Goal: Information Seeking & Learning: Check status

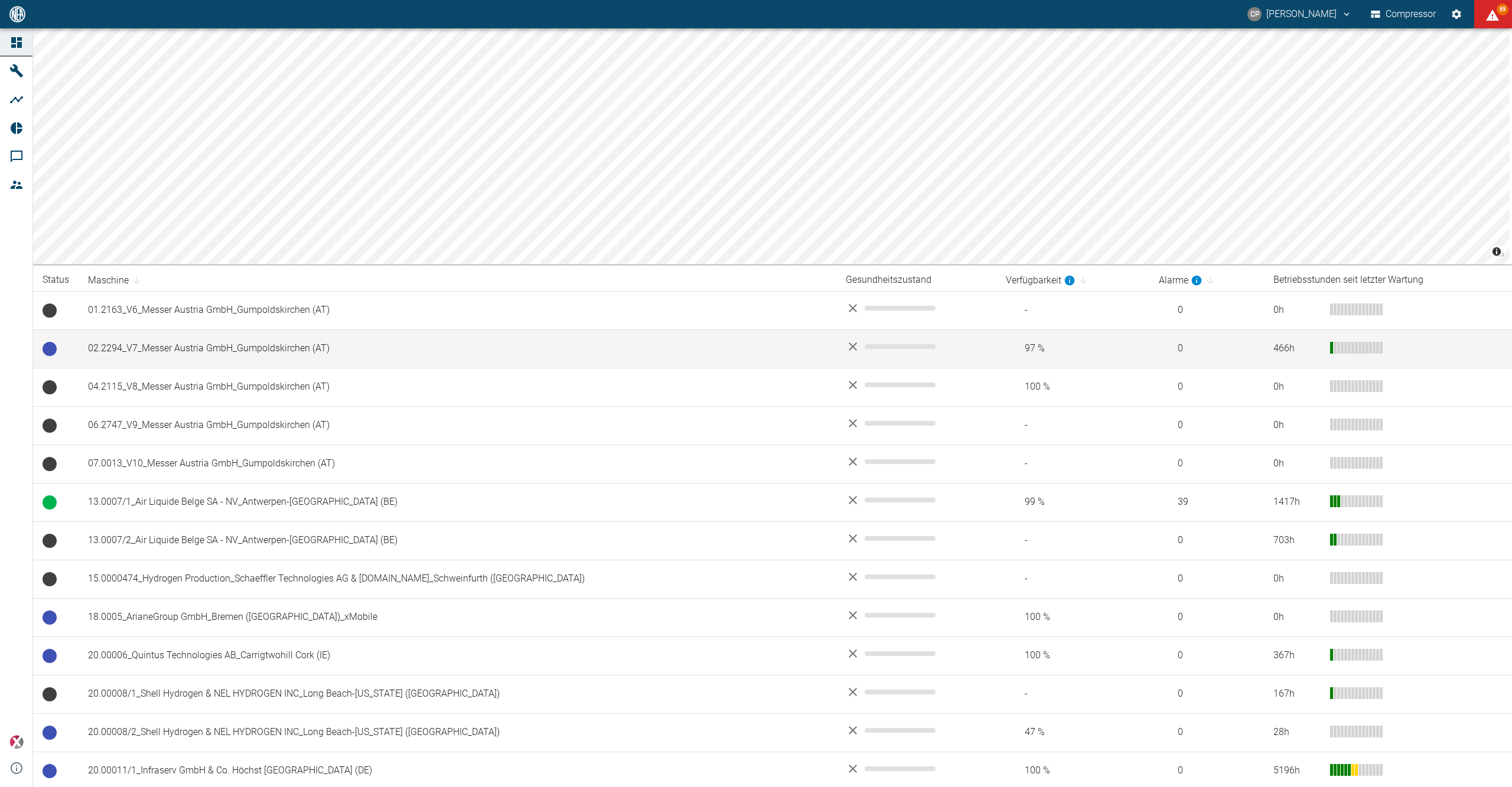
click at [212, 349] on td "02.2294_V7_Messer Austria GmbH_Gumpoldskirchen (AT)" at bounding box center [456, 348] width 757 height 38
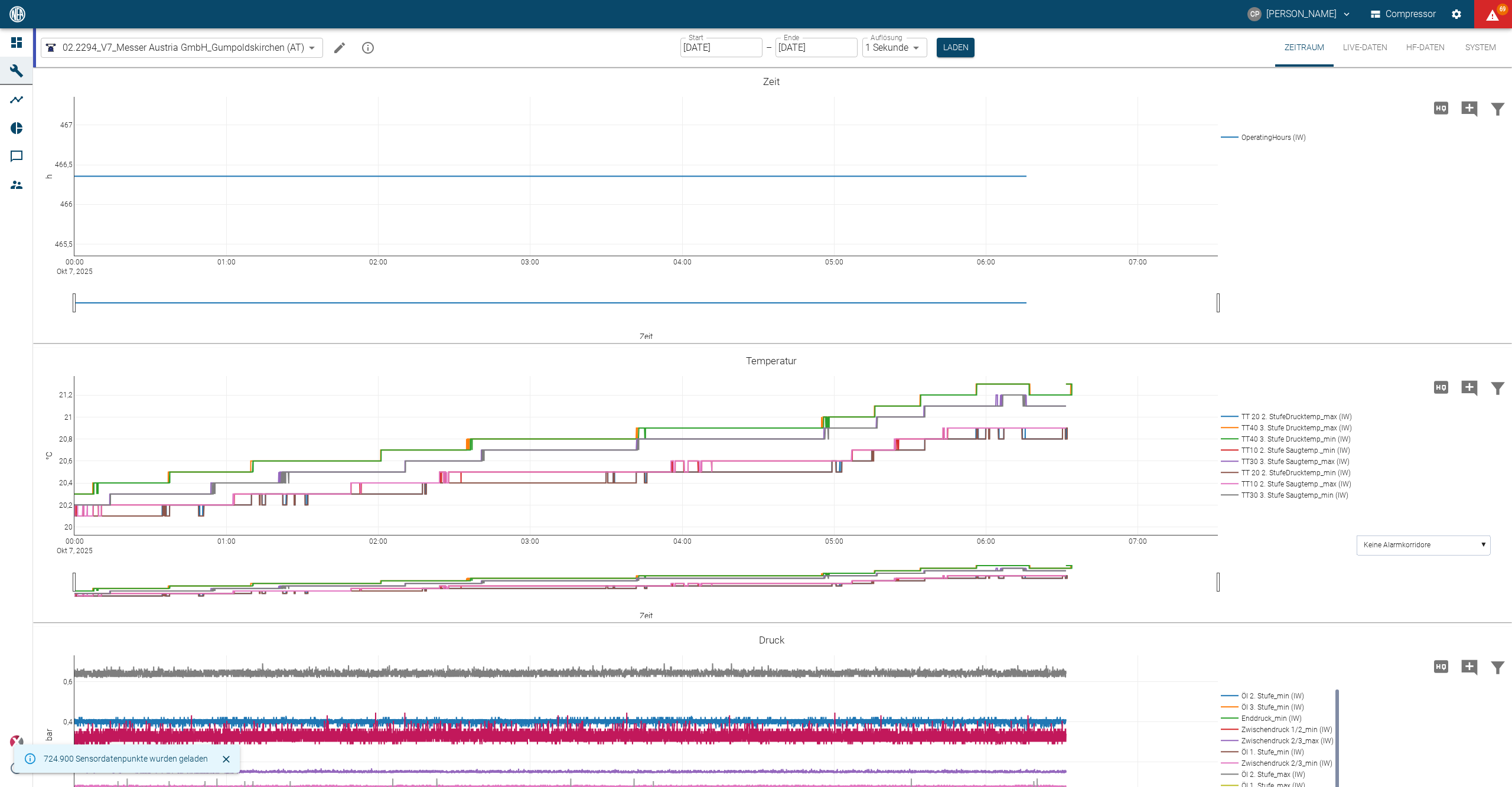
click at [10, 30] on link "Dashboard" at bounding box center [16, 42] width 32 height 28
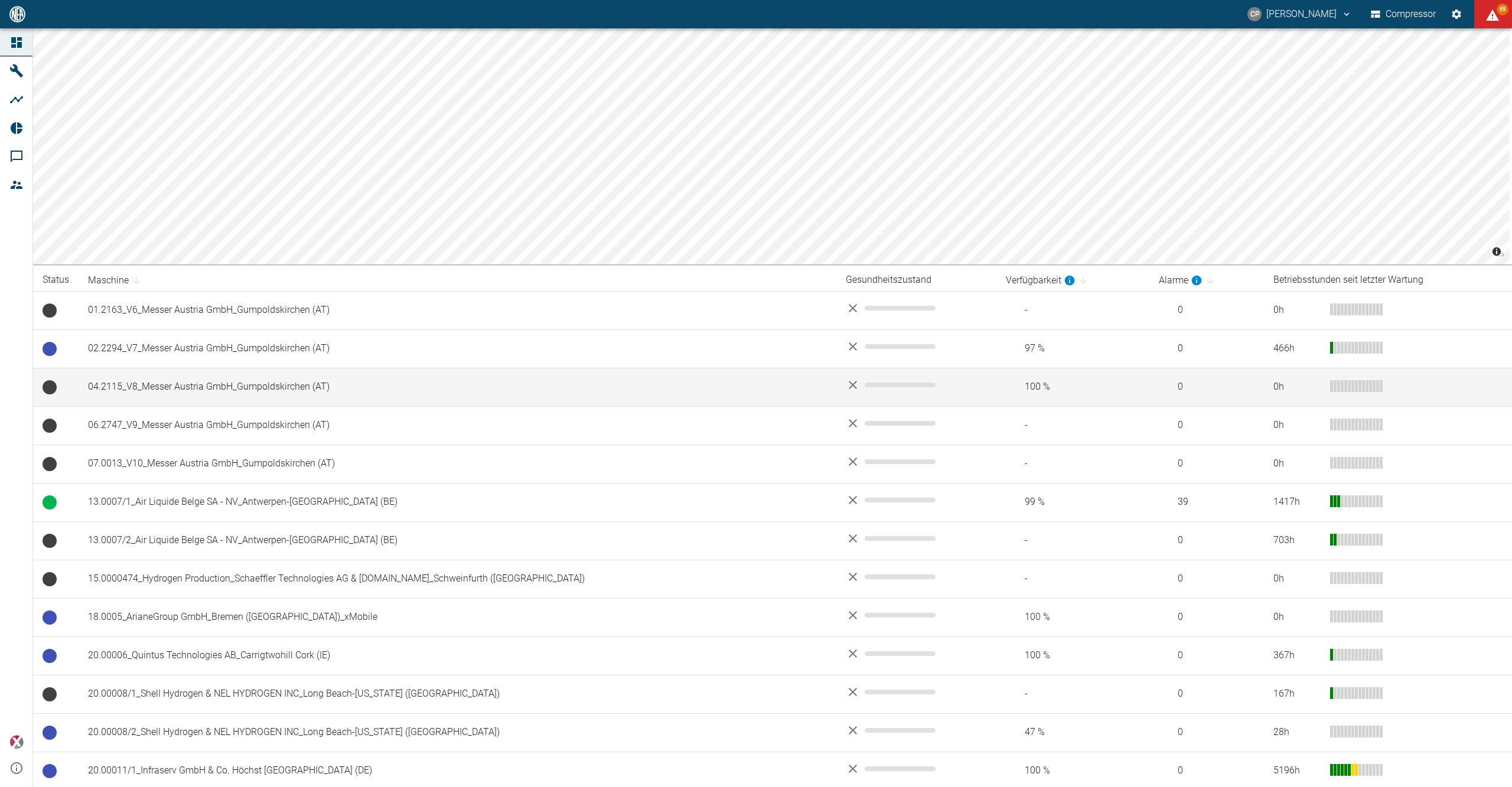
click at [180, 383] on td "04.2115_V8_Messer Austria GmbH_Gumpoldskirchen (AT)" at bounding box center [456, 387] width 757 height 38
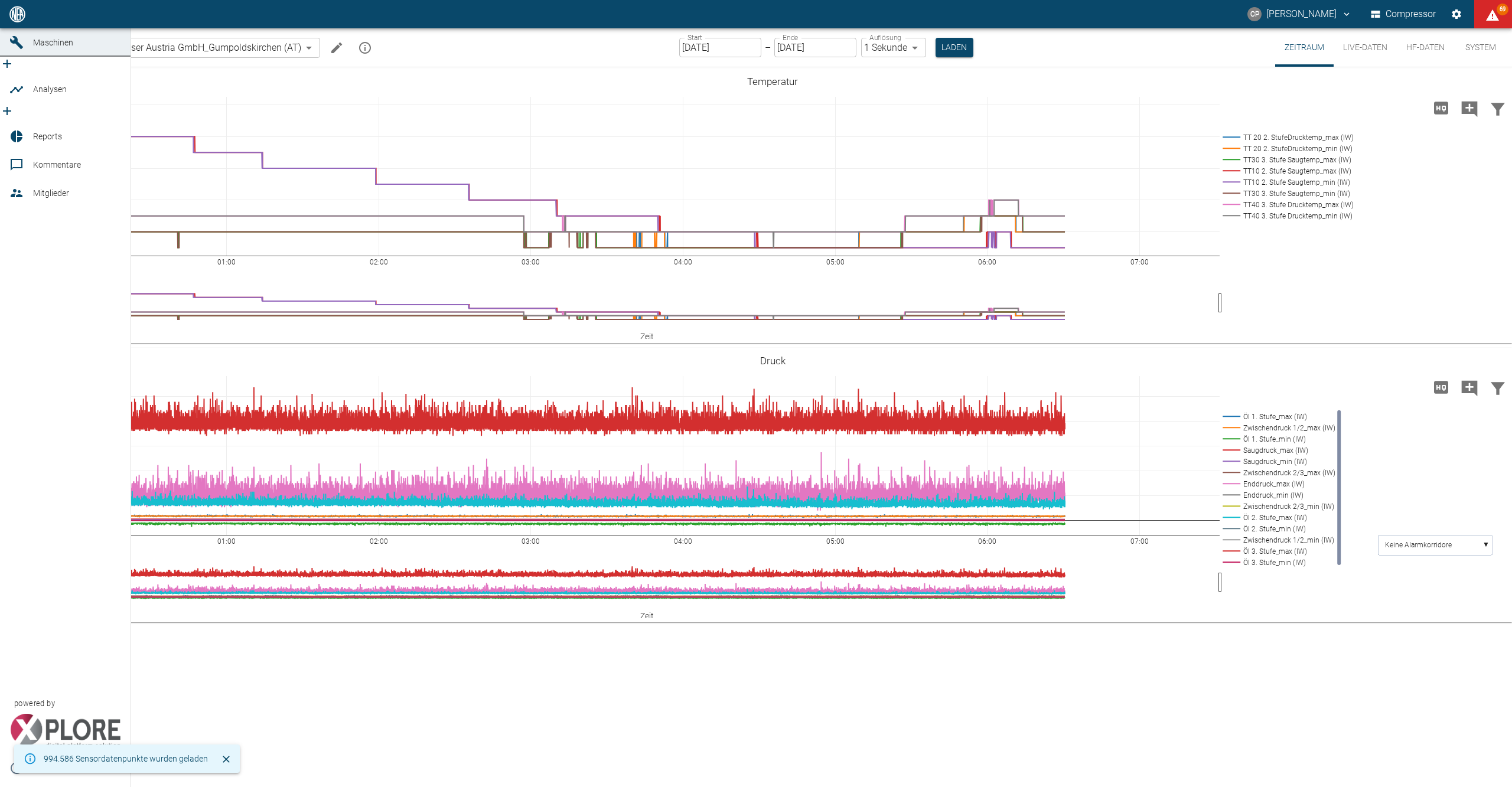
click at [10, 21] on icon at bounding box center [16, 14] width 14 height 14
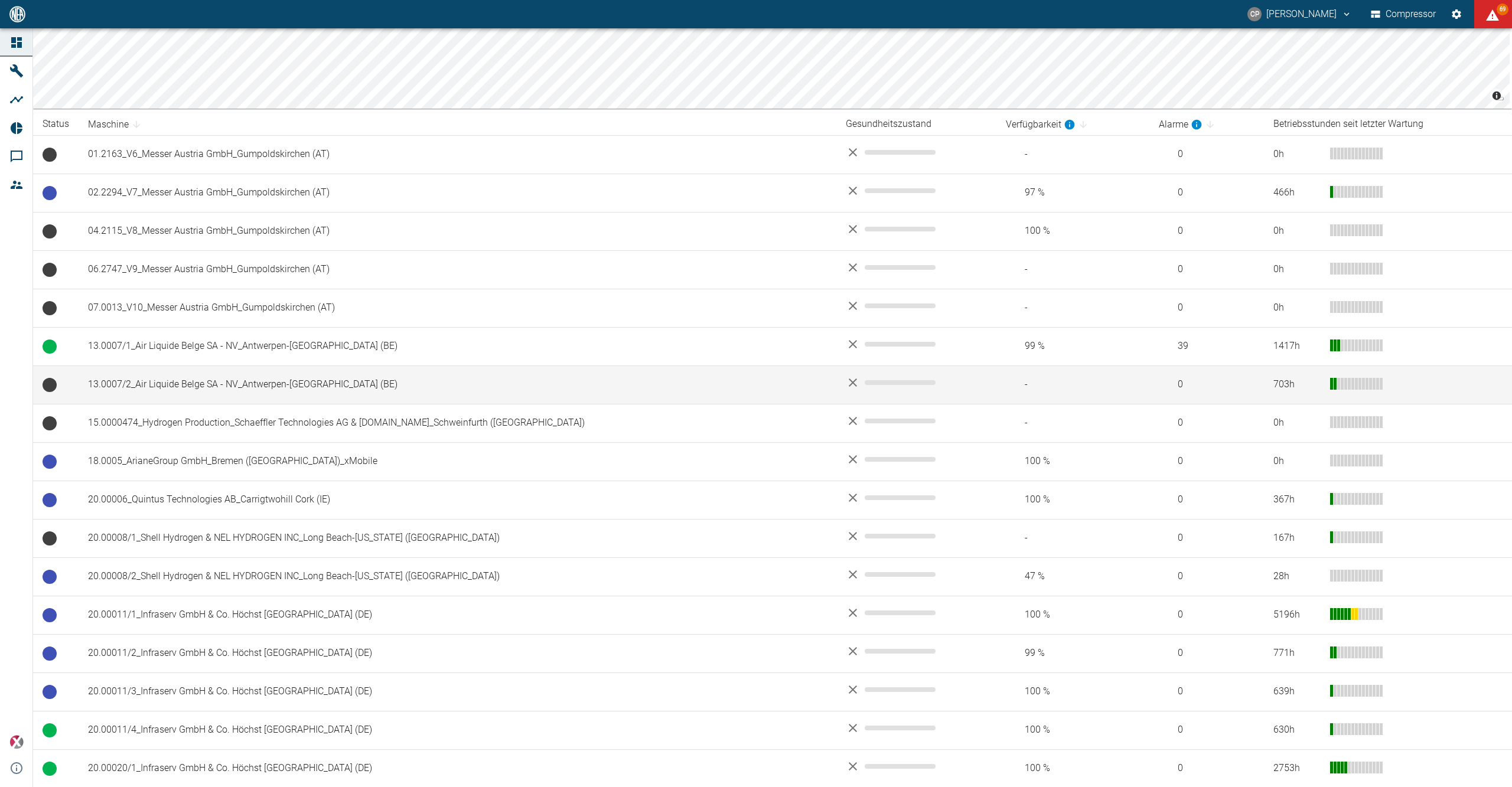
scroll to position [157, 0]
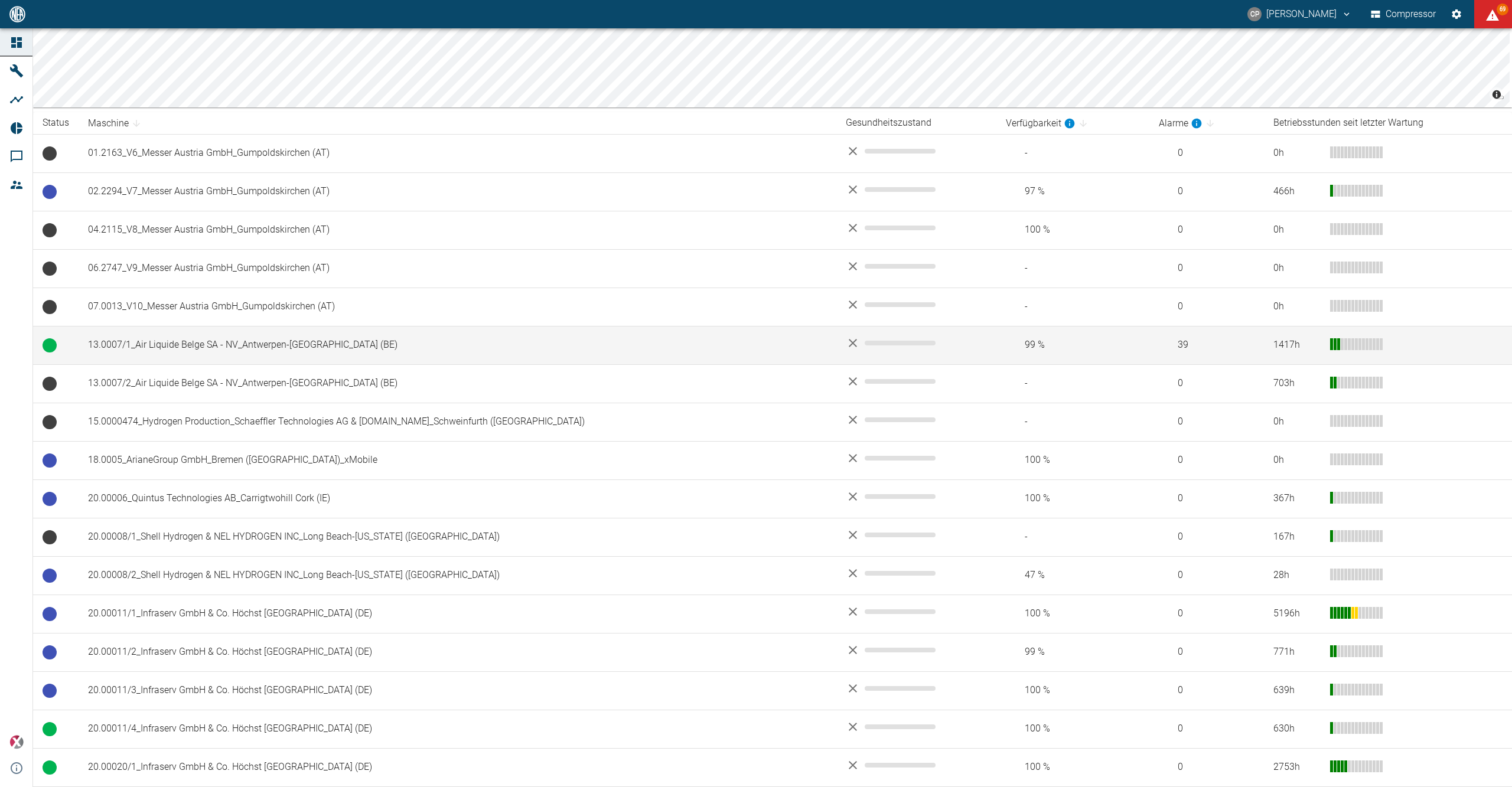
click at [237, 348] on td "13.0007/1_Air Liquide Belge SA - NV_Antwerpen-[GEOGRAPHIC_DATA] (BE)" at bounding box center [456, 345] width 757 height 38
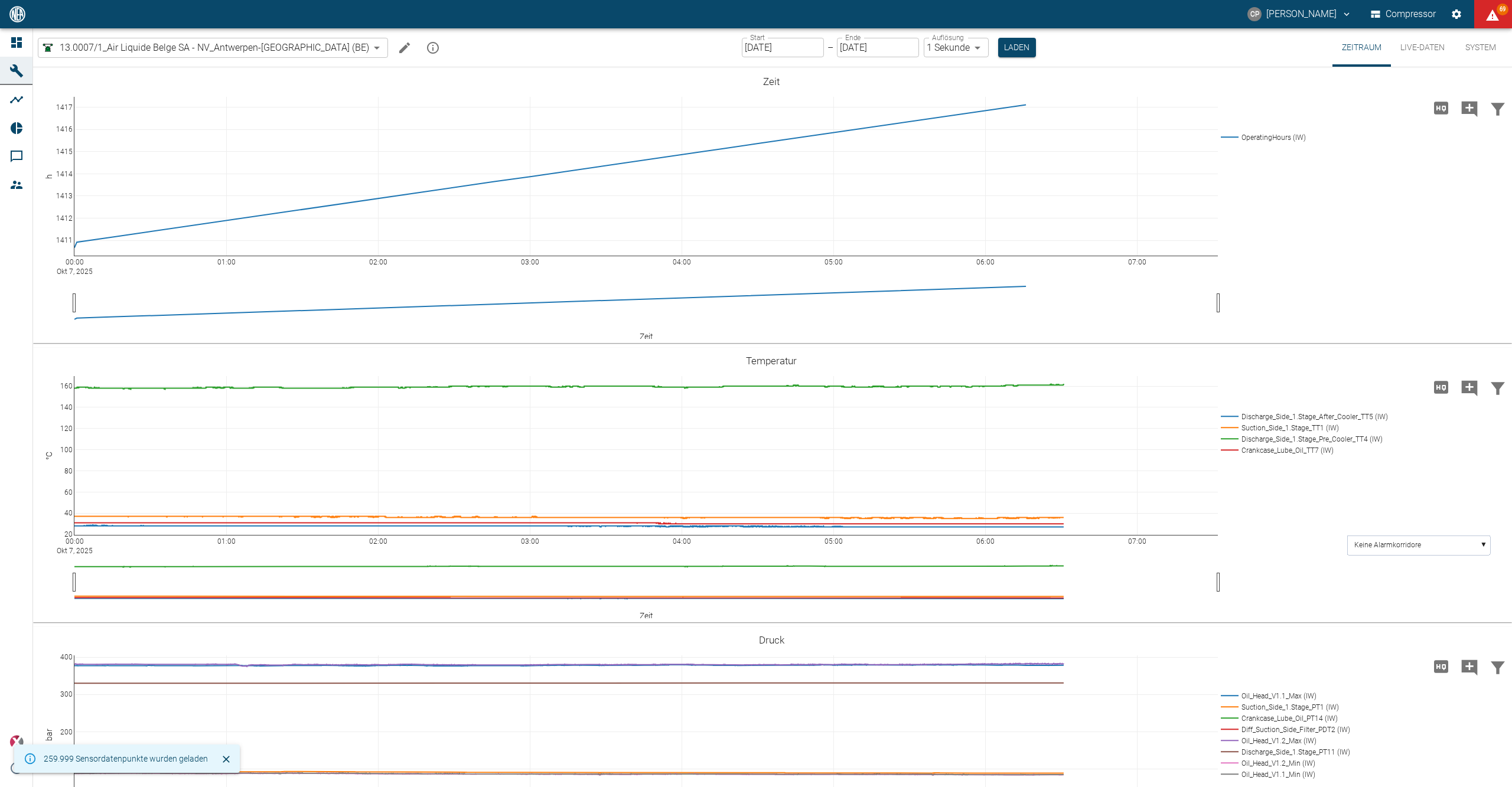
click at [763, 45] on input "[DATE]" at bounding box center [783, 47] width 82 height 20
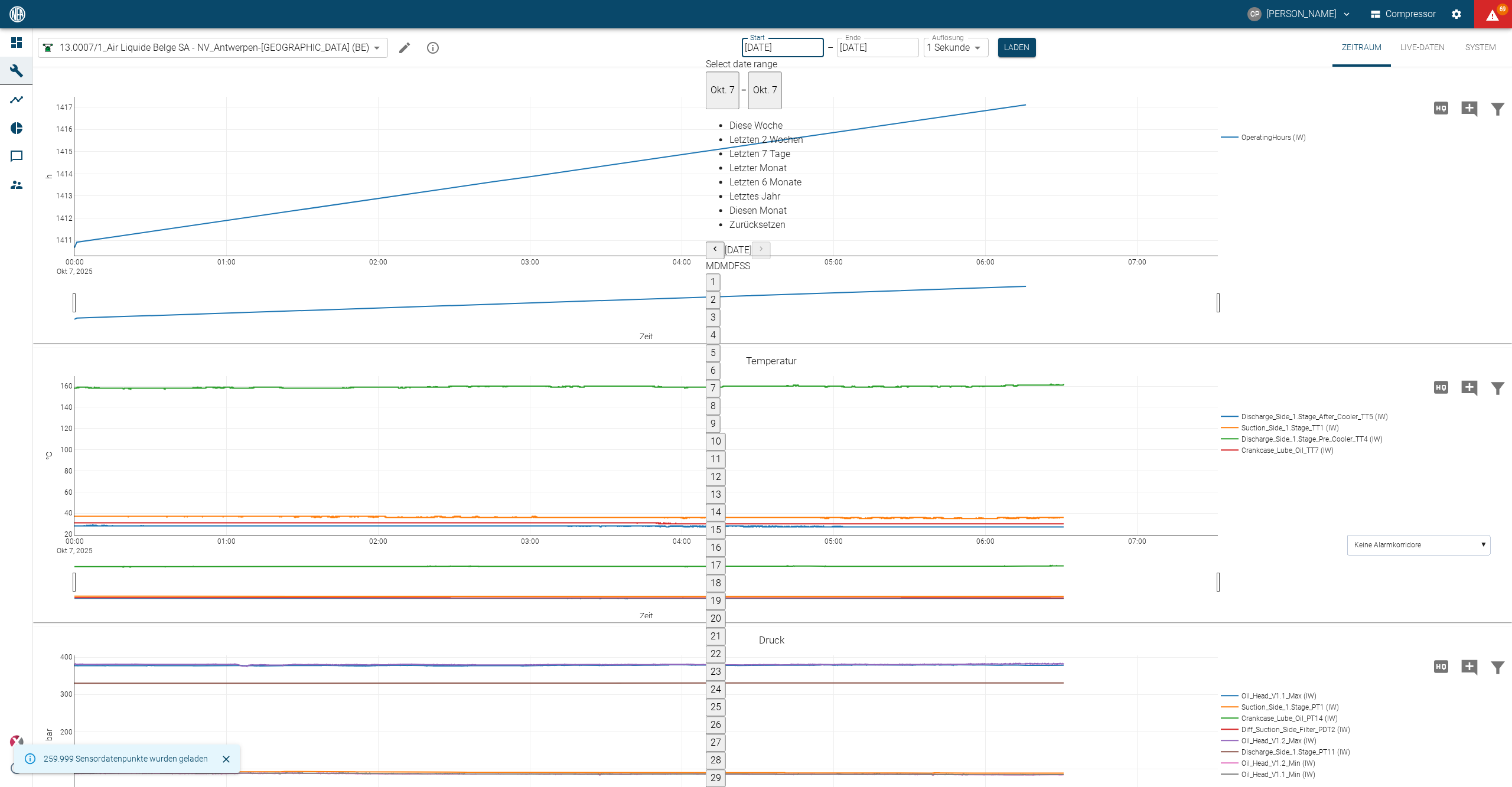
type input "06.10.2025"
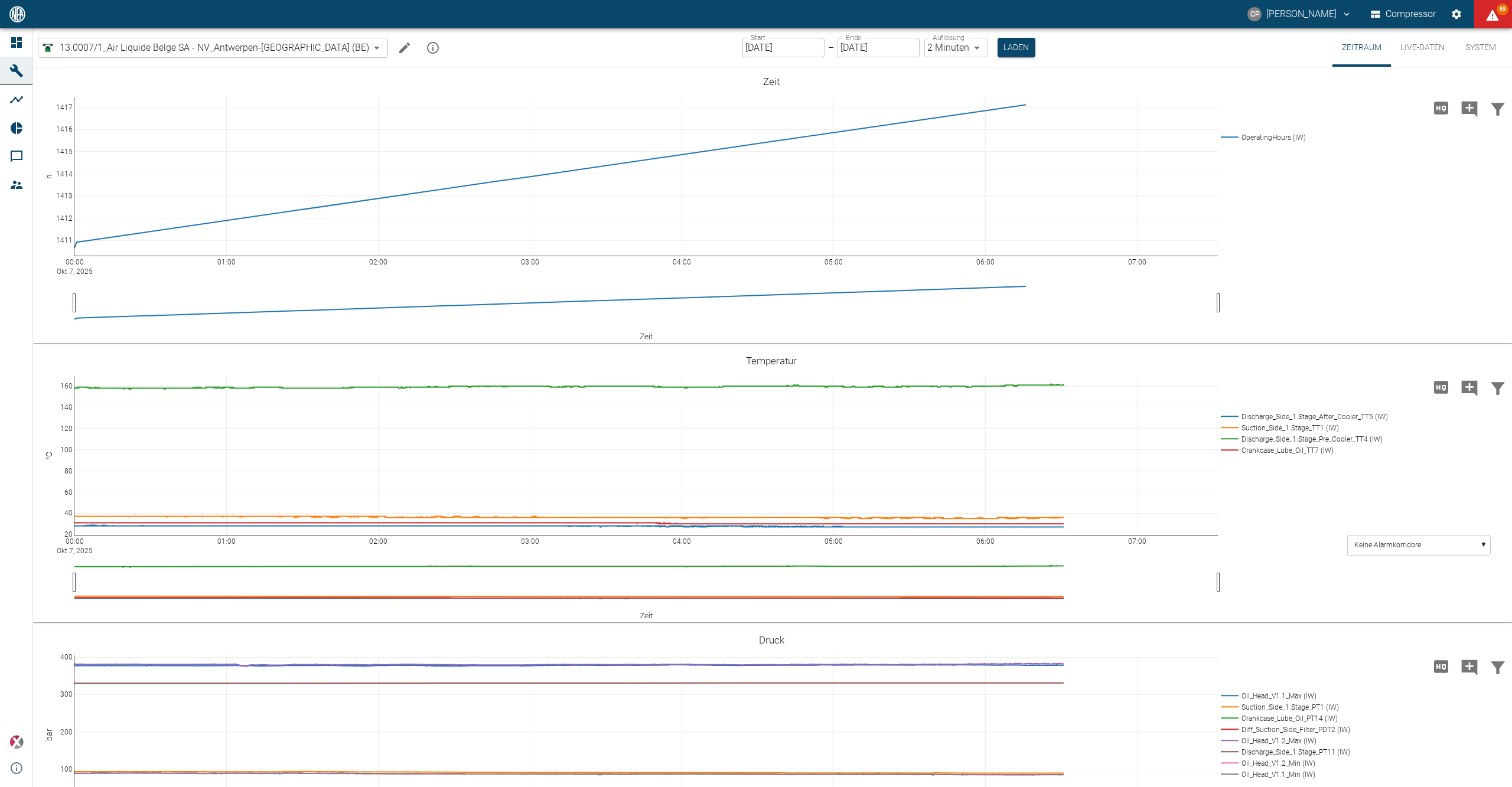
click at [934, 37] on div "Start 06.10.2025 Start – Ende 07.10.2025 Ende Auflösung 2 Minuten 2min Auflösun…" at bounding box center [888, 47] width 293 height 38
click at [940, 48] on body "CP Christoph Palm Compressor 69 Dashboard Maschinen Analysen Reports Kommentare…" at bounding box center [756, 394] width 1512 height 787
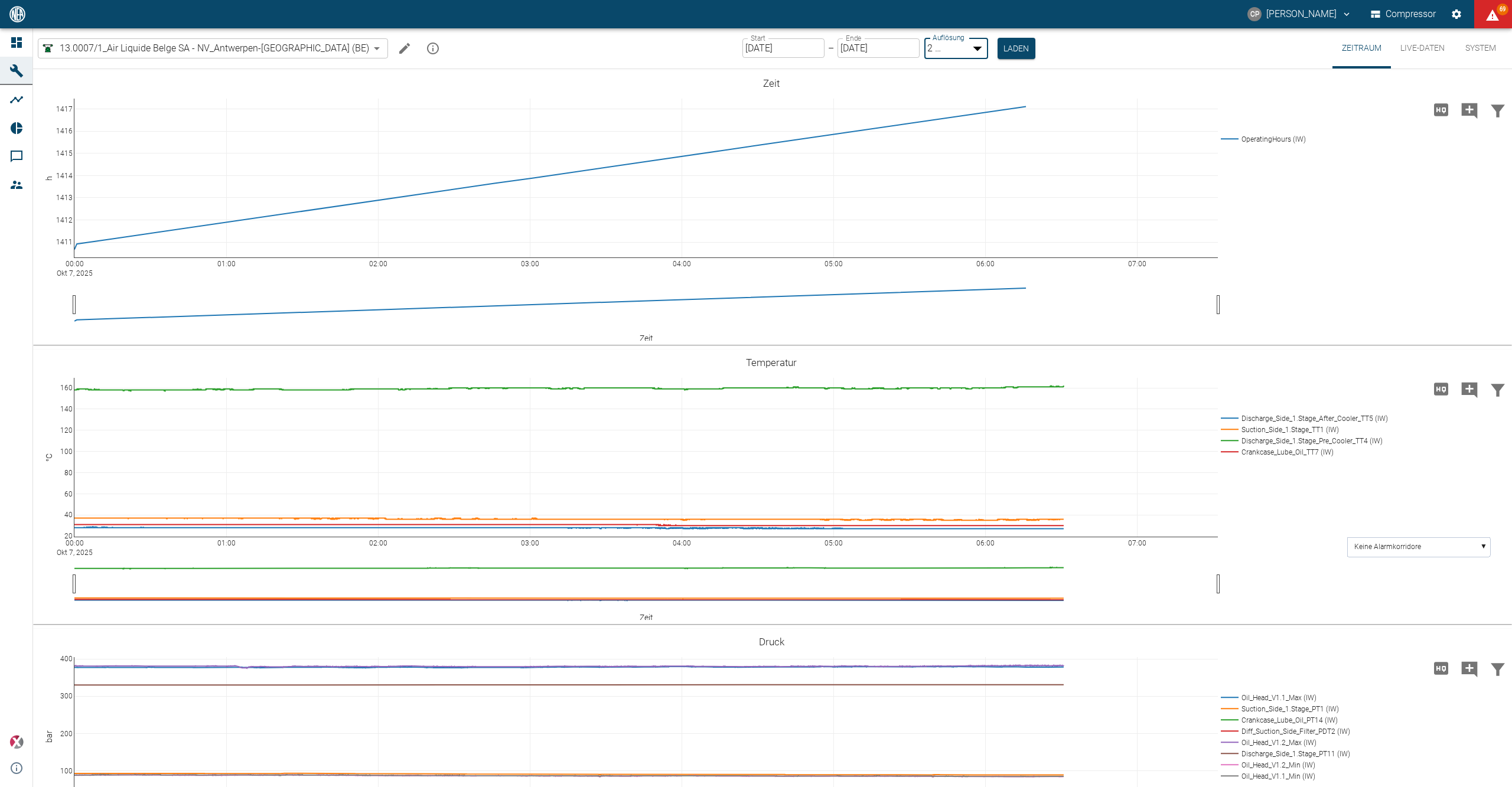
type input "1sec"
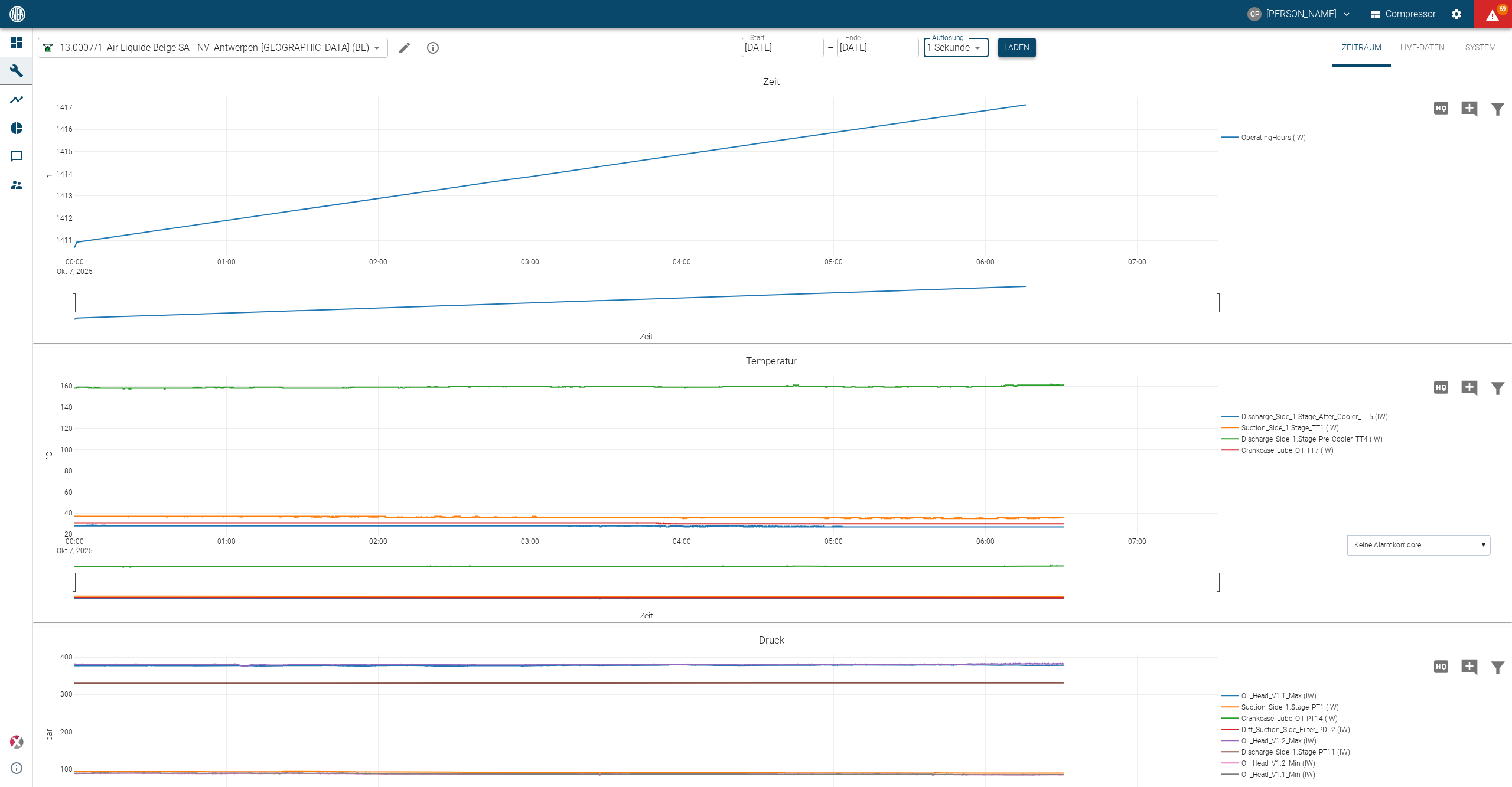
click at [998, 42] on button "Laden" at bounding box center [1016, 47] width 37 height 20
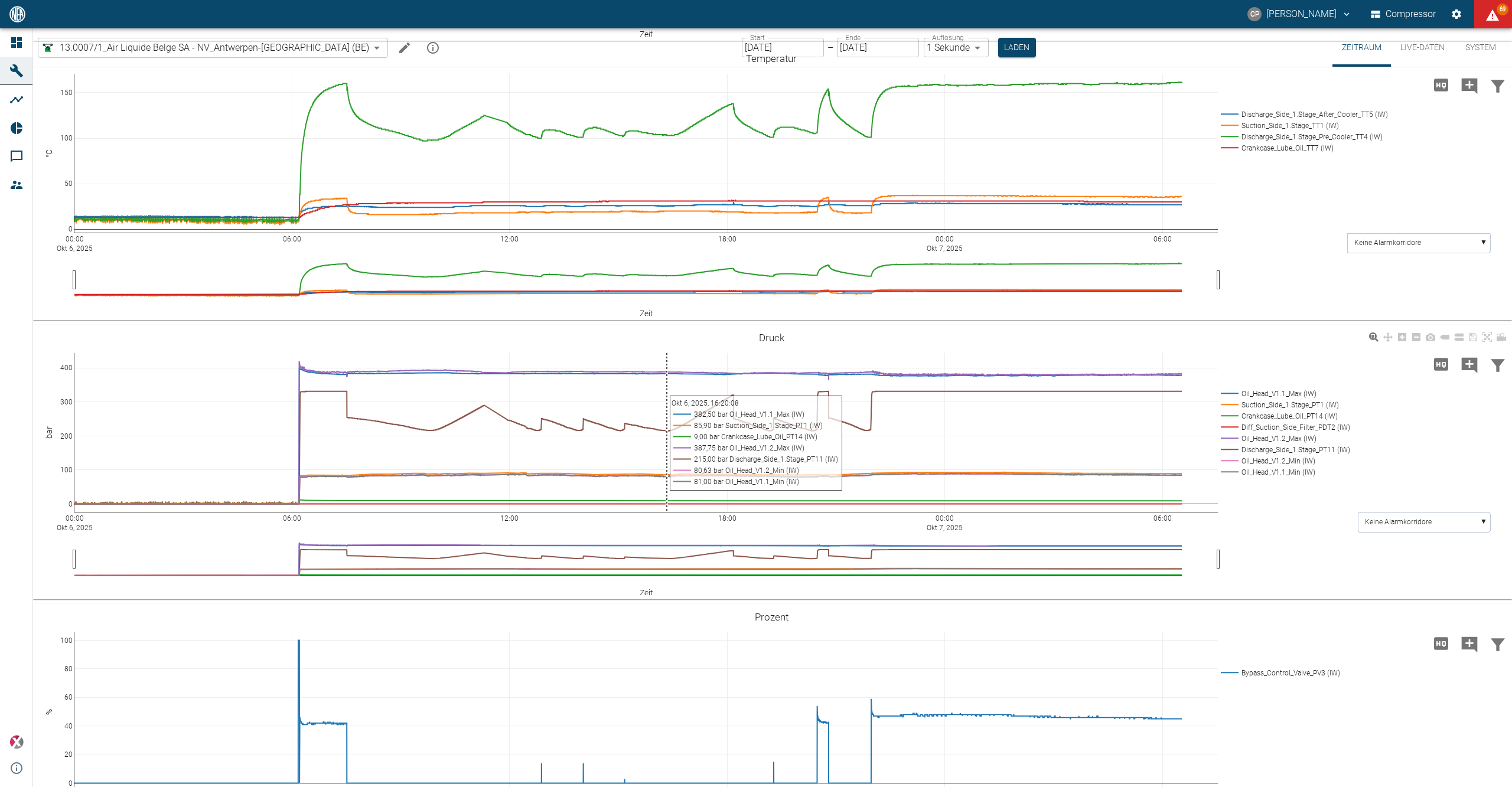
scroll to position [314, 0]
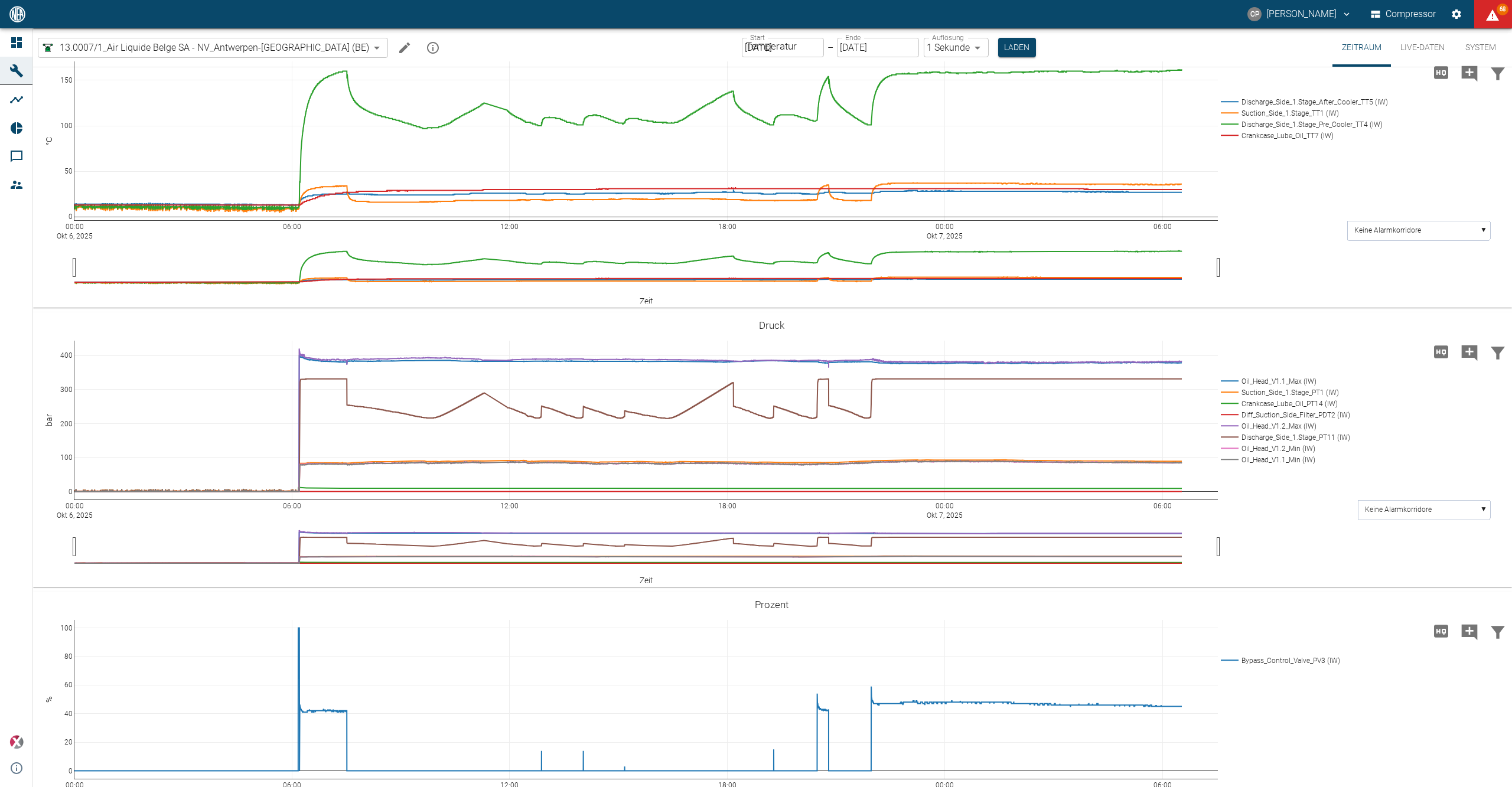
click at [1434, 350] on icon "Hohe Auflösung" at bounding box center [1441, 351] width 14 height 13
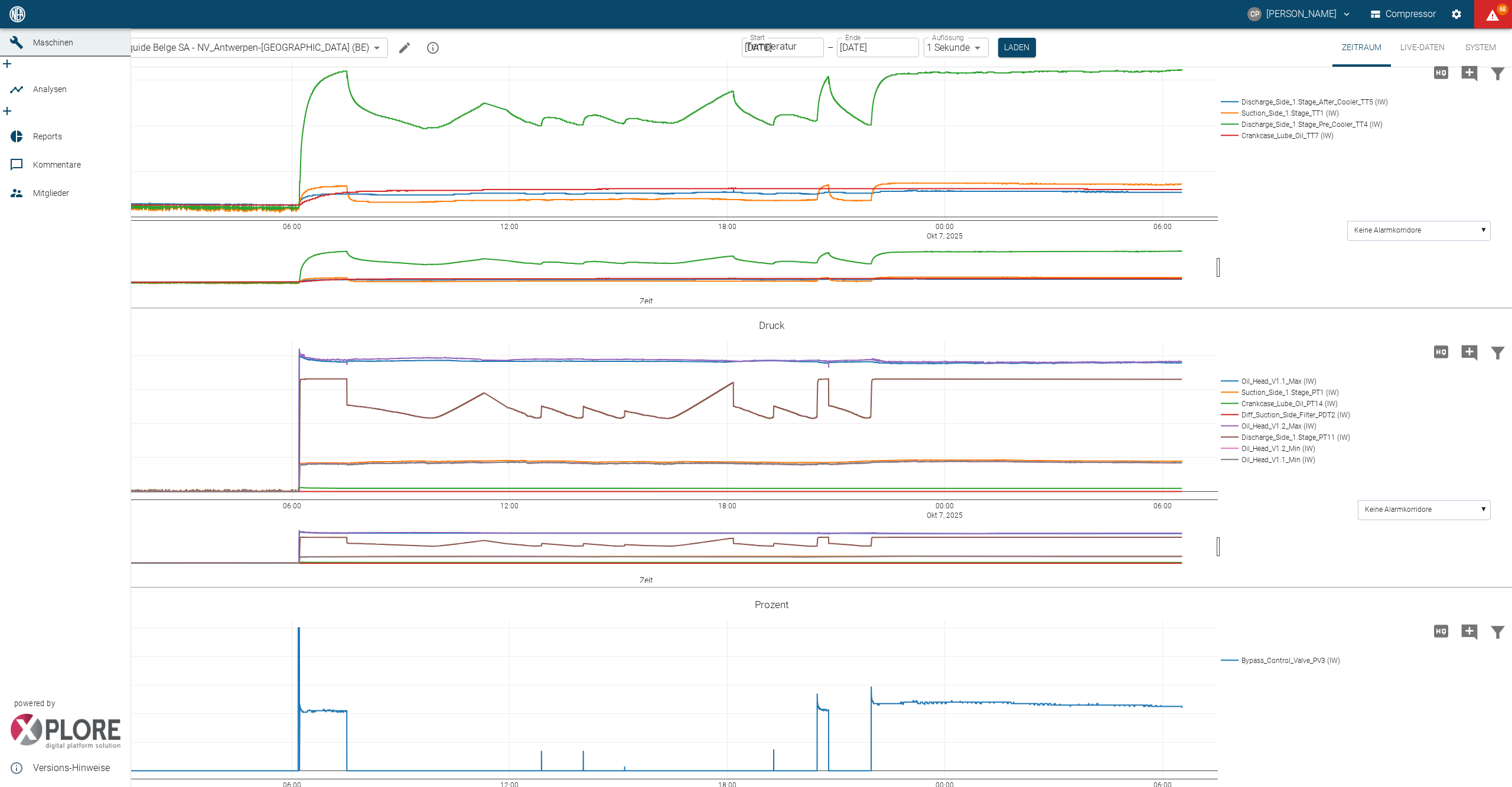
click at [18, 20] on icon at bounding box center [16, 14] width 11 height 11
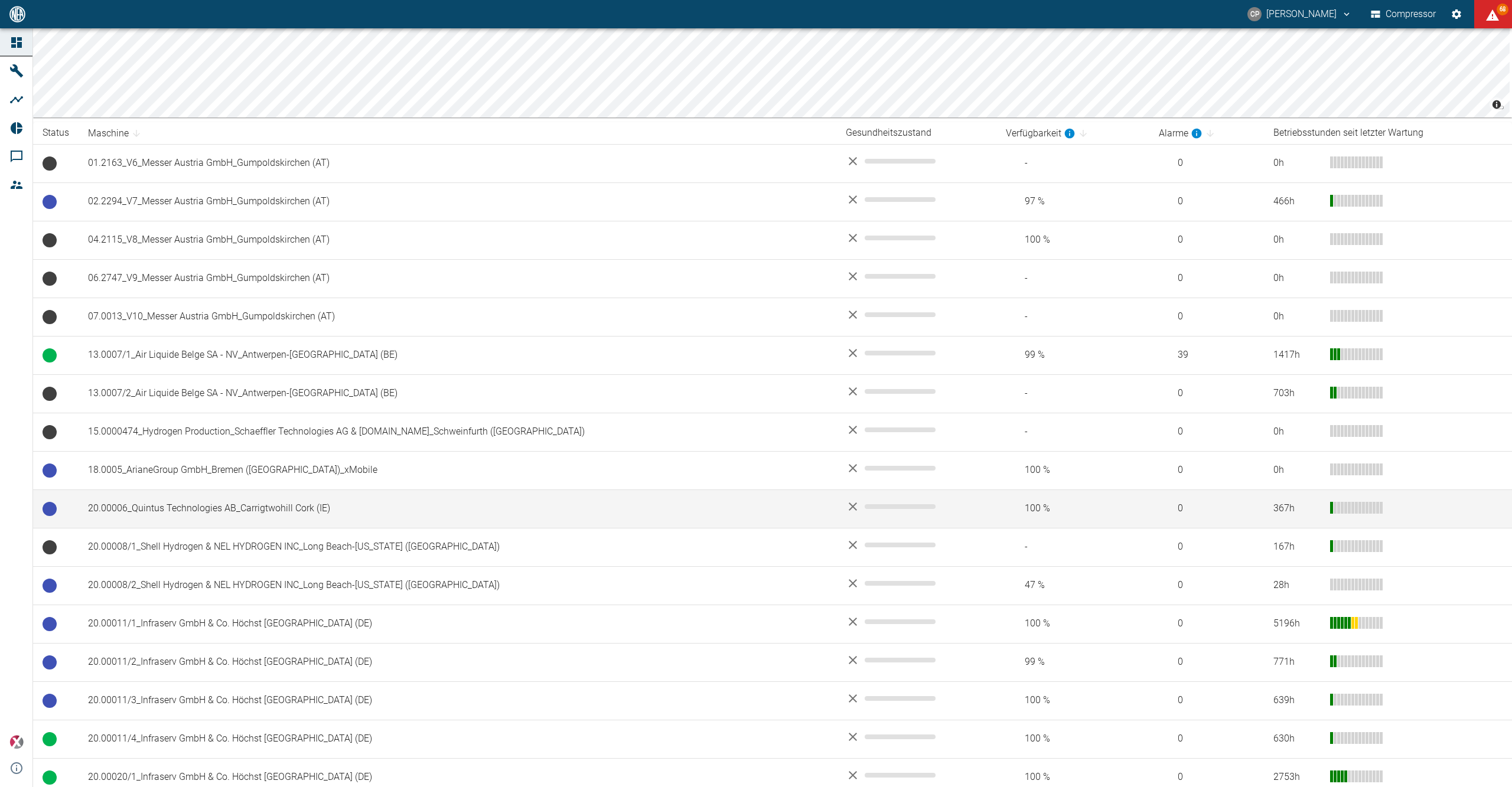
scroll to position [157, 0]
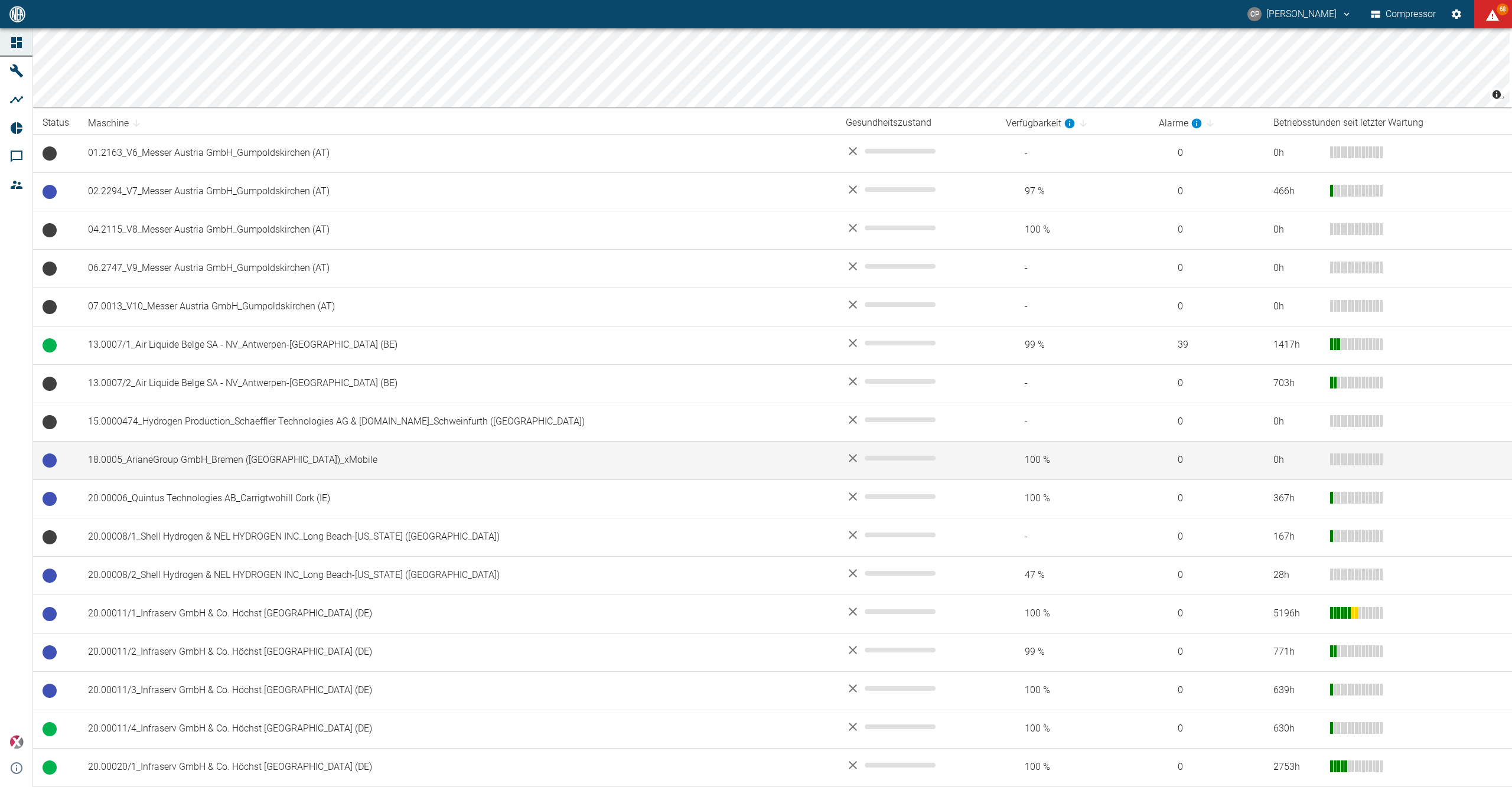
click at [257, 463] on td "18.0005_ArianeGroup GmbH_Bremen ([GEOGRAPHIC_DATA])_xMobile" at bounding box center [456, 460] width 757 height 38
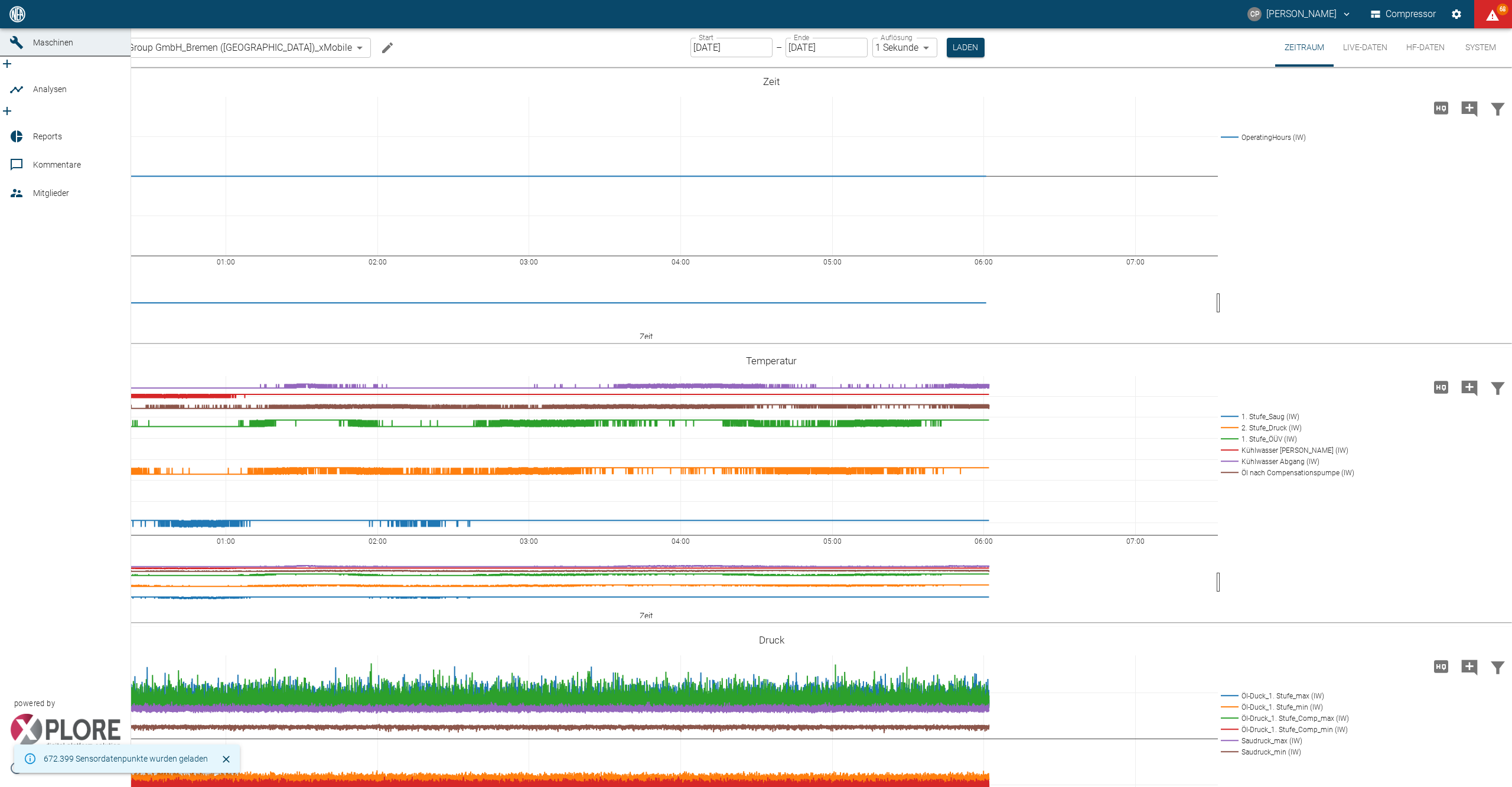
click at [19, 28] on link "Dashboard" at bounding box center [65, 14] width 131 height 28
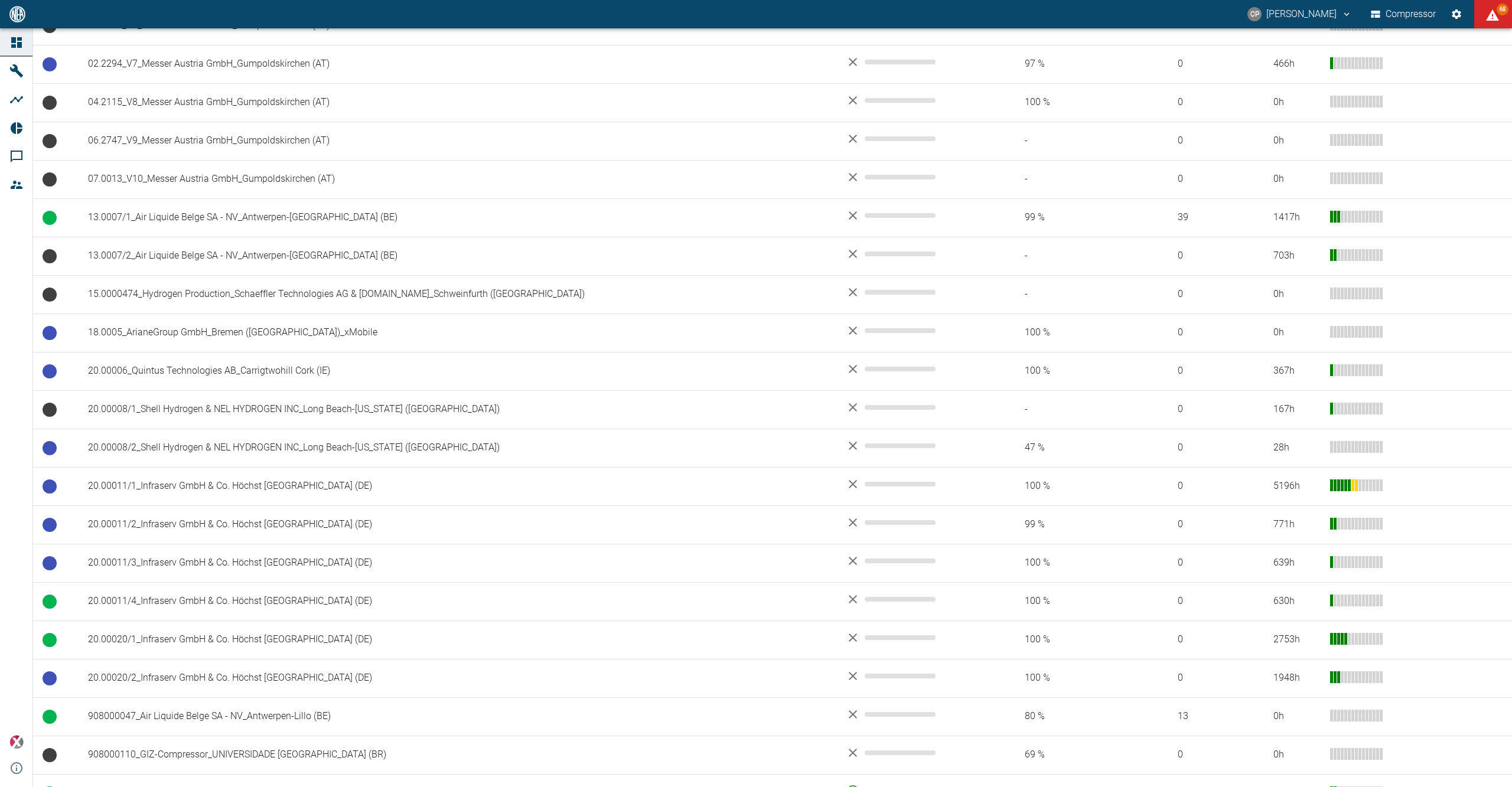
scroll to position [314, 0]
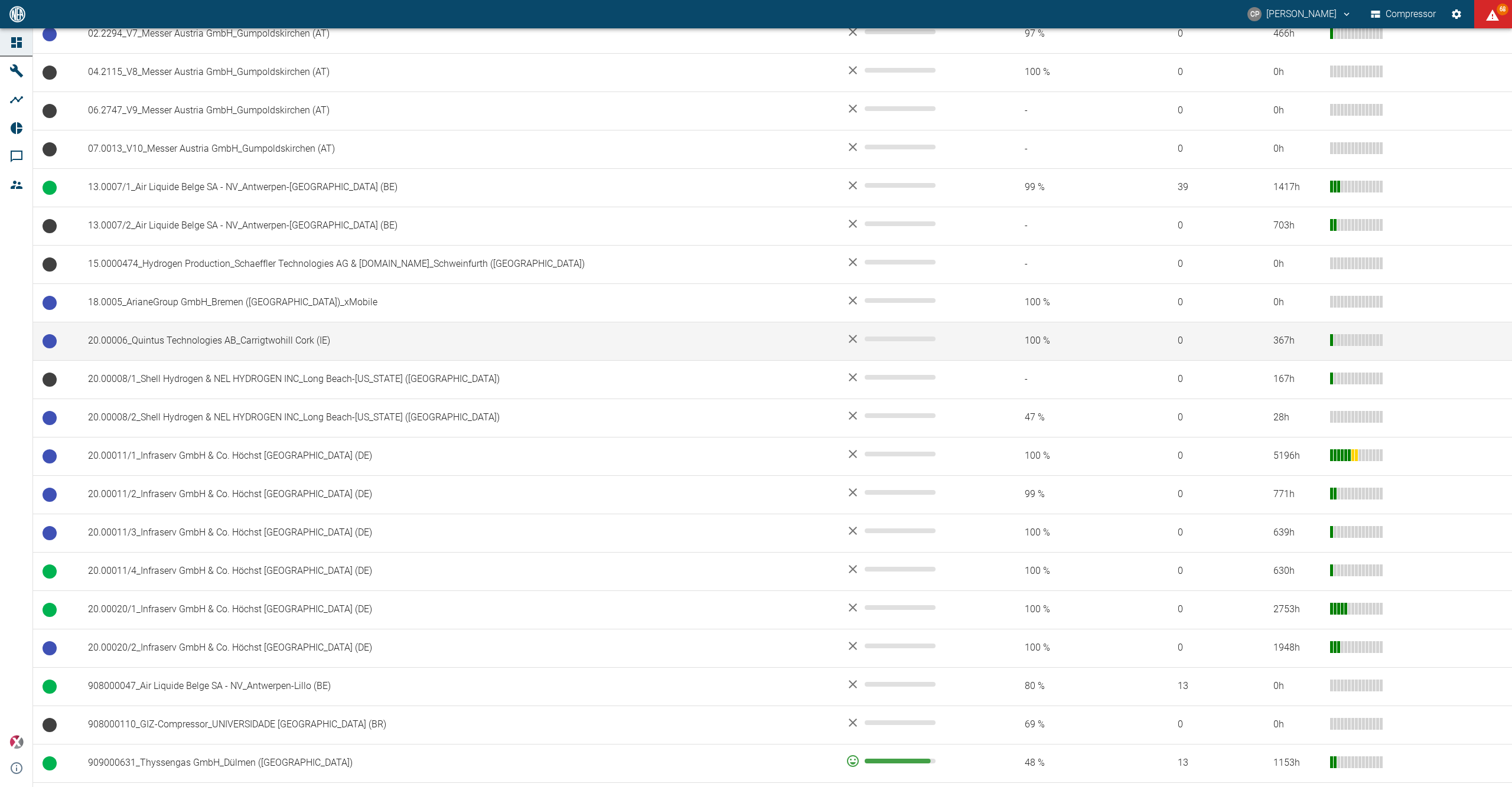
click at [173, 352] on td "20.00006_Quintus Technologies AB_Carrigtwohill Cork (IE)" at bounding box center [456, 341] width 757 height 38
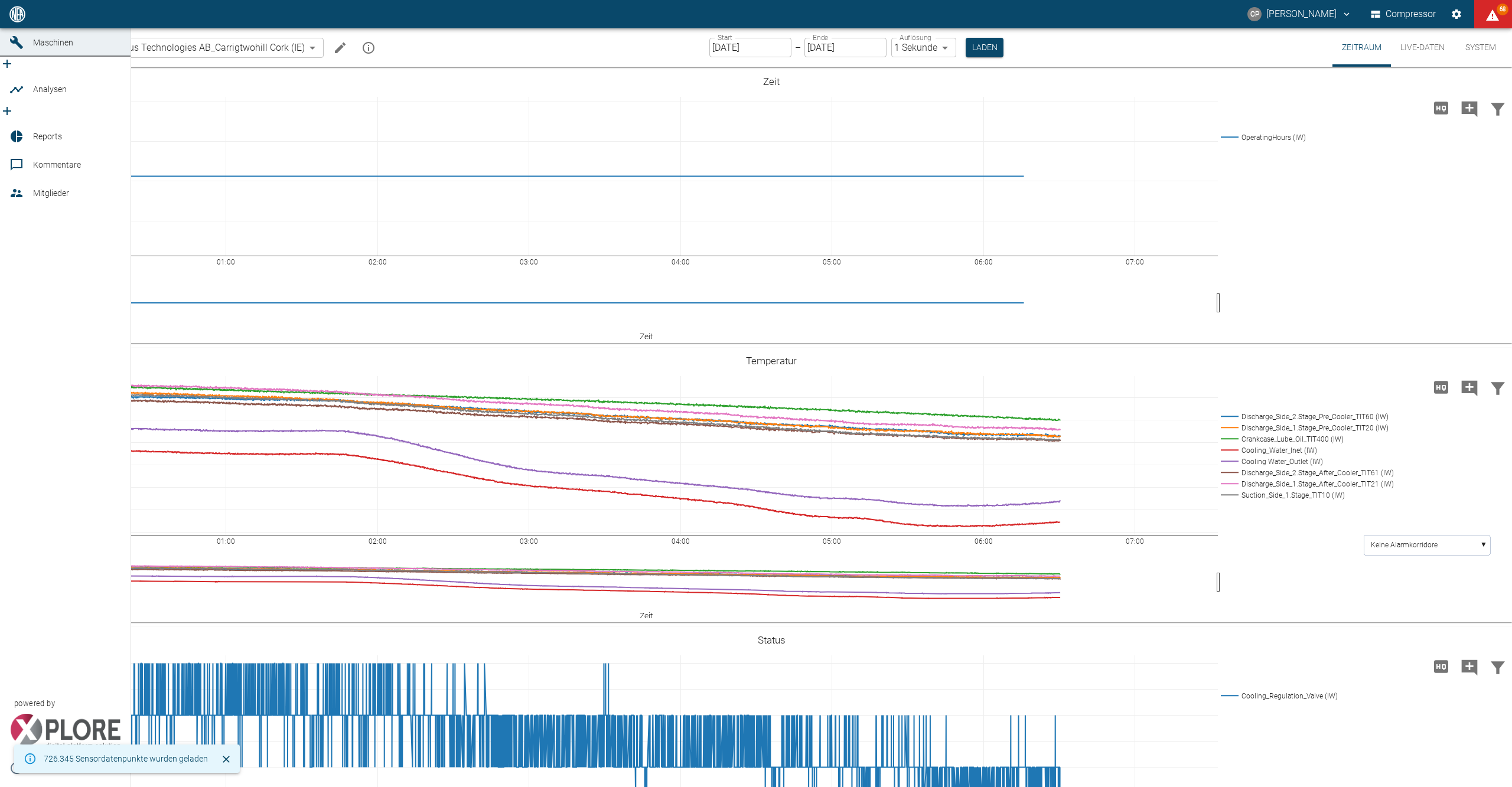
click at [21, 21] on icon at bounding box center [16, 14] width 14 height 14
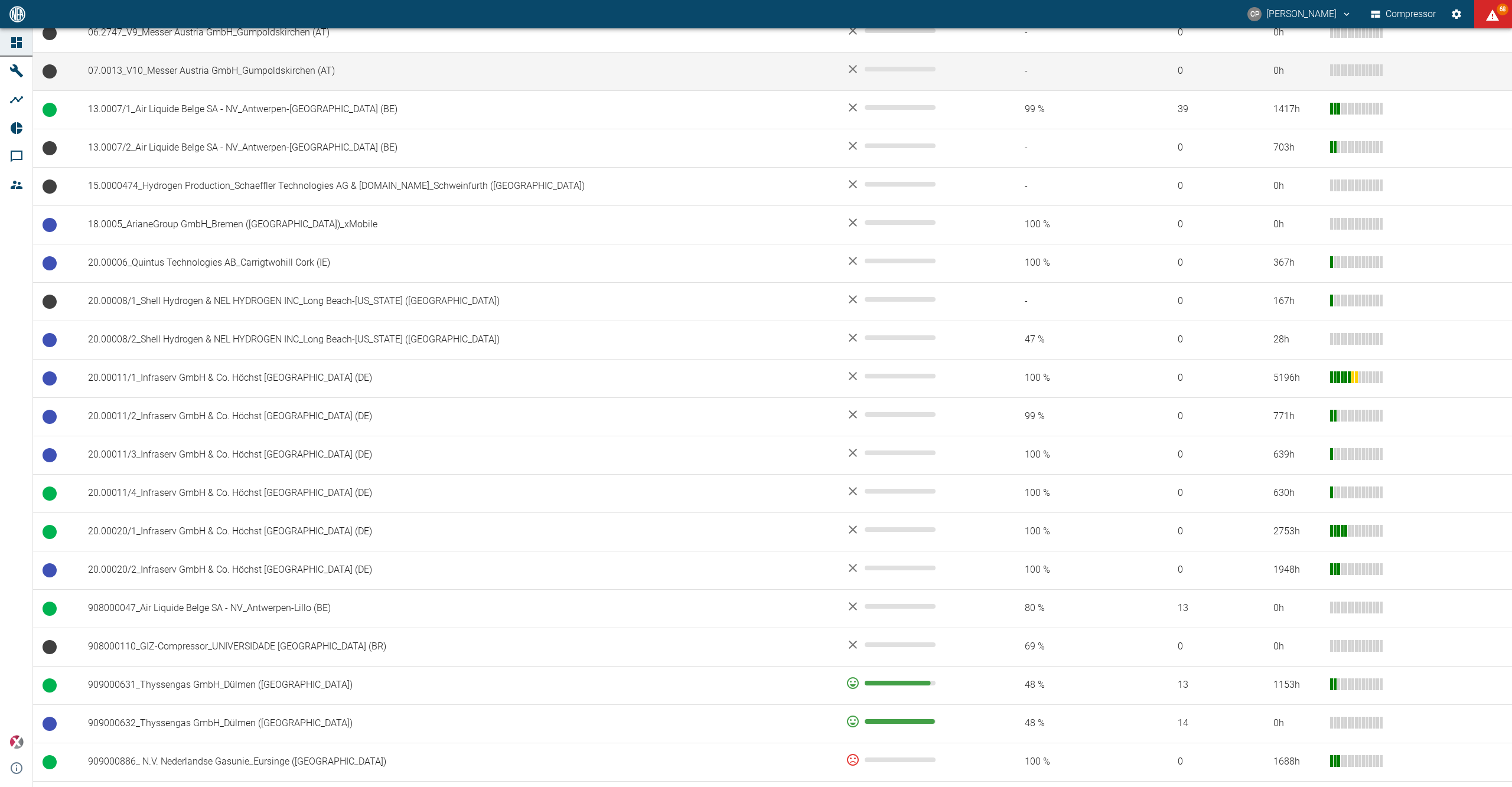
scroll to position [394, 0]
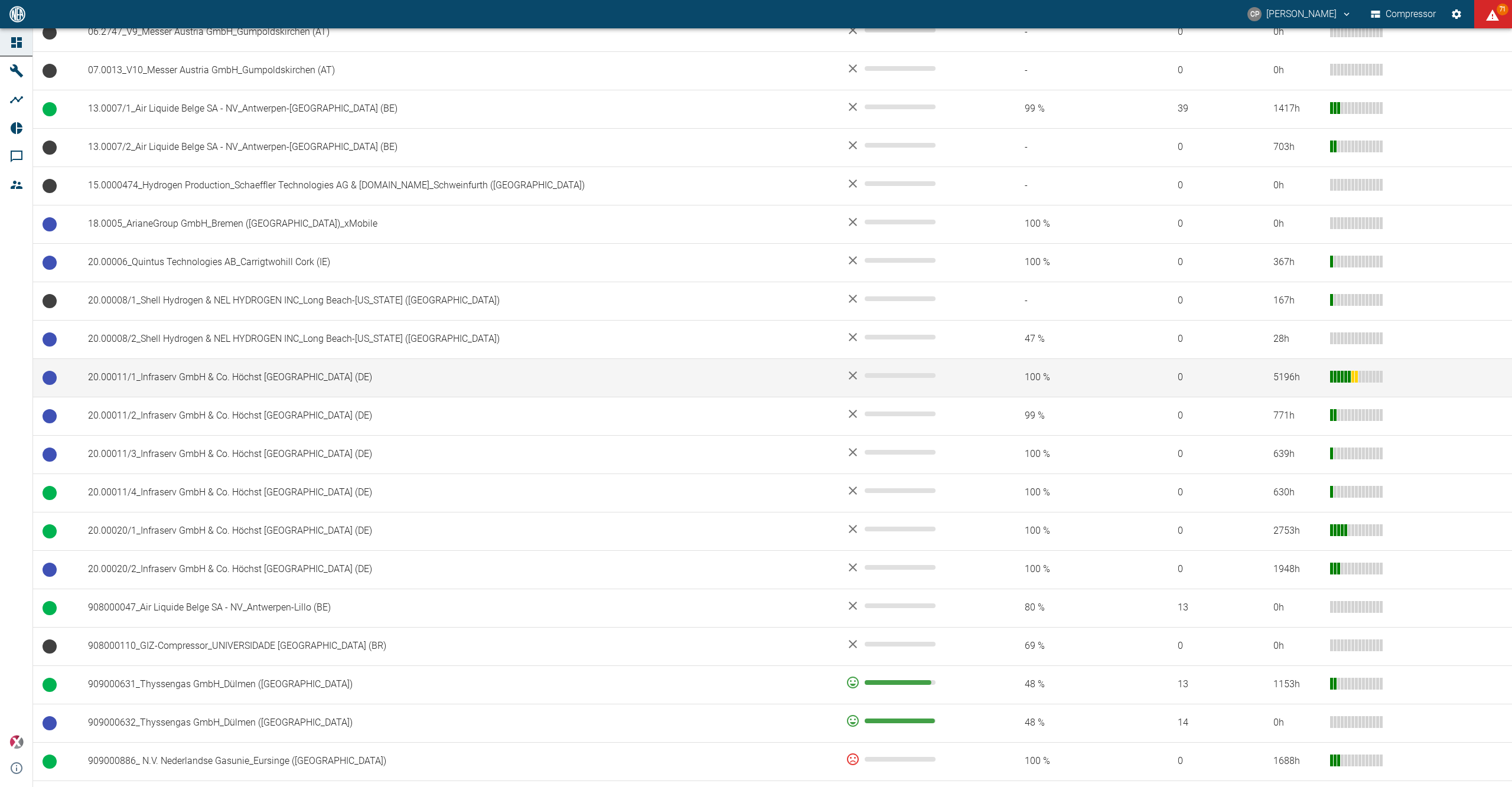
click at [158, 386] on td "20.00011/1_Infraserv GmbH & Co. Höchst [GEOGRAPHIC_DATA] (DE)" at bounding box center [456, 377] width 757 height 38
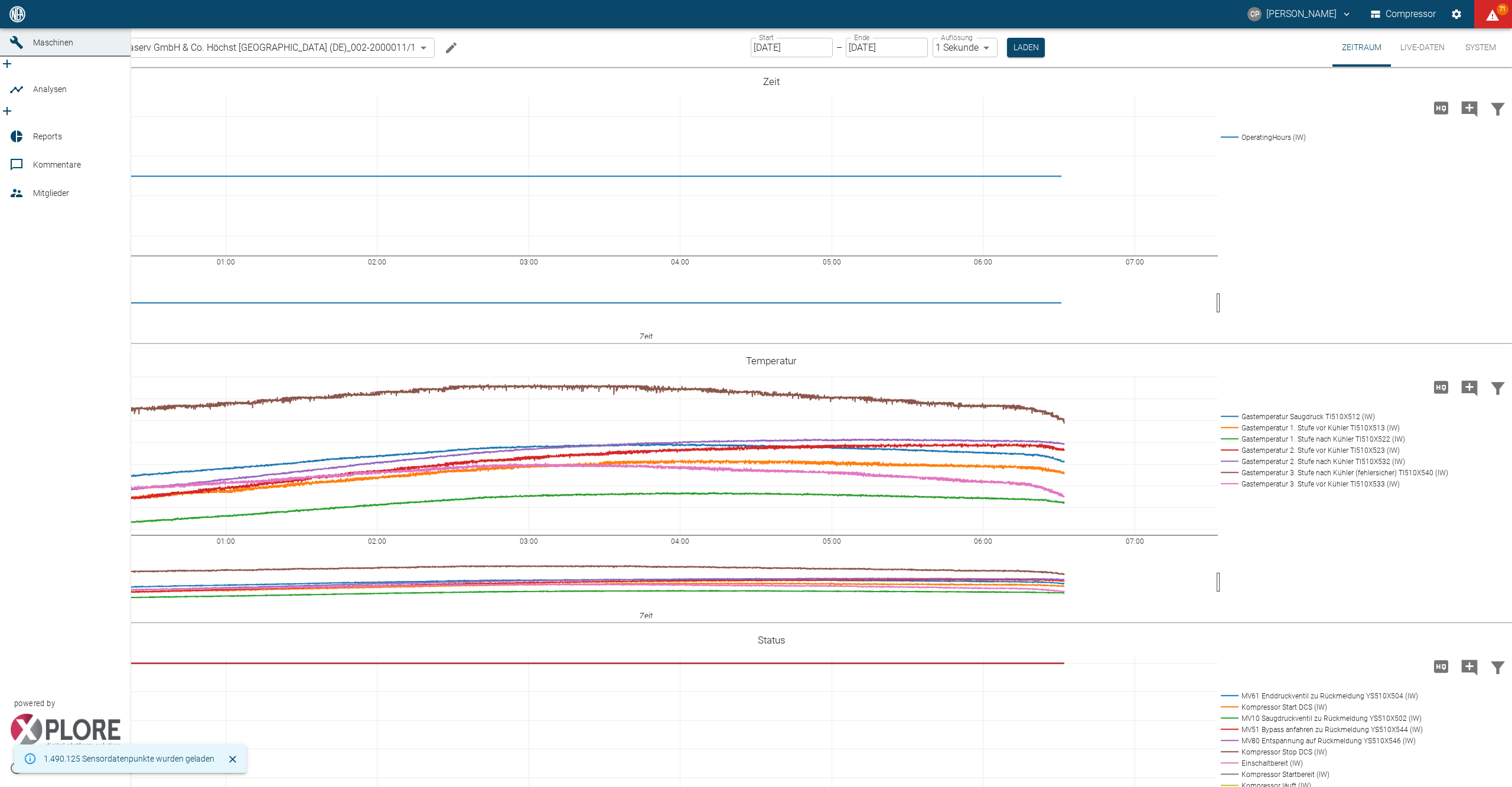
drag, startPoint x: 21, startPoint y: 48, endPoint x: 46, endPoint y: 113, distance: 69.6
click at [20, 21] on icon at bounding box center [16, 14] width 14 height 14
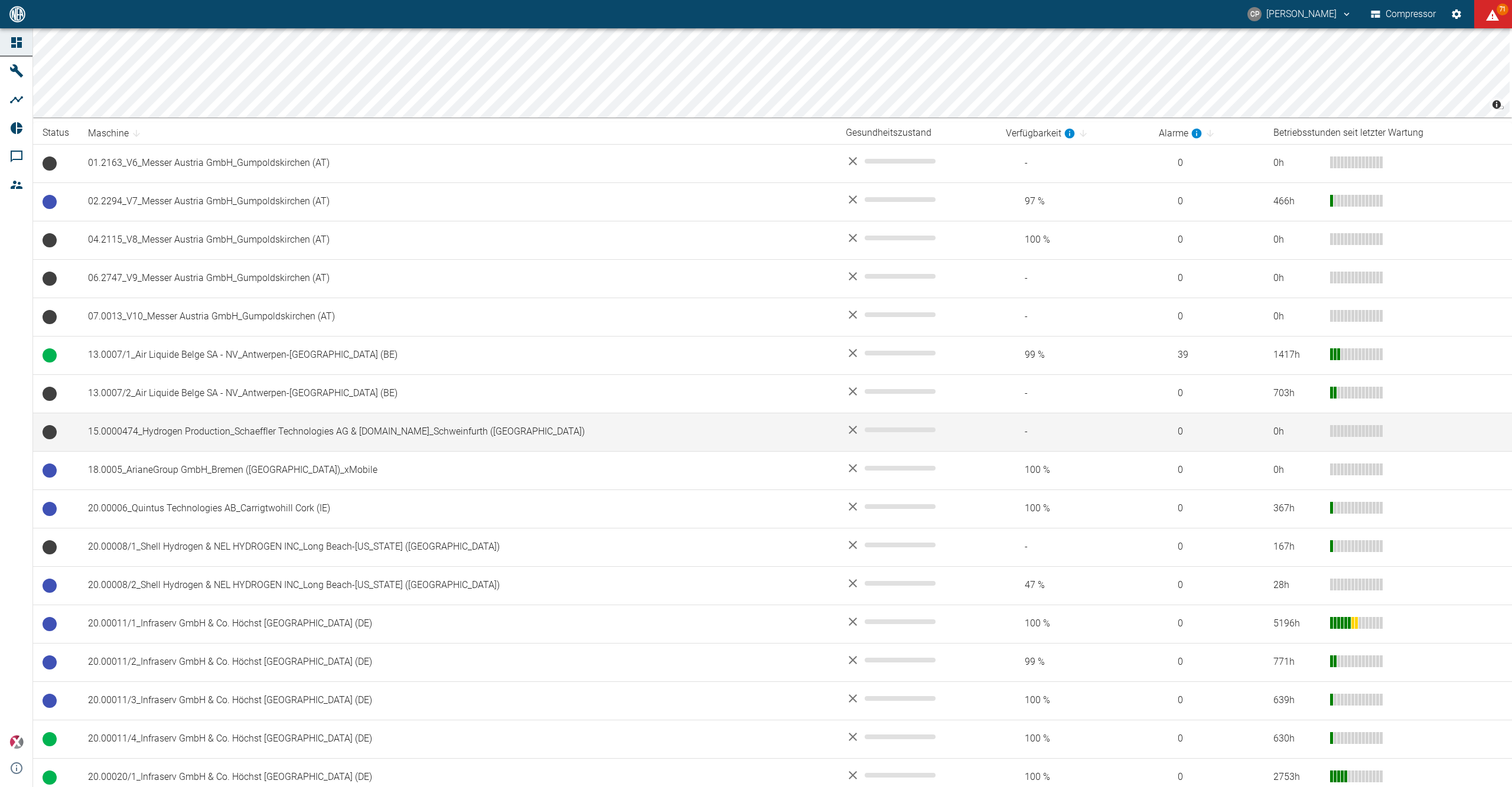
scroll to position [236, 0]
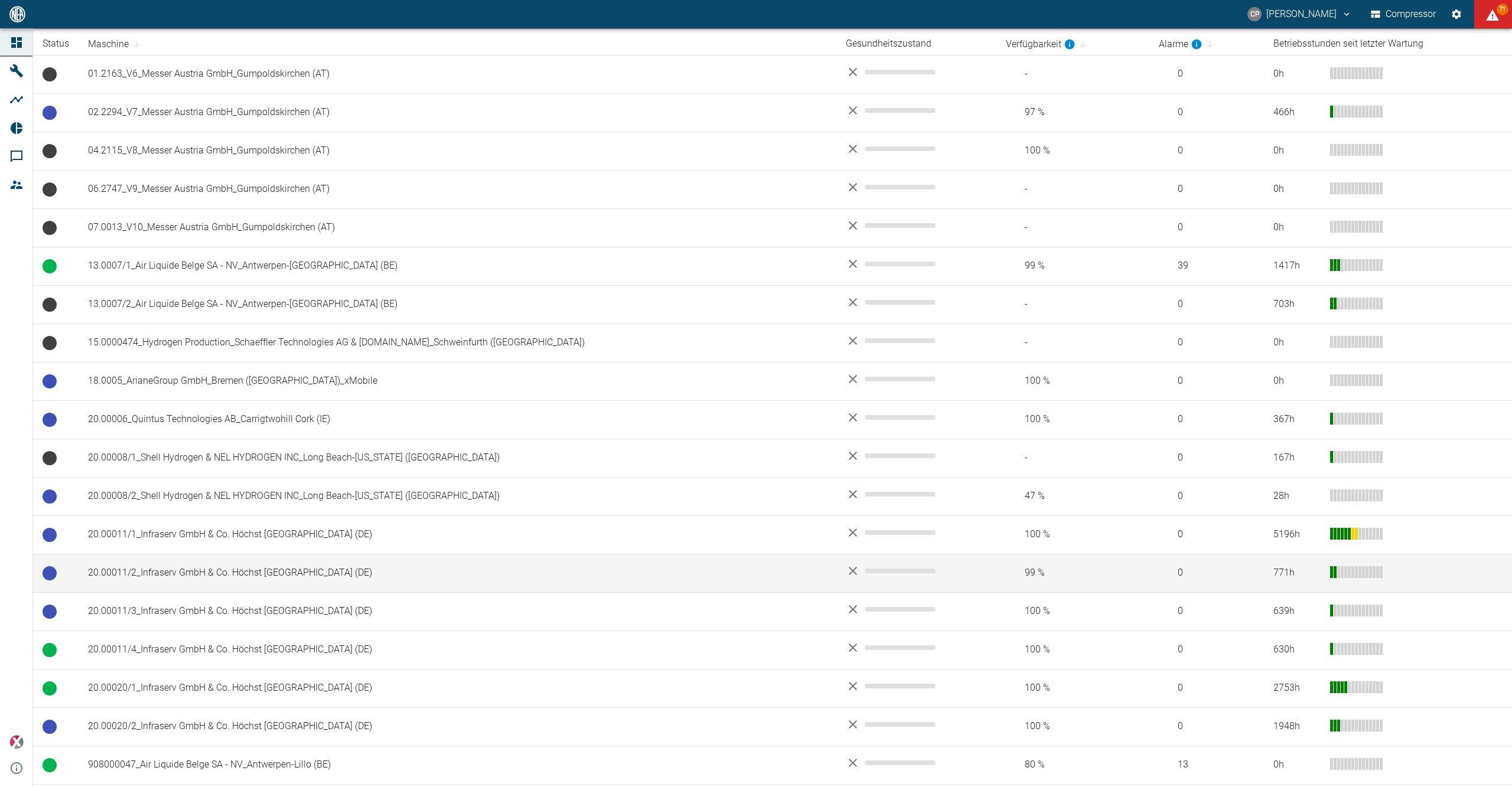
click at [123, 580] on td "20.00011/2_Infraserv GmbH & Co. Höchst [GEOGRAPHIC_DATA] (DE)" at bounding box center [456, 573] width 757 height 38
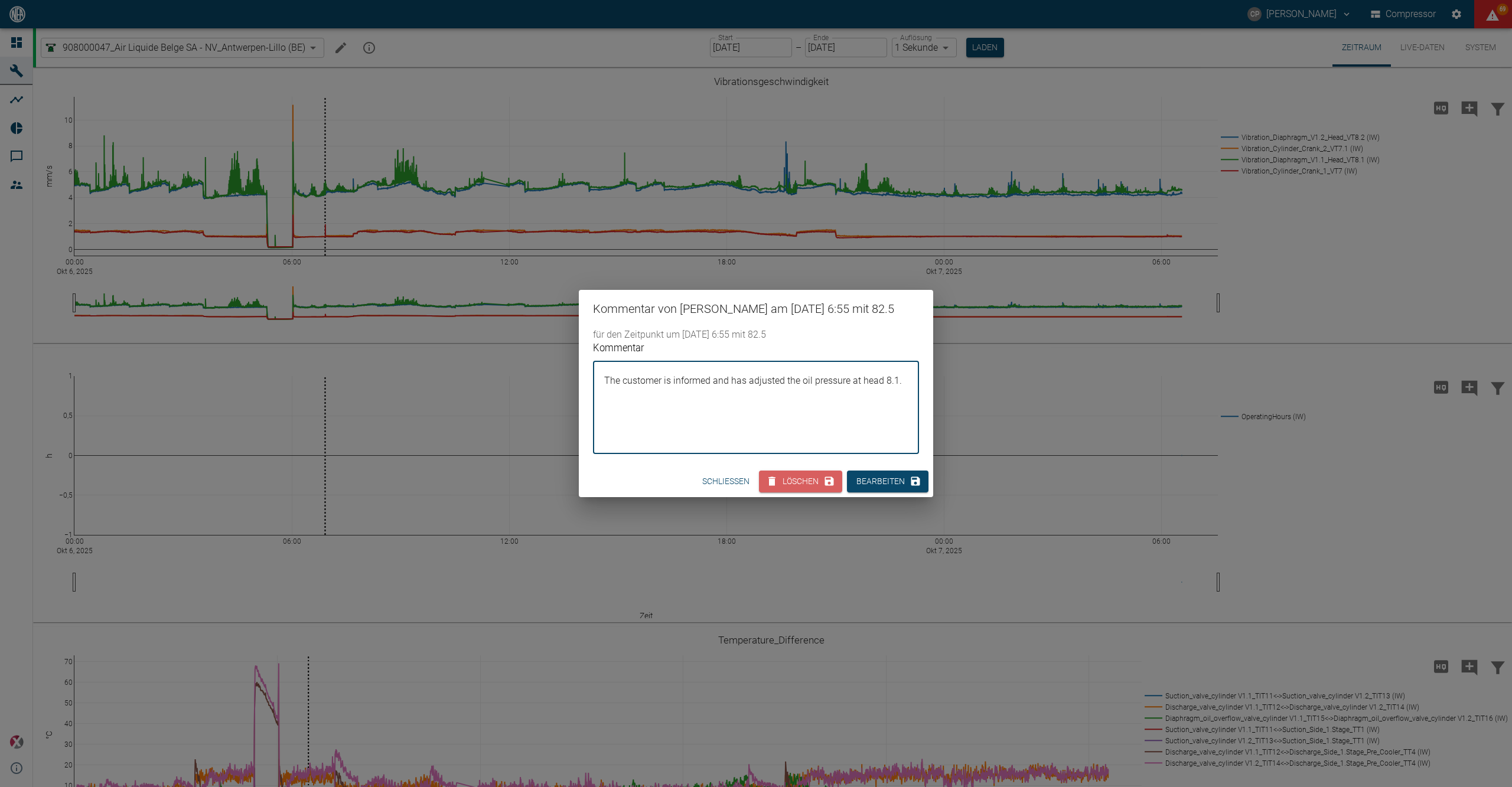
scroll to position [1023, 0]
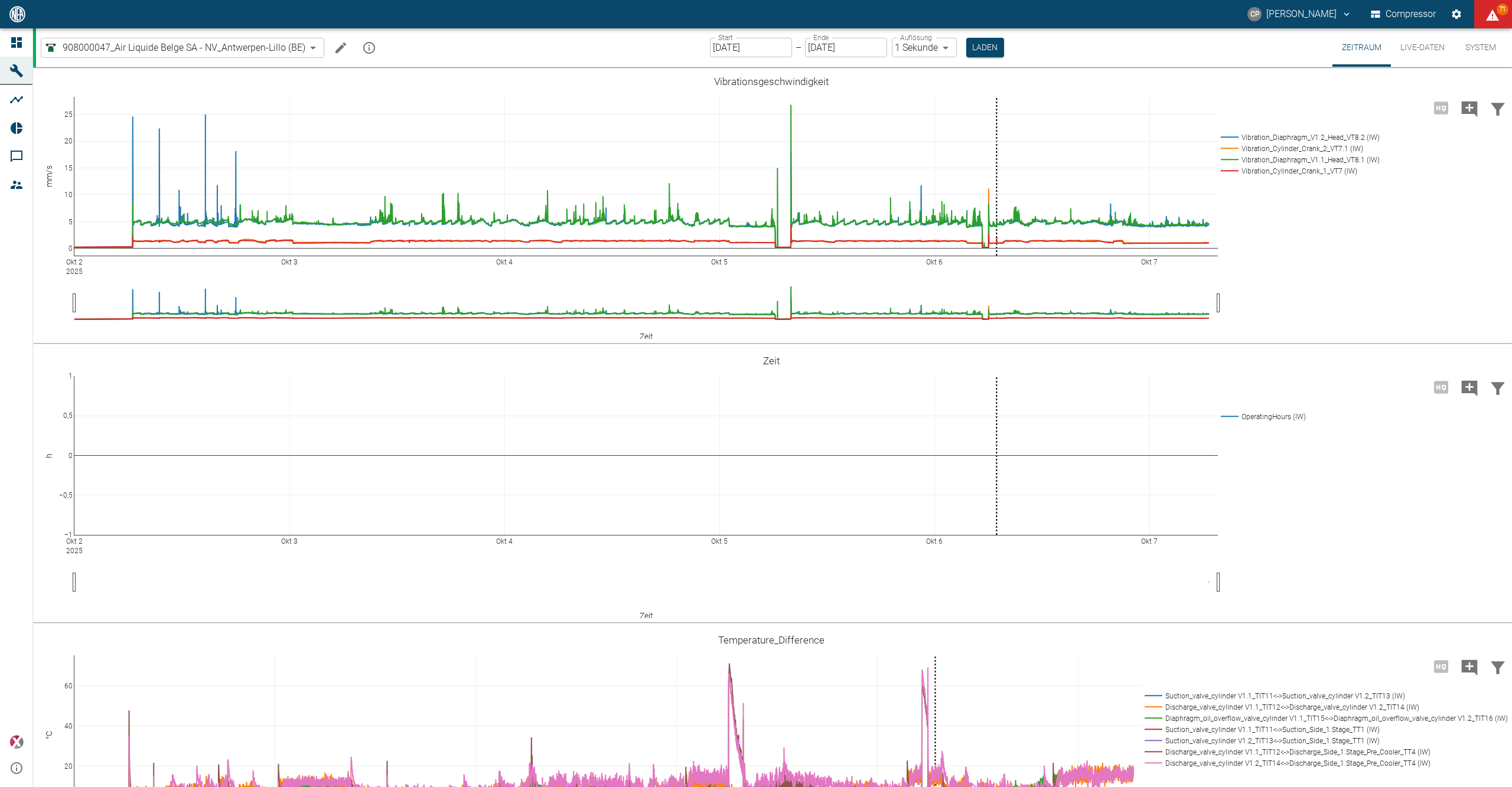
scroll to position [787, 0]
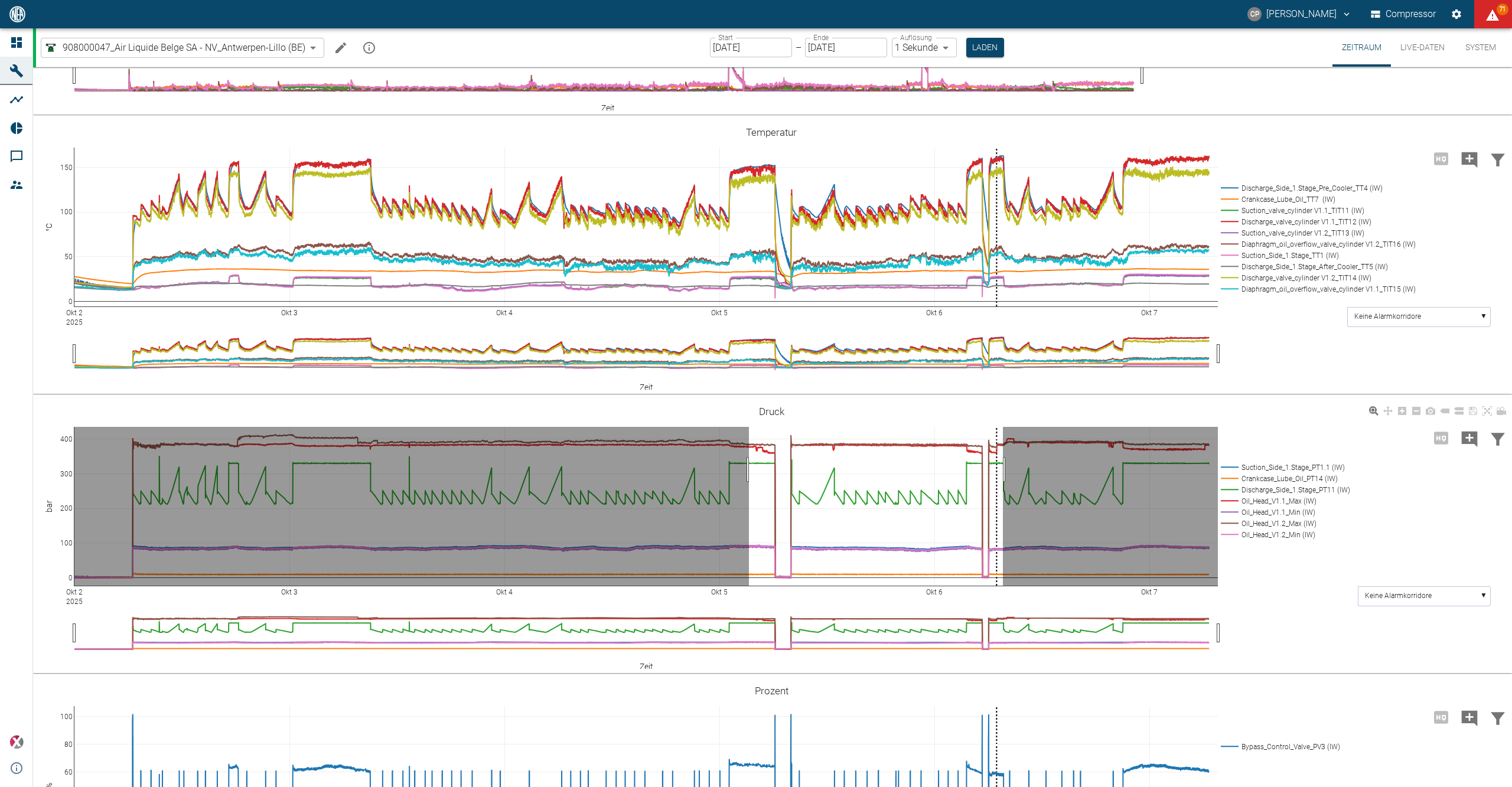
drag, startPoint x: 749, startPoint y: 469, endPoint x: 984, endPoint y: 470, distance: 235.0
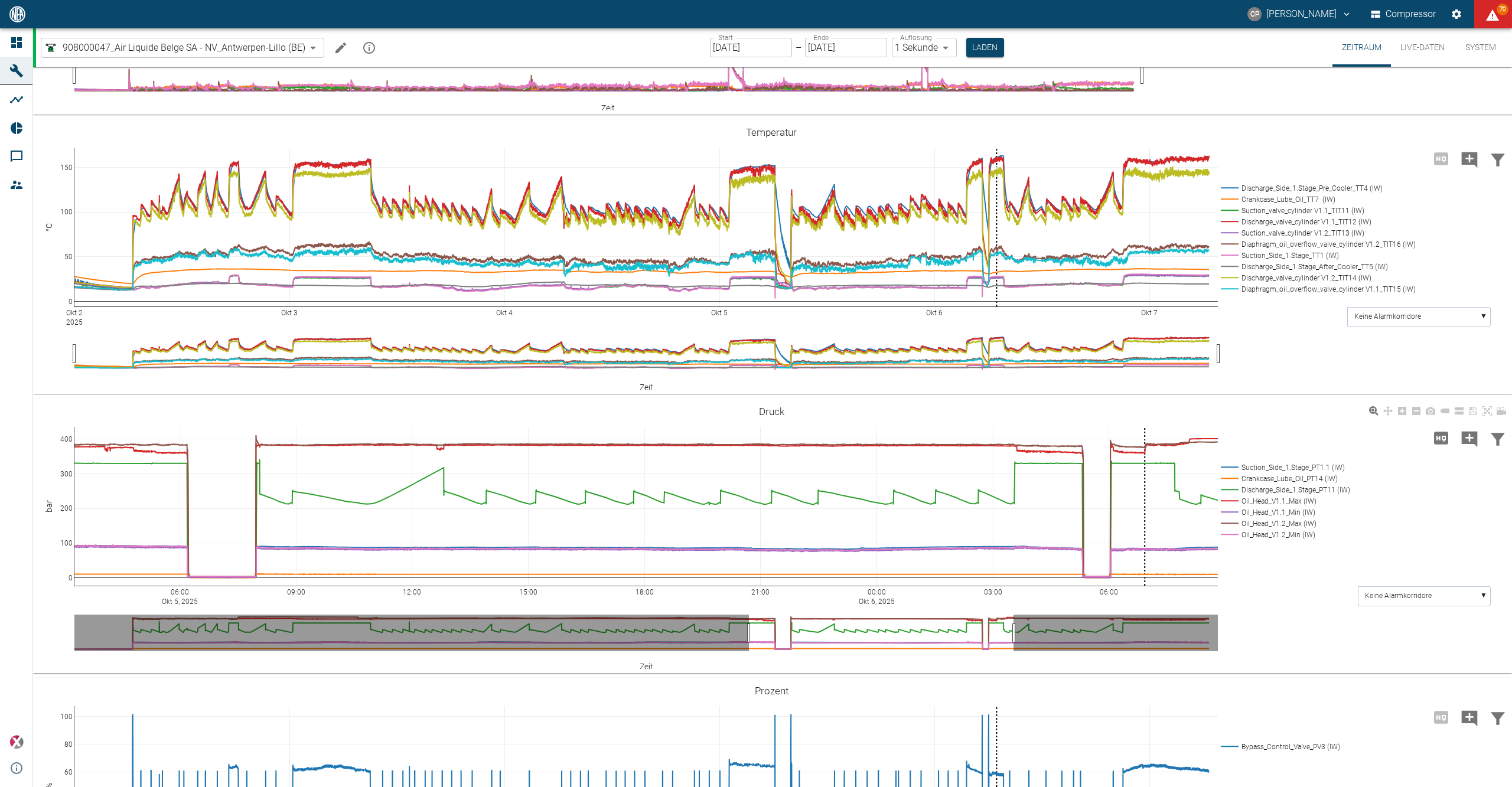
click at [1468, 433] on icon "Kommentar hinzufügen" at bounding box center [1470, 439] width 16 height 16
click at [1416, 439] on button "Weiter" at bounding box center [1409, 437] width 36 height 18
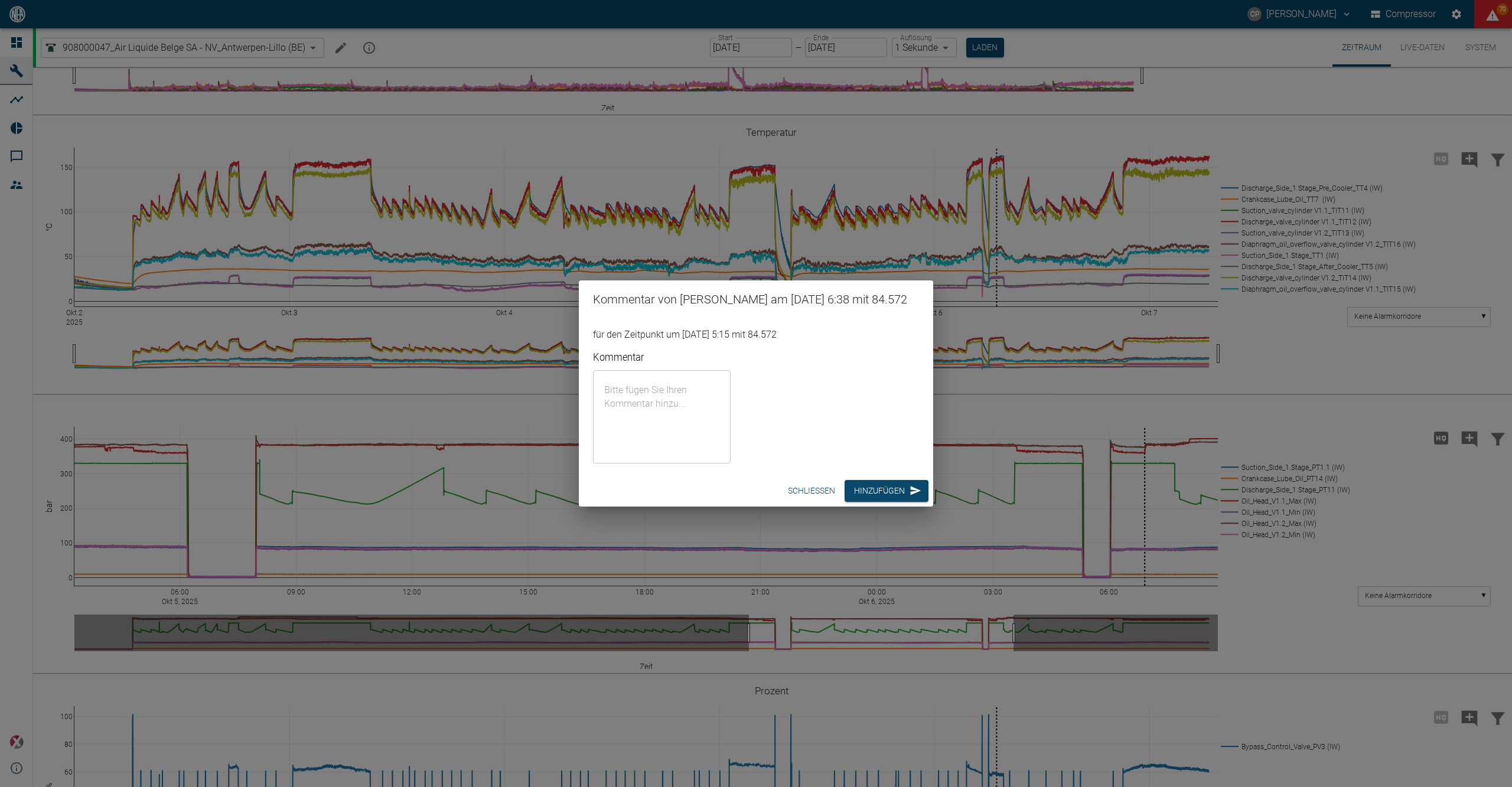
click at [1395, 442] on div "Kommentar von Christoph Palm am 07/10/2025 6:38 mit 84.572 für den Zeitpunkt um…" at bounding box center [756, 394] width 1512 height 787
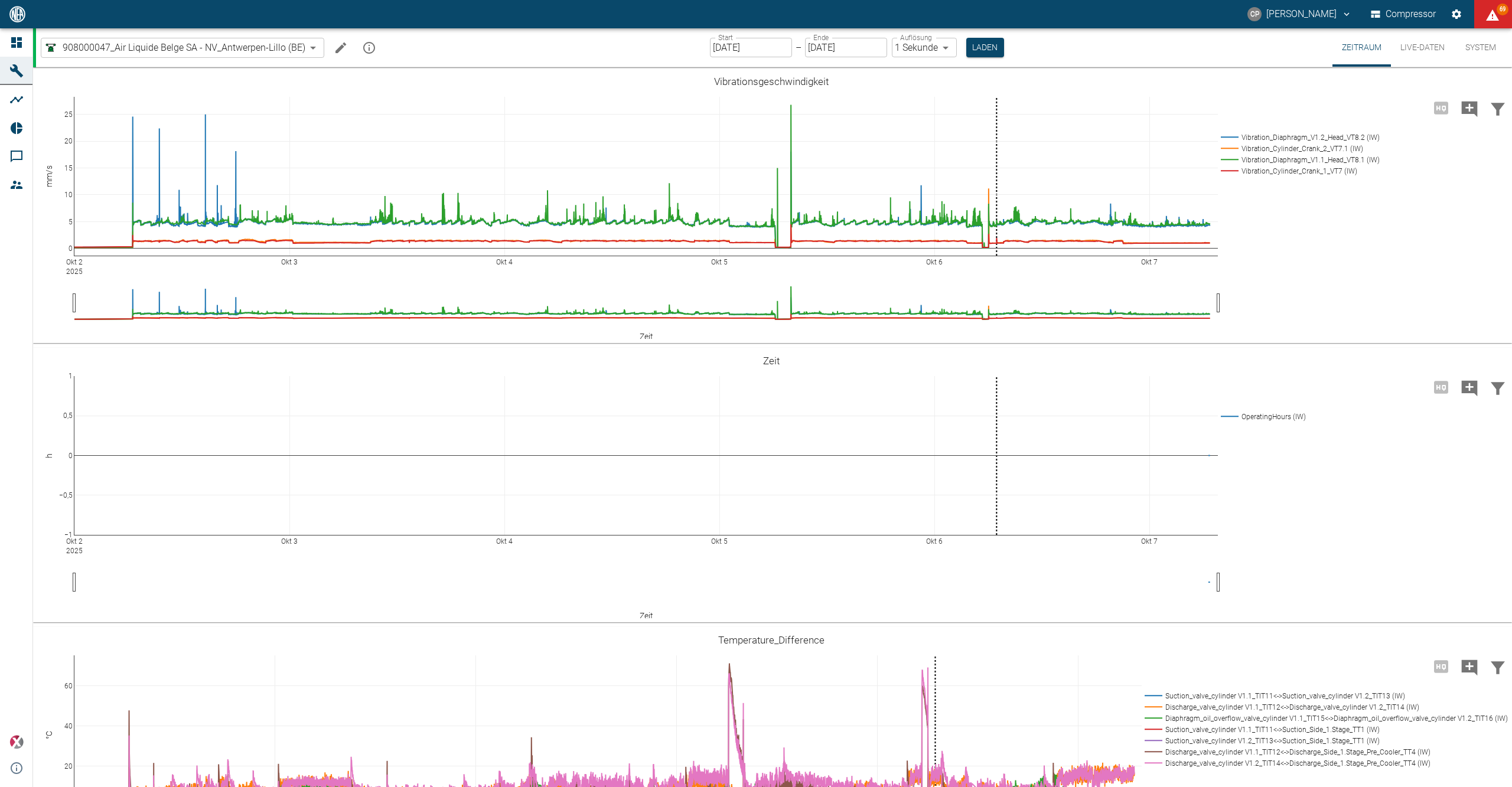
scroll to position [866, 0]
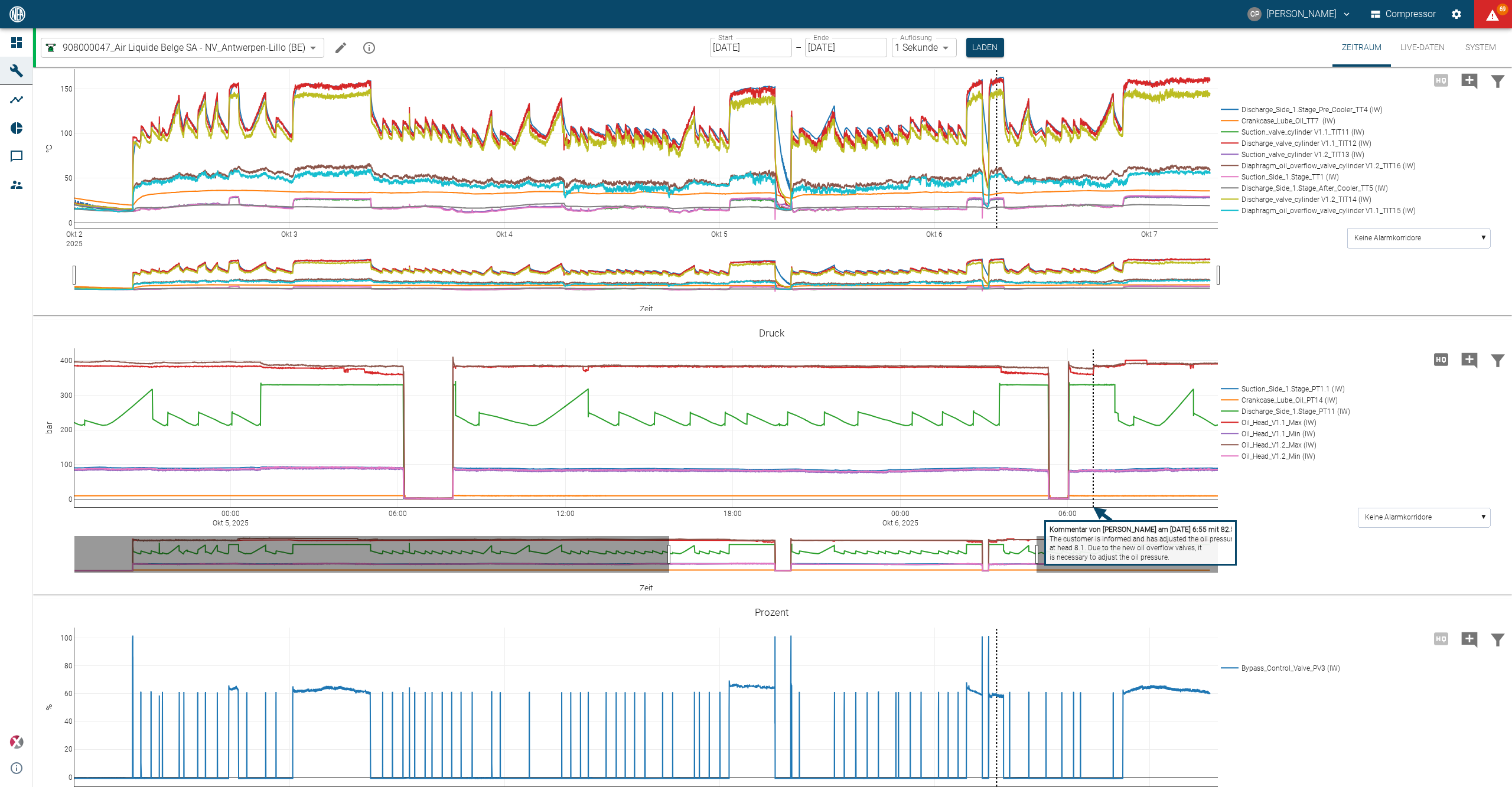
click at [1466, 357] on icon "Kommentar hinzufügen" at bounding box center [1470, 360] width 16 height 16
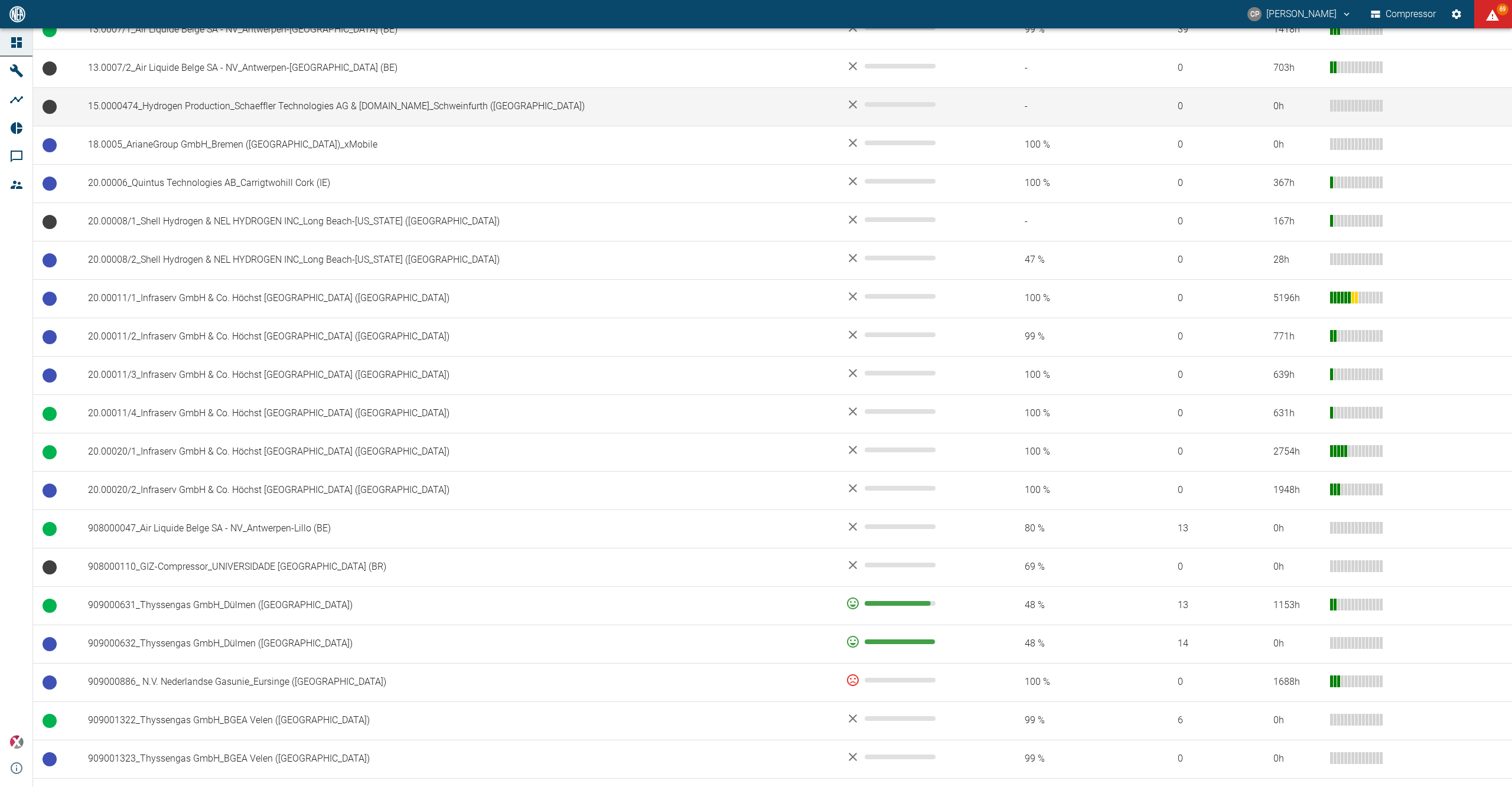
scroll to position [551, 0]
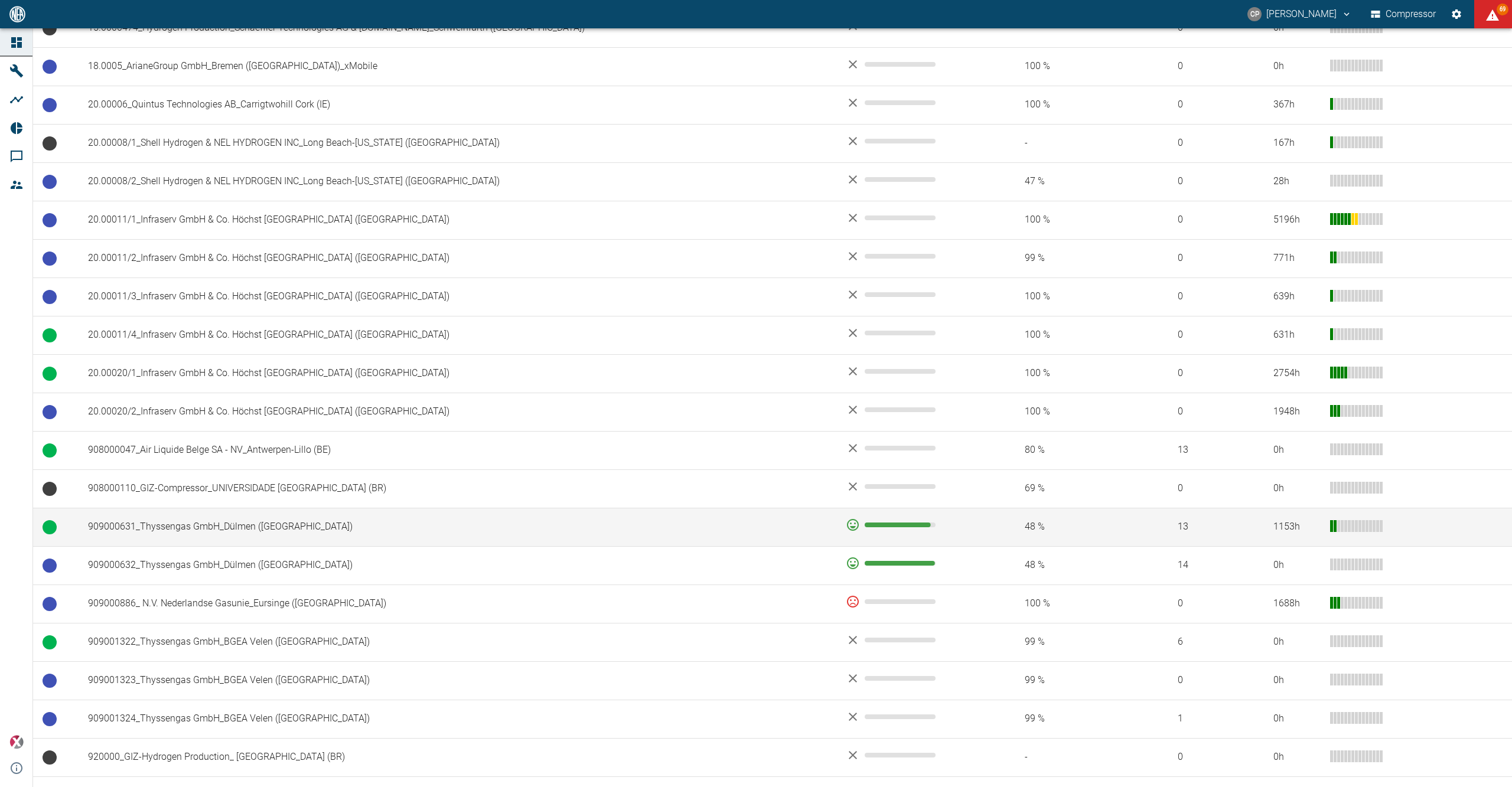
click at [296, 530] on td "909000631_Thyssengas GmbH_Dülmen ([GEOGRAPHIC_DATA])" at bounding box center [456, 527] width 757 height 38
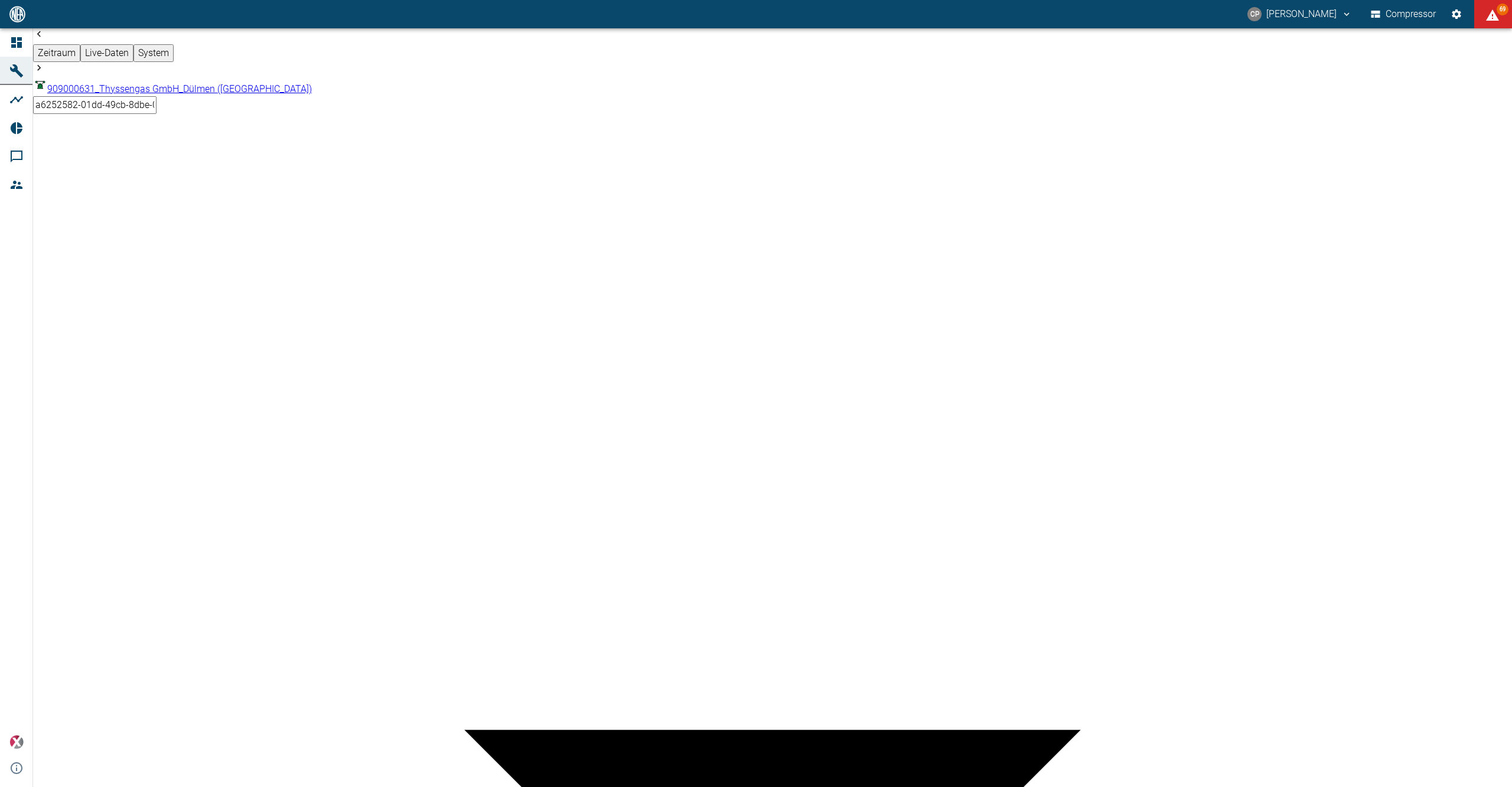
type input "2min"
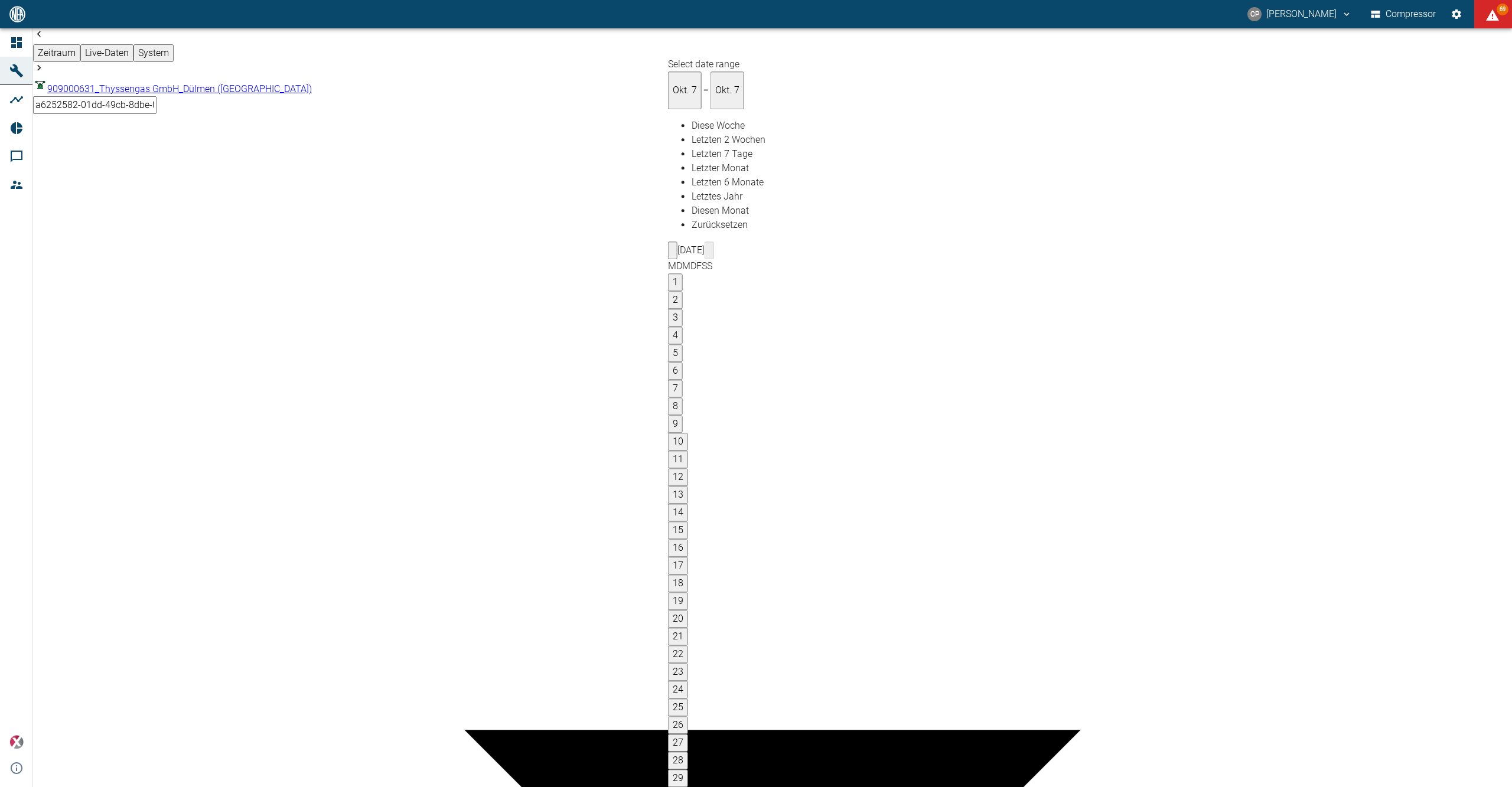
type input "02.10.2025"
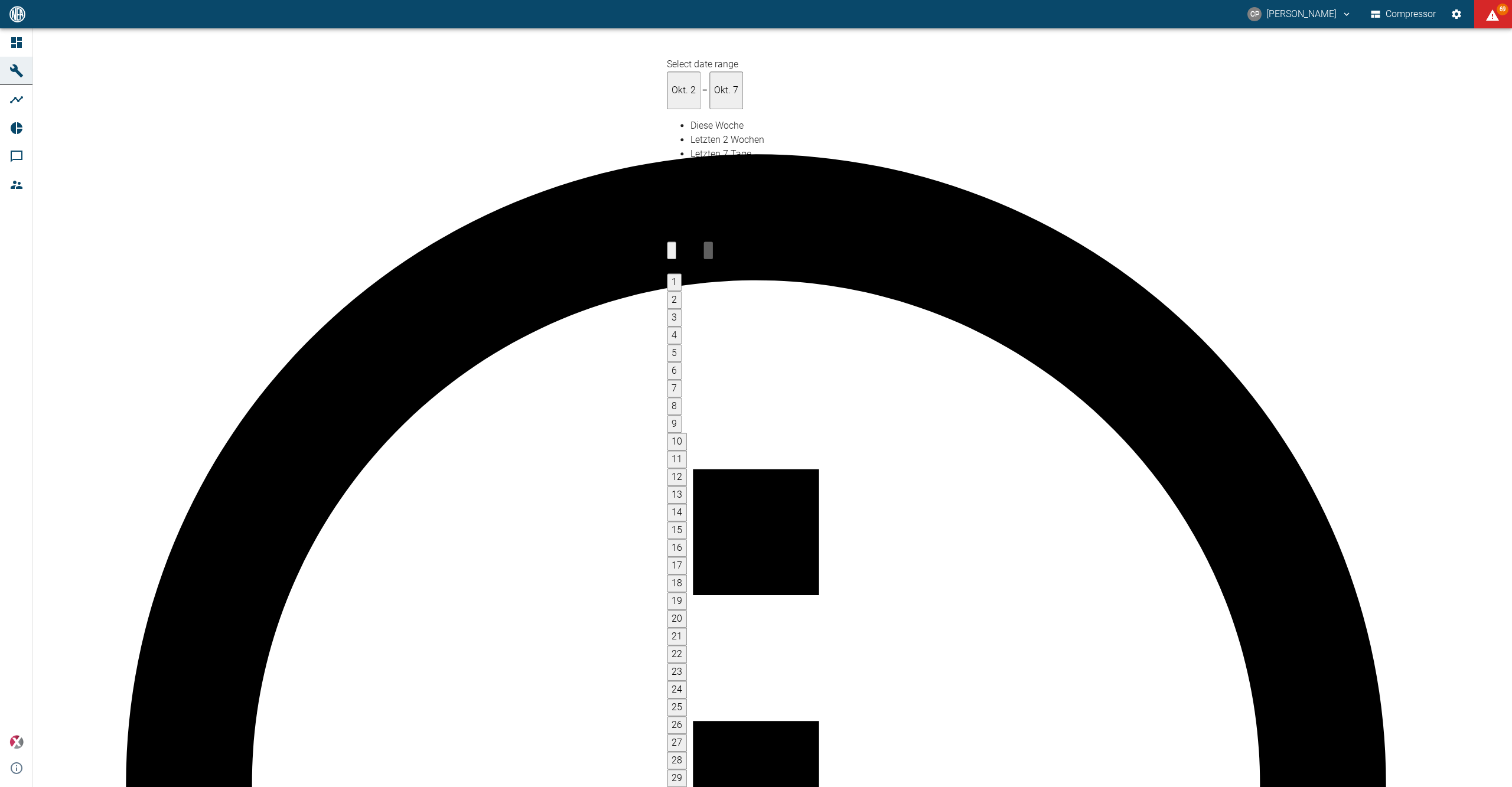
click at [896, 48] on body "CP Christoph Palm Compressor 69 Dashboard Maschinen Analysen Reports Kommentare…" at bounding box center [756, 394] width 1512 height 787
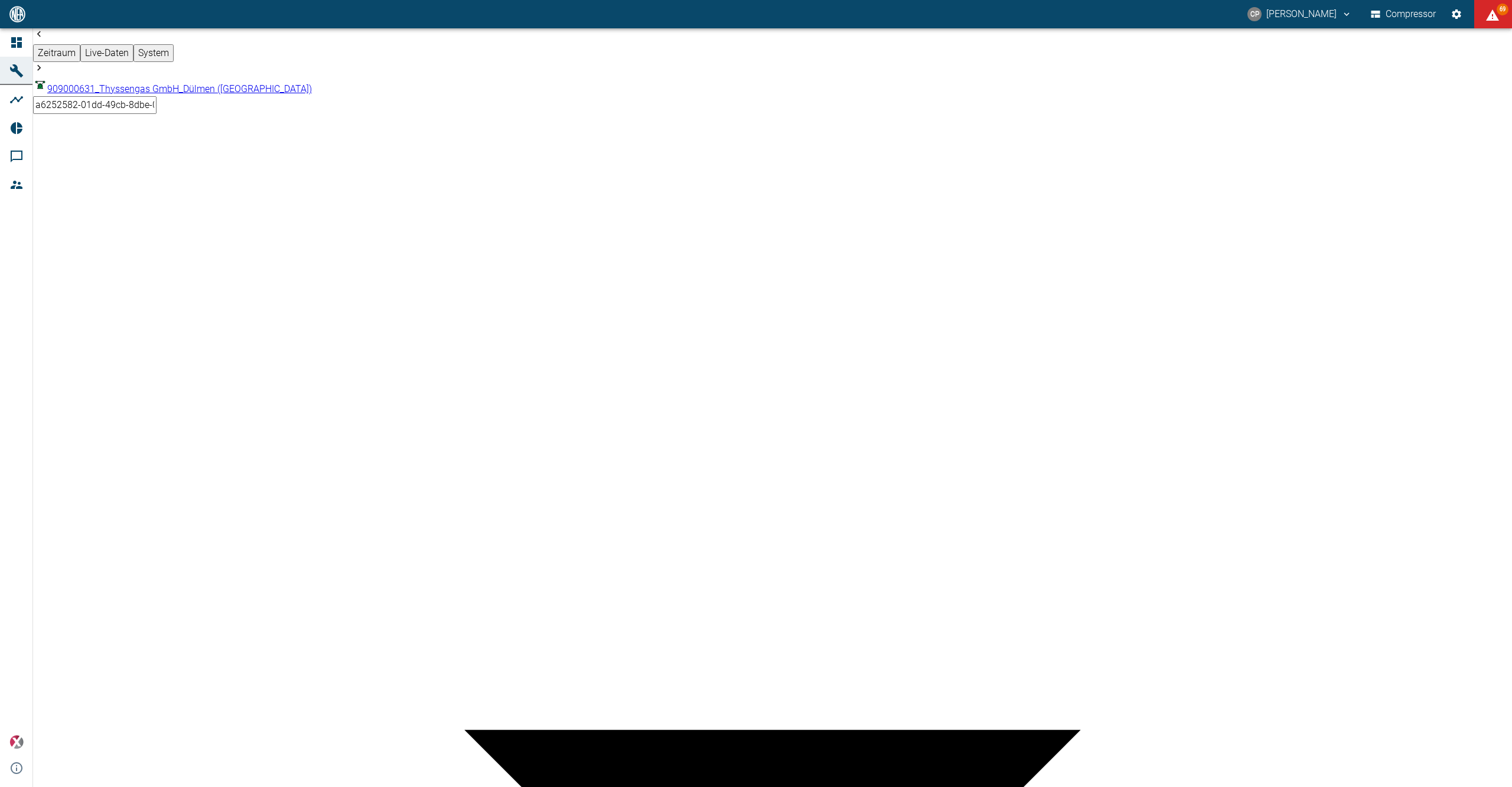
click at [948, 787] on div at bounding box center [756, 796] width 1512 height 0
drag, startPoint x: 948, startPoint y: 45, endPoint x: 932, endPoint y: 41, distance: 16.5
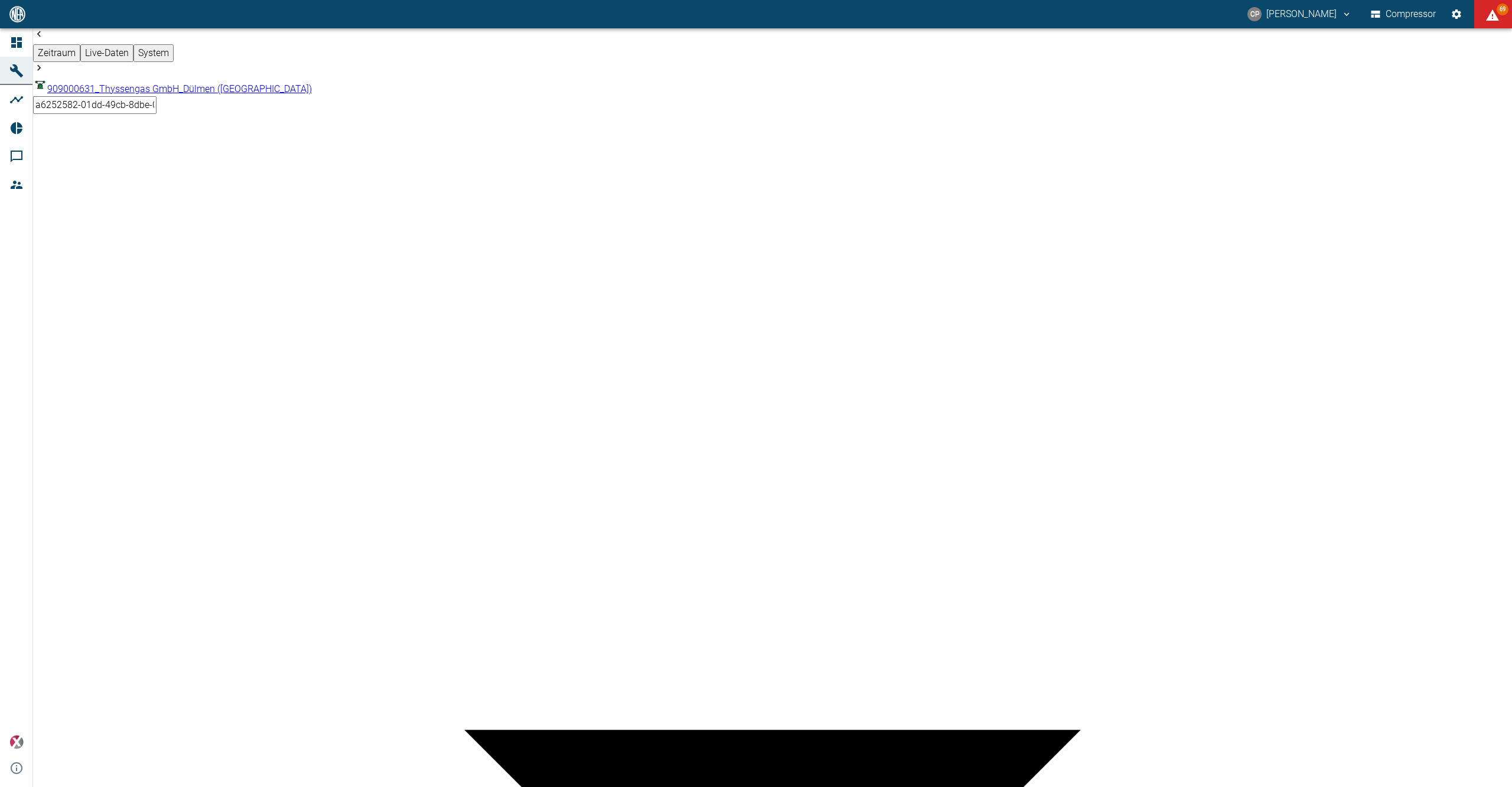
paste textarea "Xplore data is displayed again in the dashboard. An error in the dashboard trig…"
paste textarea "The lost data could not be recovered."
drag, startPoint x: 790, startPoint y: 433, endPoint x: 592, endPoint y: 382, distance: 204.5
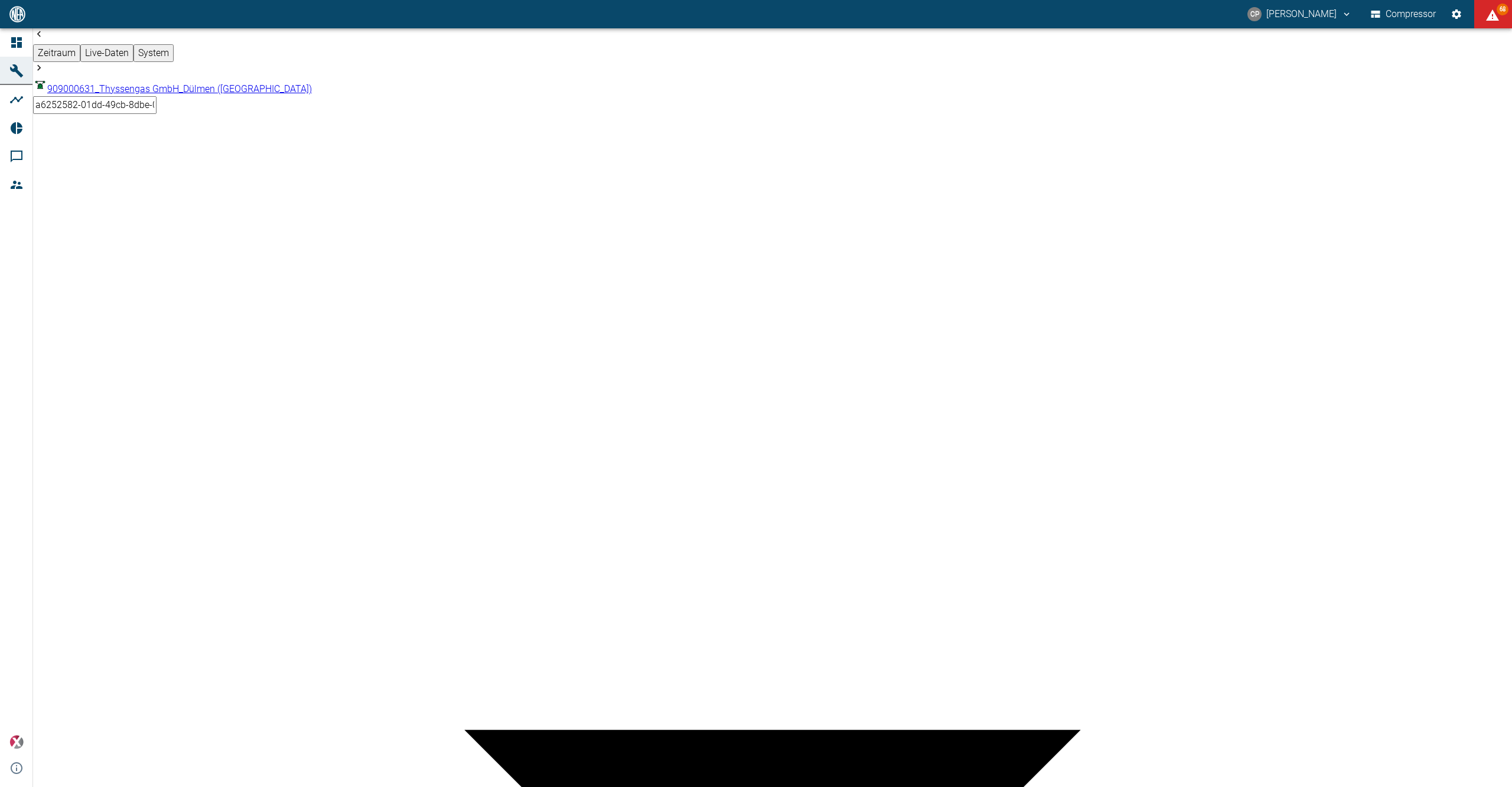
type textarea "Xplore data is displayed again in the dashboard. An error in the dashboard trig…"
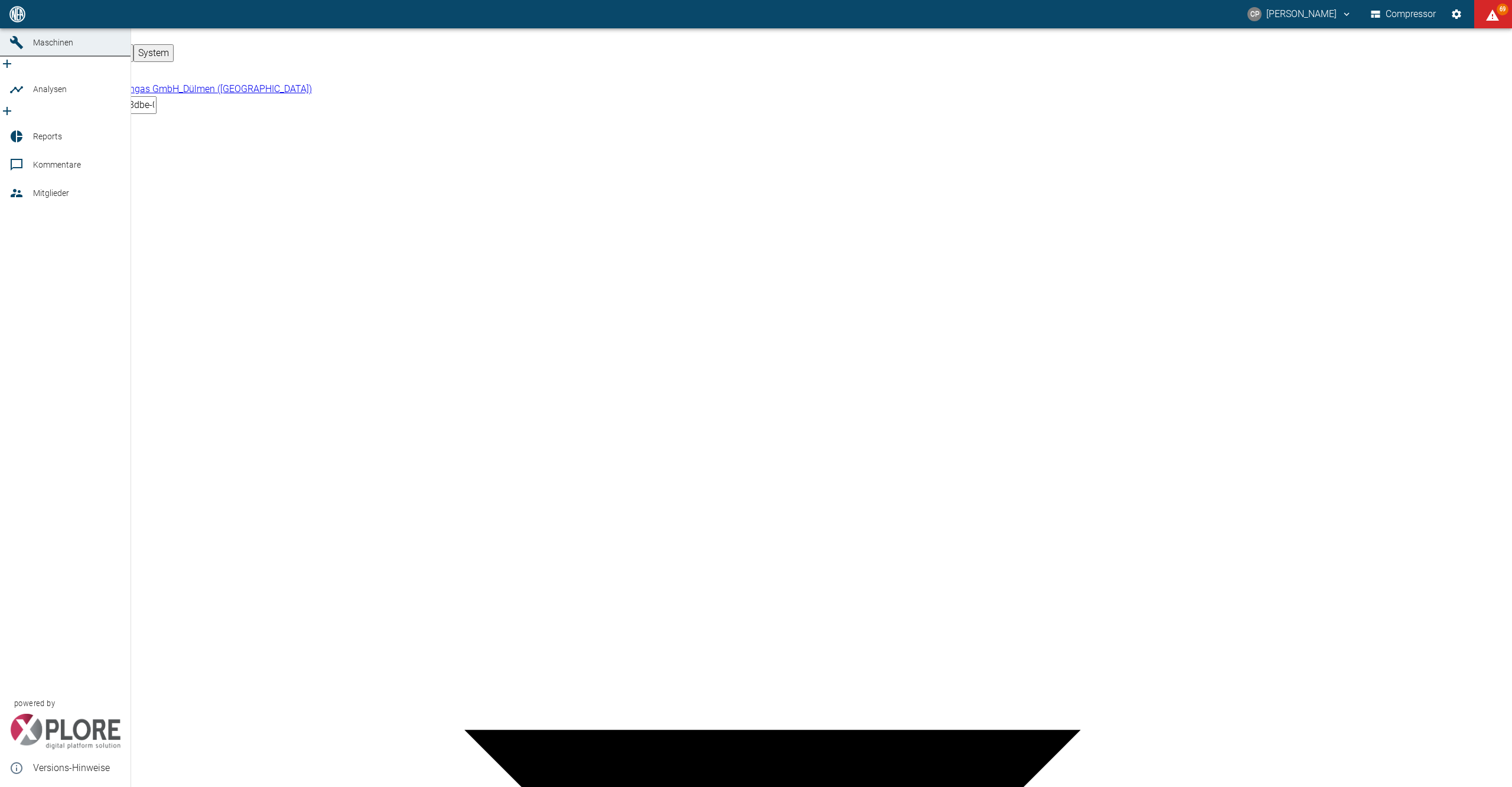
click at [34, 19] on span "Dashboard" at bounding box center [54, 14] width 41 height 9
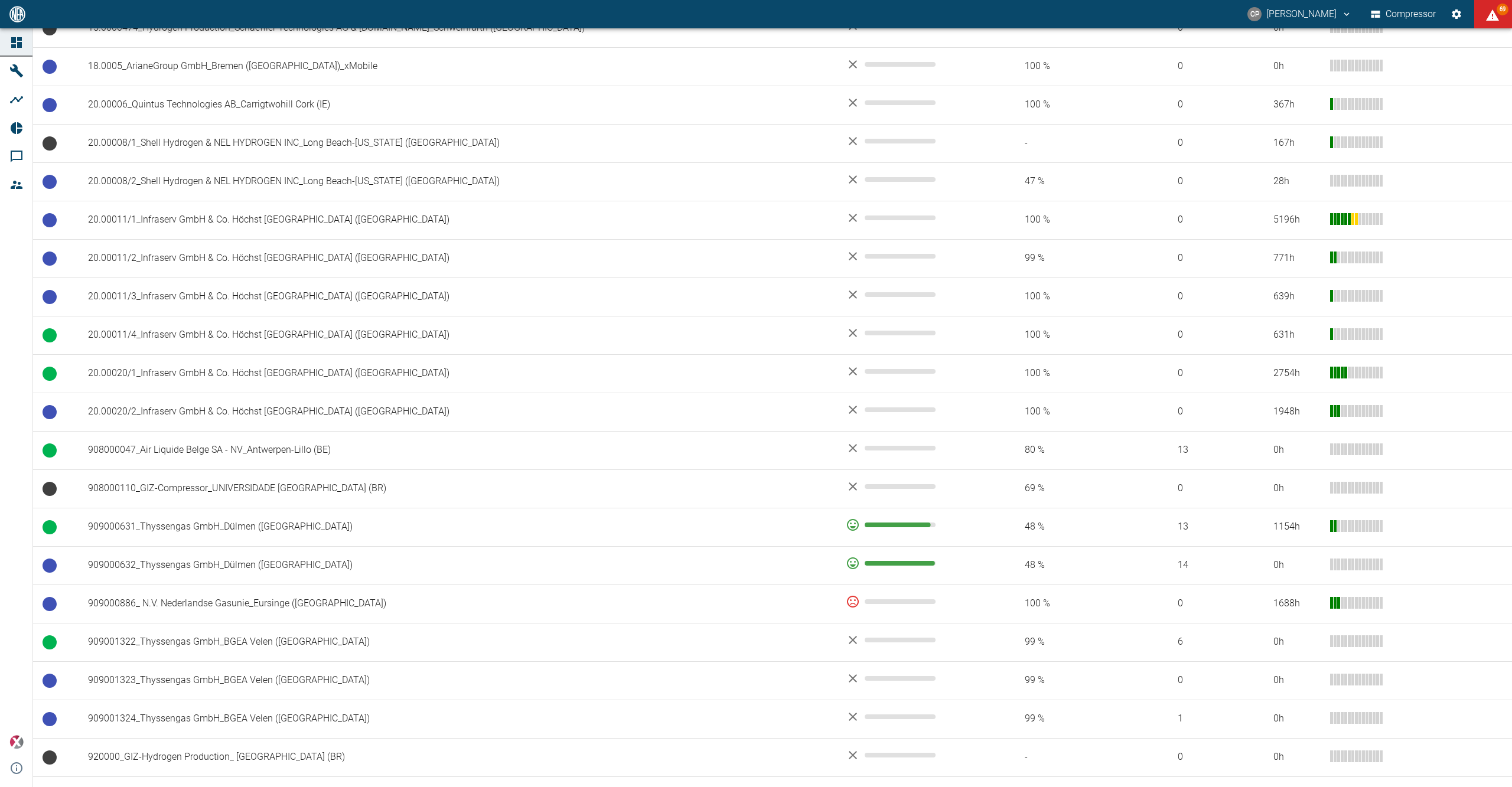
scroll to position [816, 0]
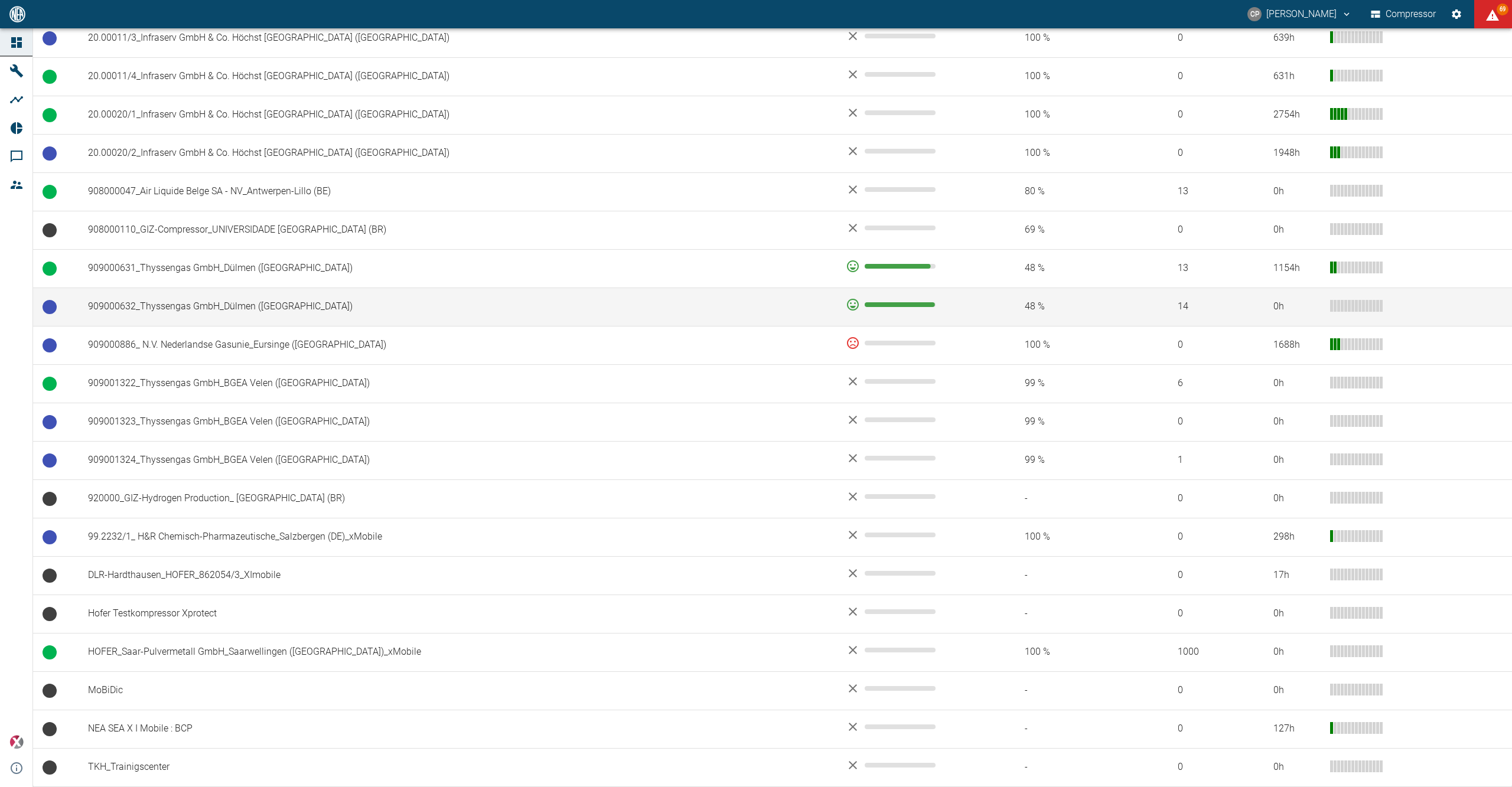
click at [233, 303] on td "909000632_Thyssengas GmbH_Dülmen ([GEOGRAPHIC_DATA])" at bounding box center [456, 306] width 757 height 38
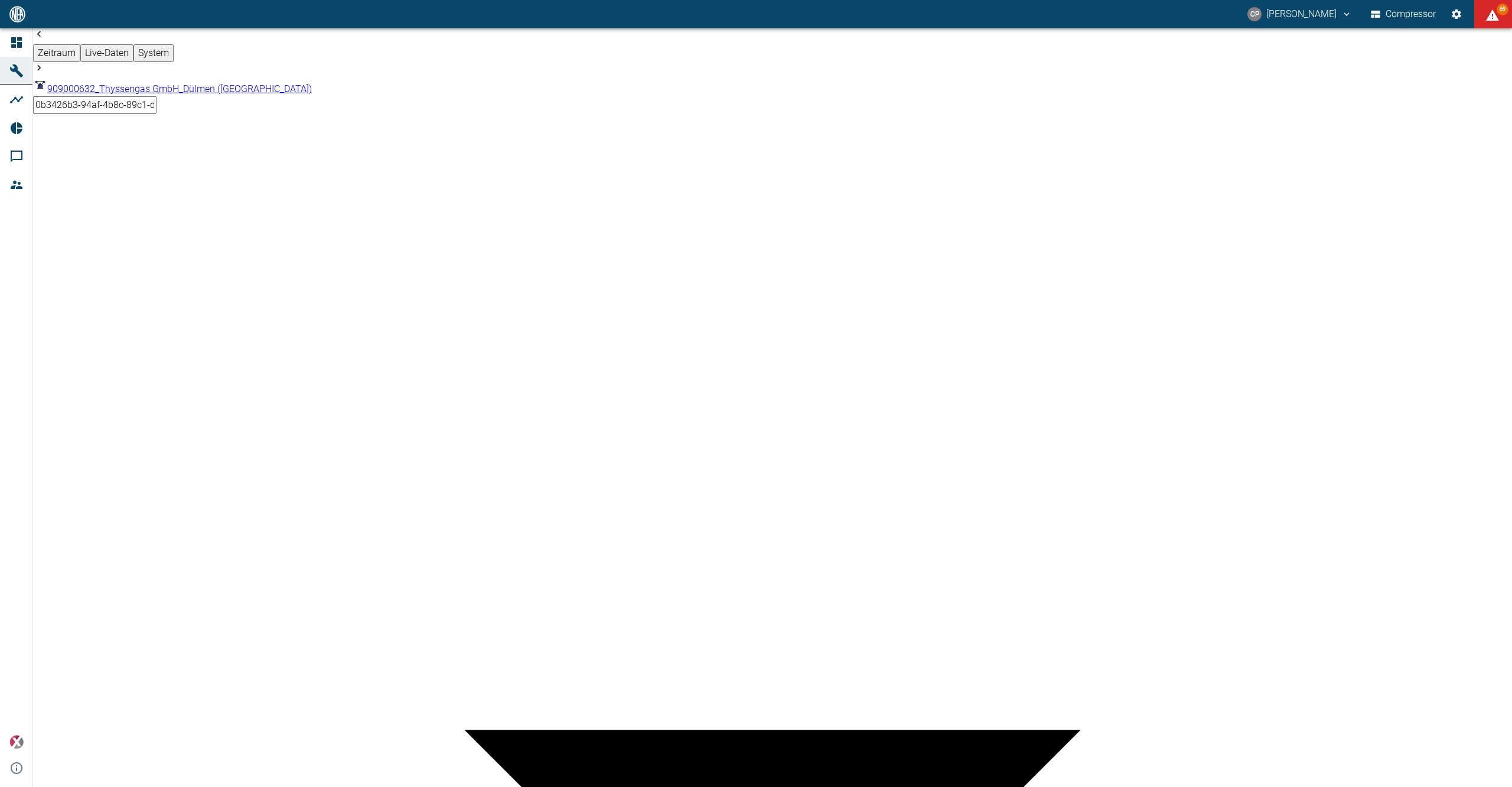
type input "2min"
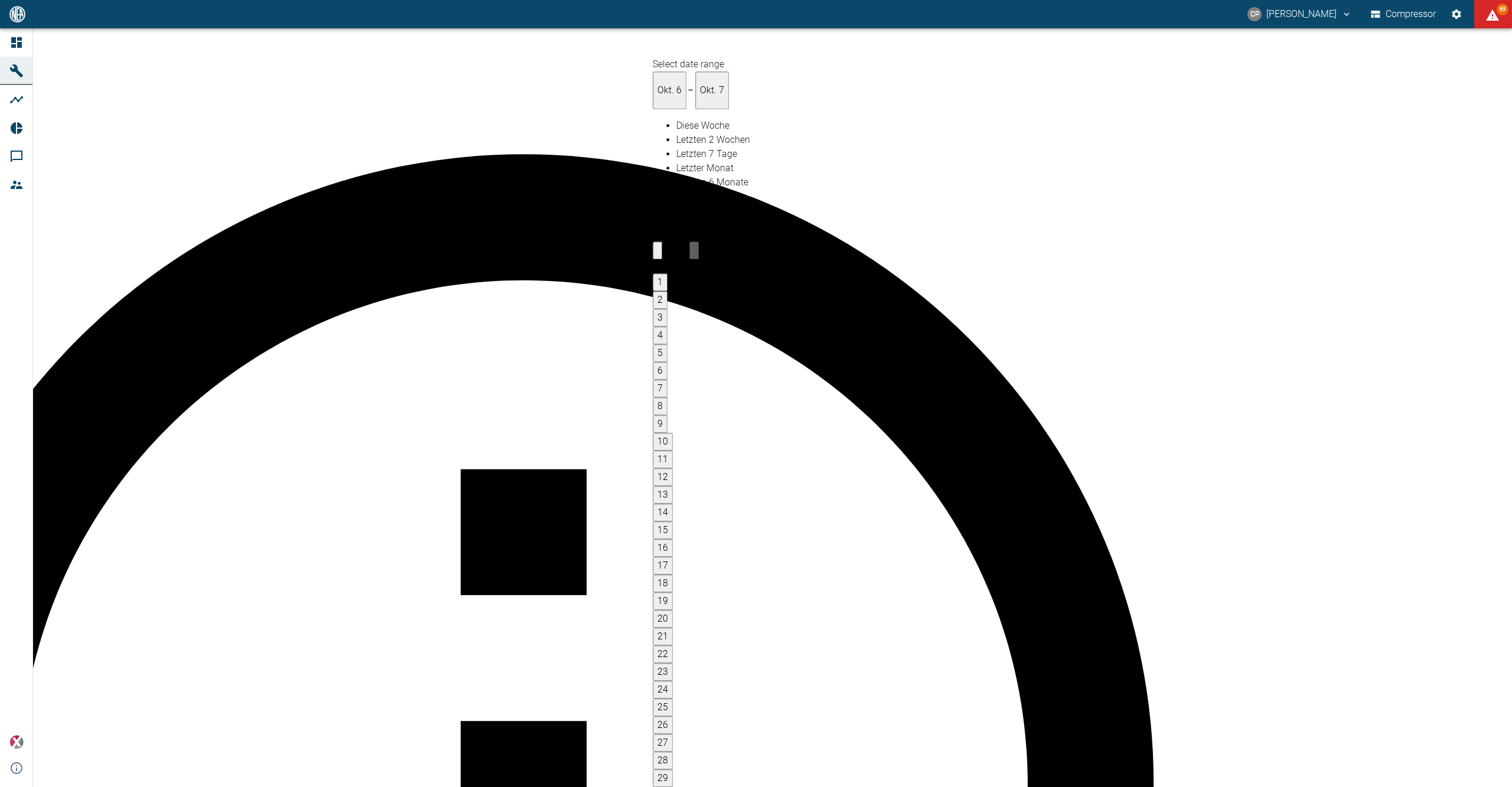
type input "06.10.2025"
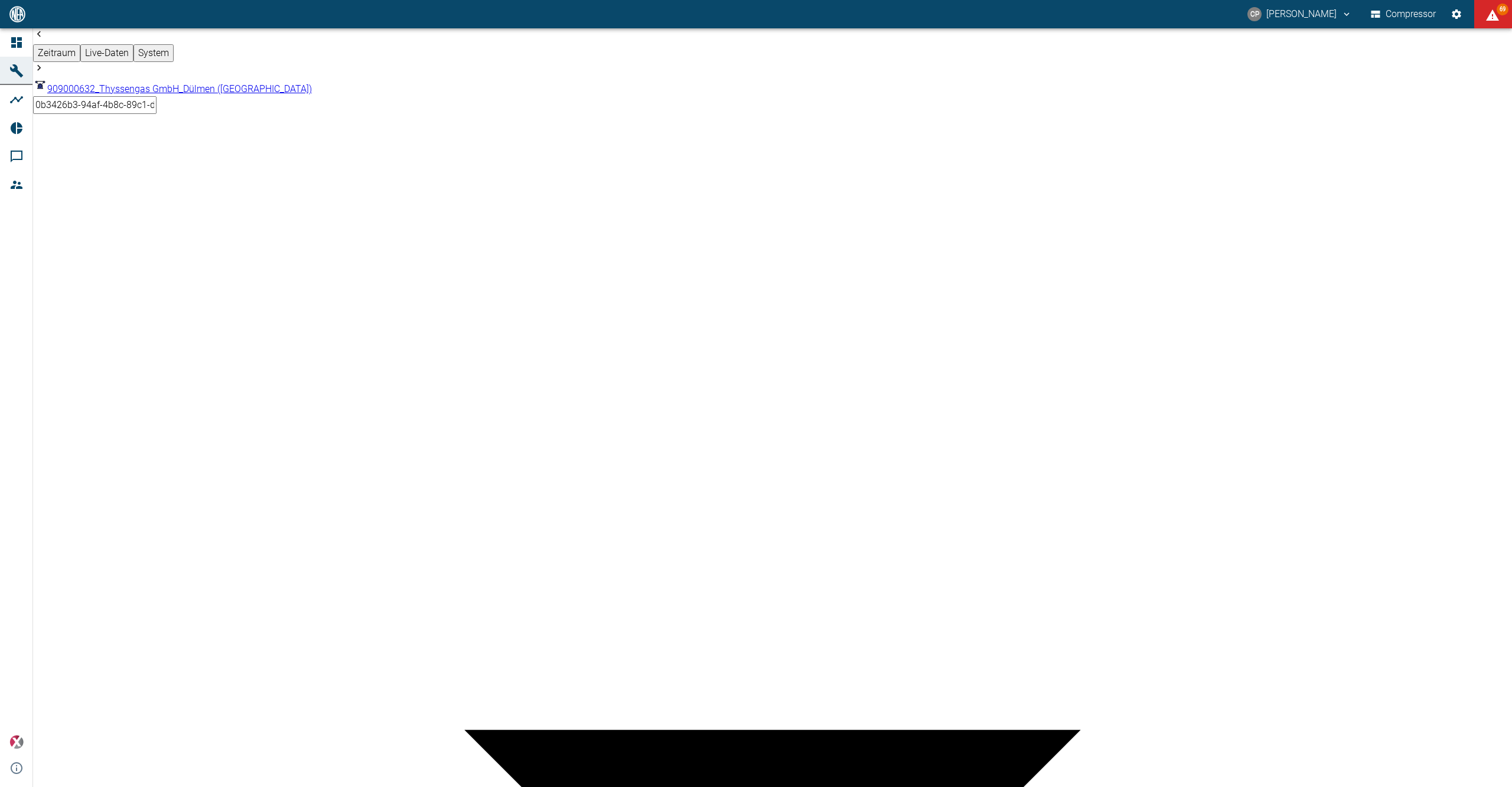
paste textarea "Xplore data is displayed again in the dashboard. An error in the dashboard trig…"
type textarea "Xplore data is displayed again in the dashboard. An error in the dashboard trig…"
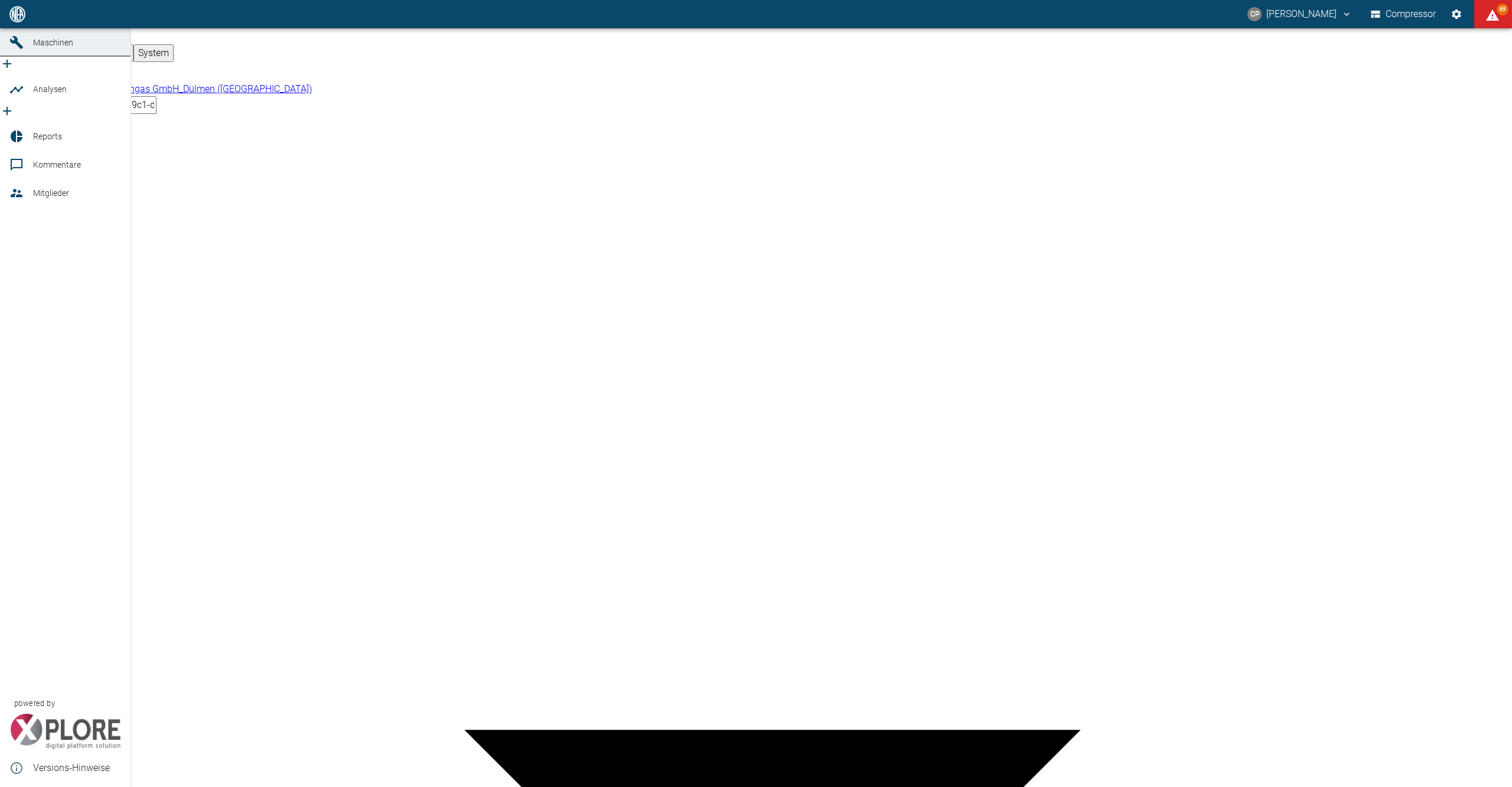
click at [13, 28] on link "Dashboard" at bounding box center [65, 14] width 131 height 28
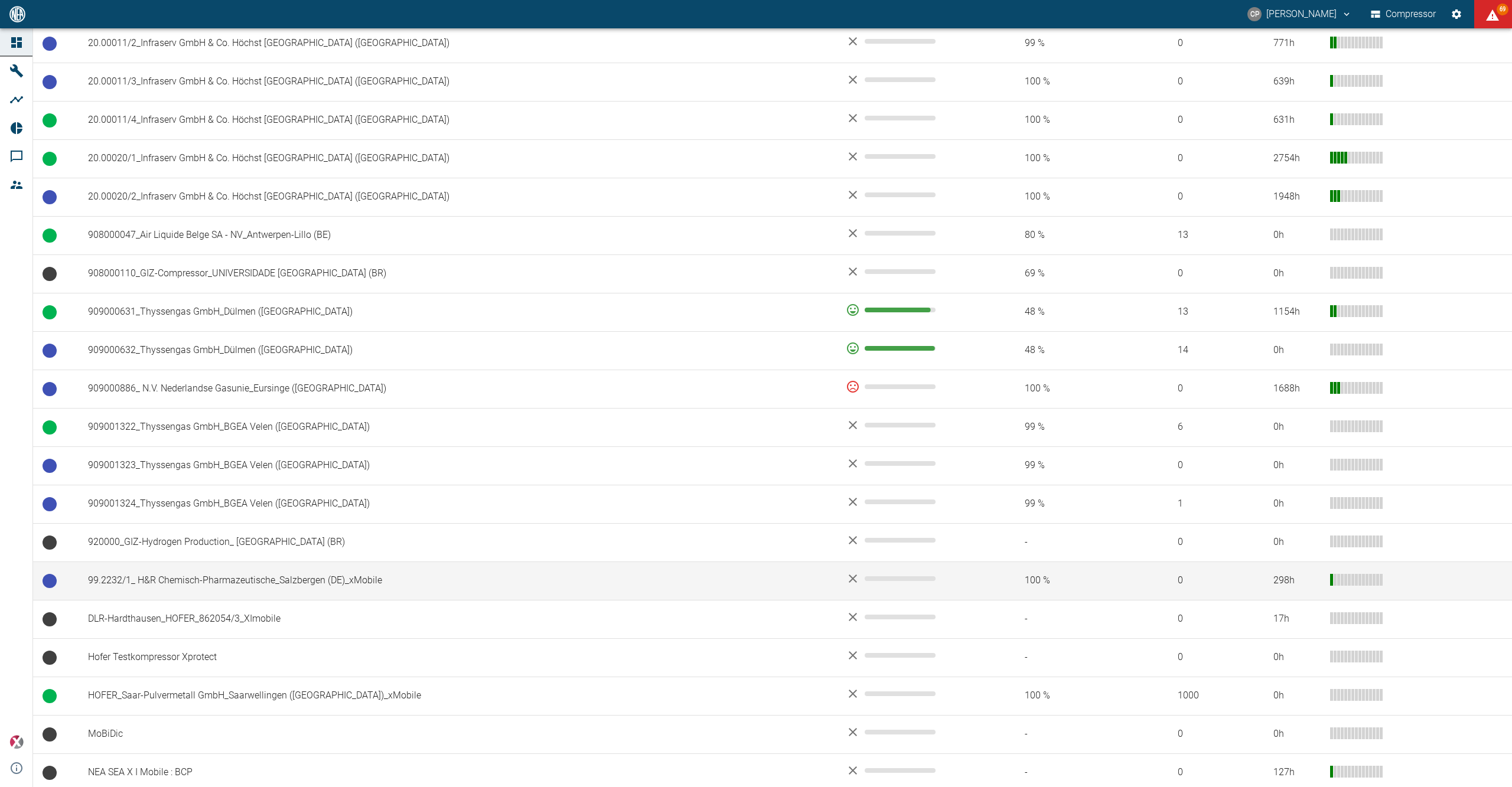
scroll to position [816, 0]
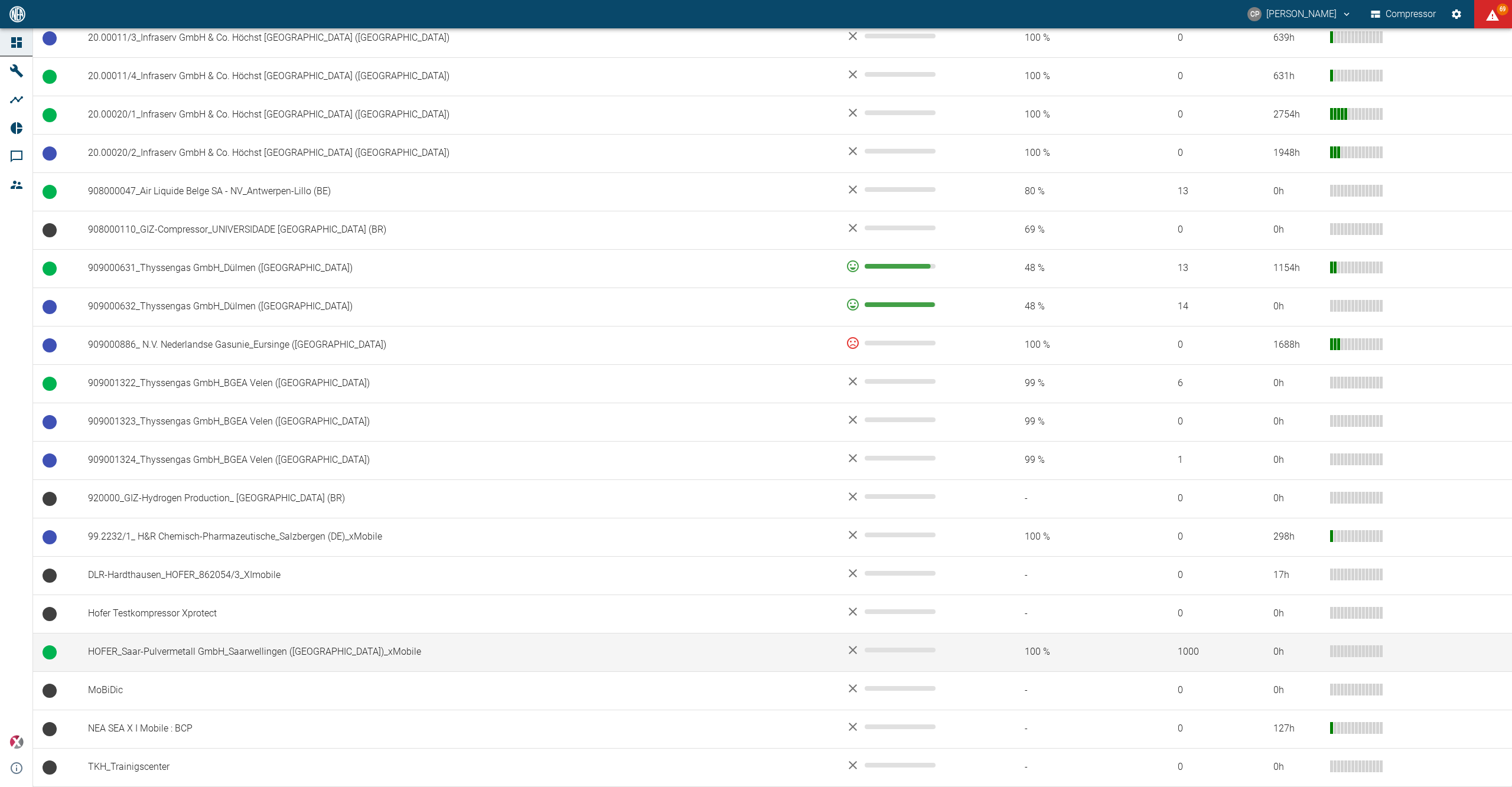
click at [220, 636] on td "HOFER_Saar-Pulvermetall GmbH_Saarwellingen ([GEOGRAPHIC_DATA])_xMobile" at bounding box center [456, 652] width 757 height 38
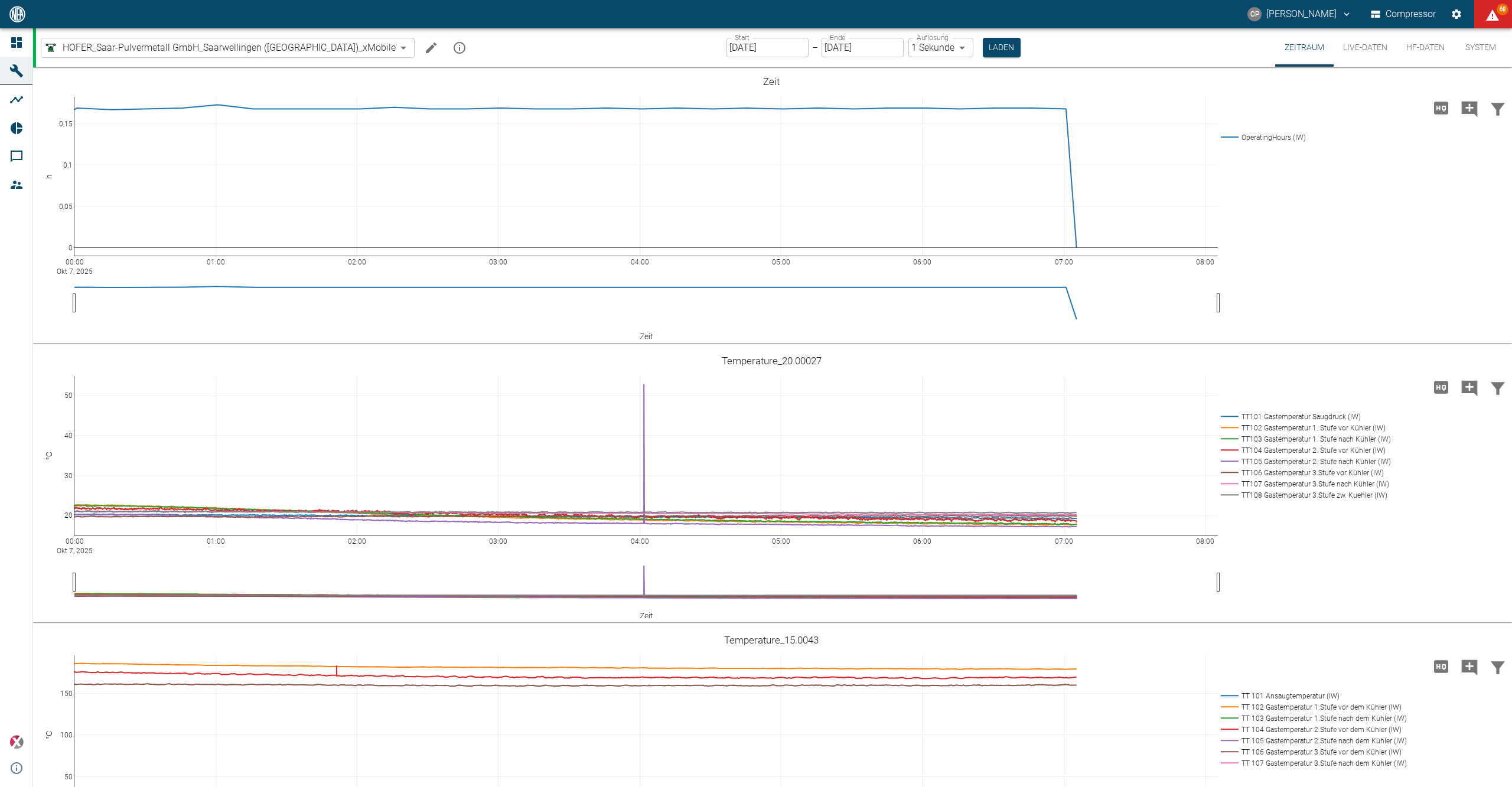
click at [1429, 43] on button "HF-Daten" at bounding box center [1424, 47] width 57 height 38
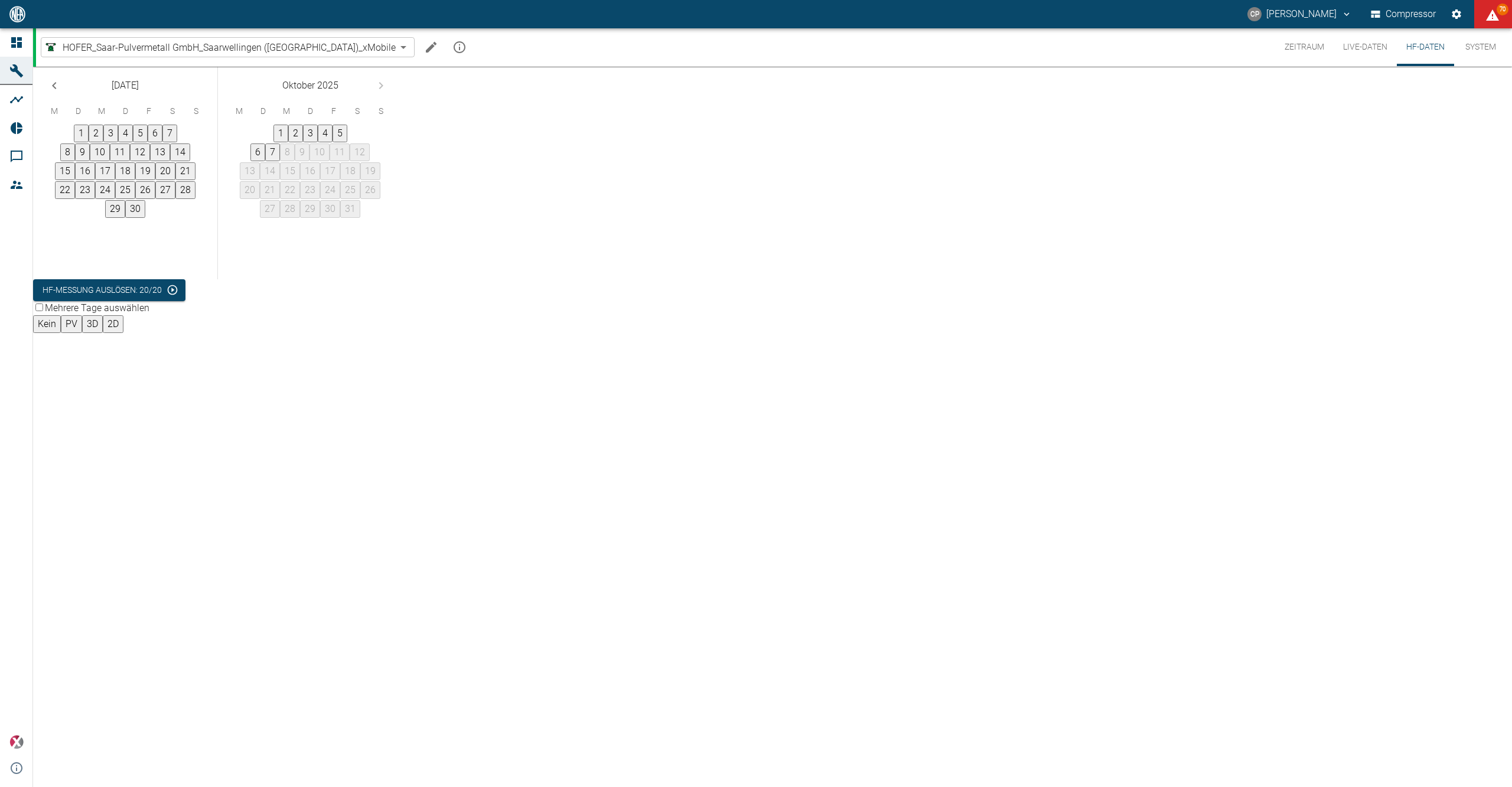
click at [95, 180] on button "16" at bounding box center [85, 171] width 20 height 18
click at [78, 343] on button "08:58:56" at bounding box center [55, 351] width 45 height 18
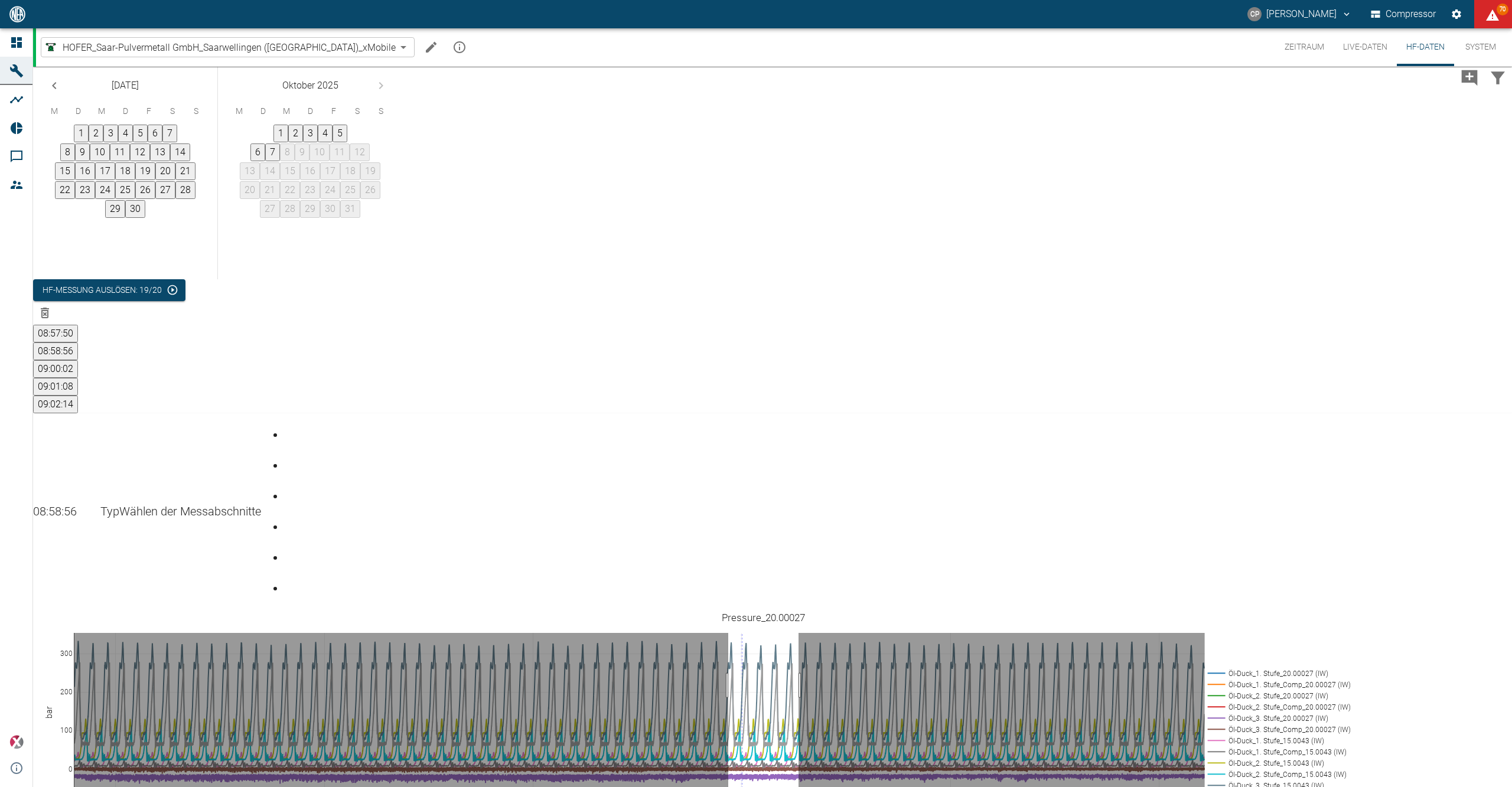
drag, startPoint x: 738, startPoint y: 427, endPoint x: 808, endPoint y: 423, distance: 70.1
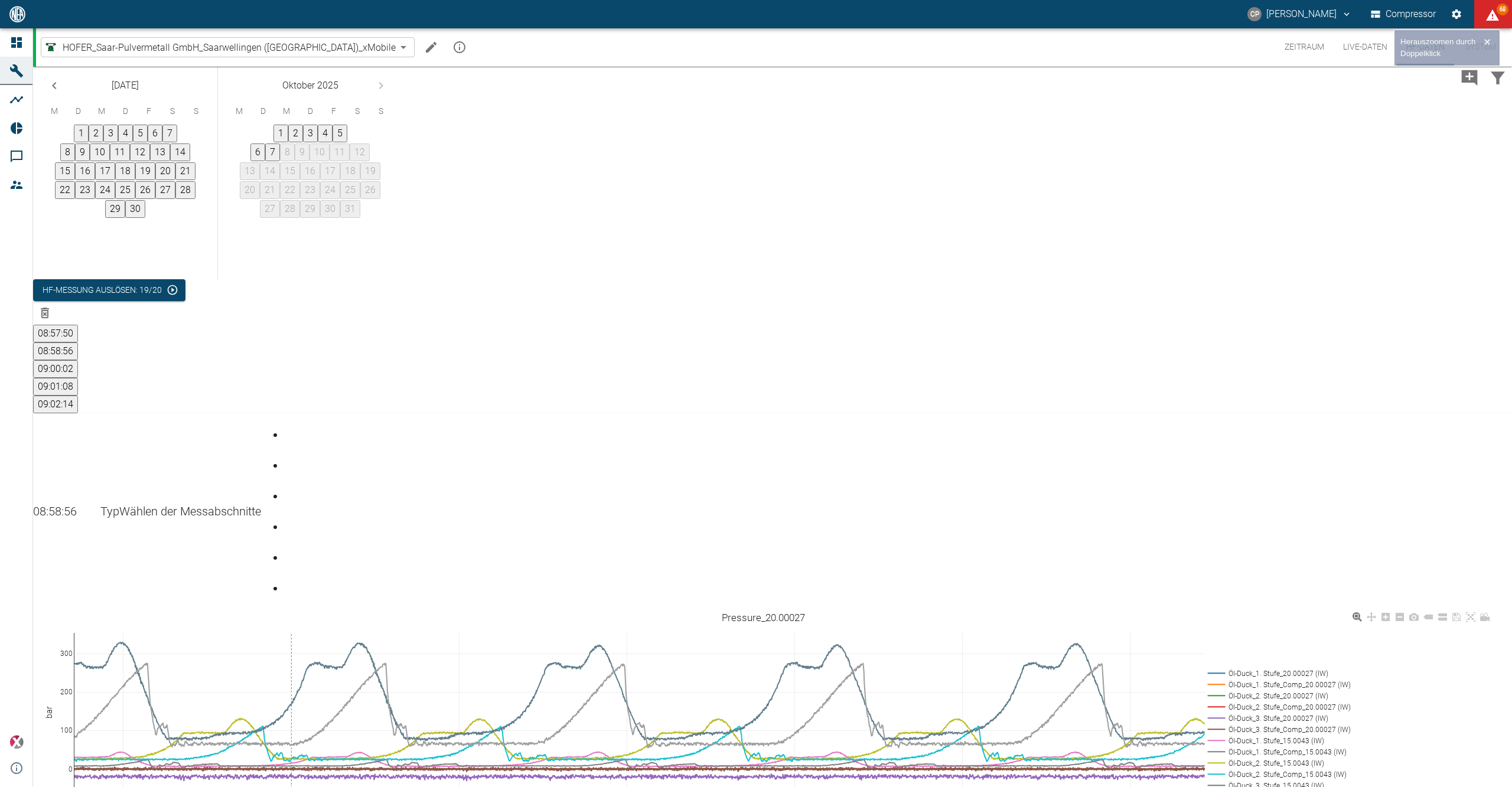
click at [1281, 712] on rect at bounding box center [1276, 717] width 143 height 11
click at [1284, 701] on rect at bounding box center [1276, 706] width 143 height 11
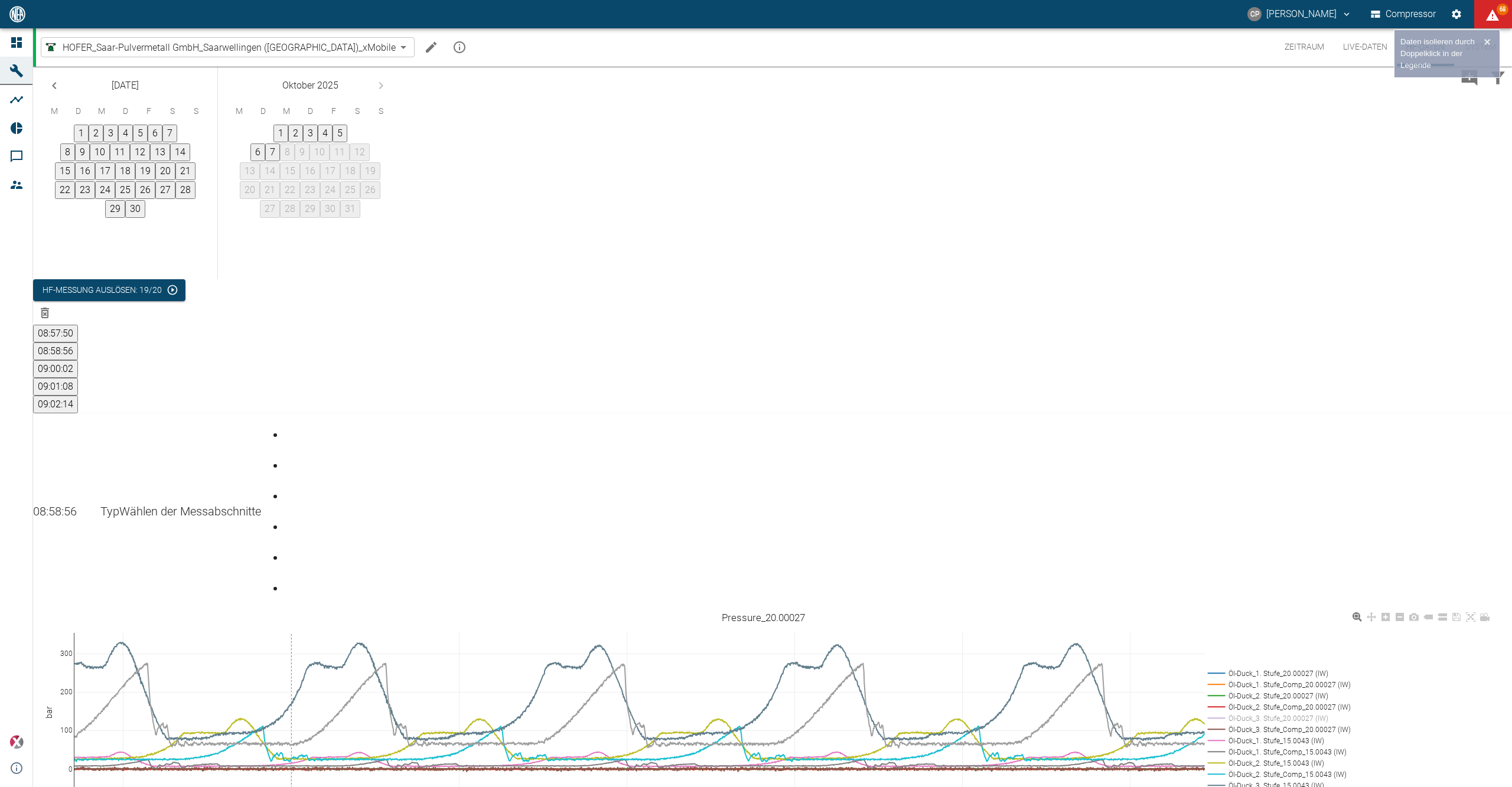
click at [1285, 690] on rect at bounding box center [1276, 695] width 143 height 11
click at [1286, 678] on rect at bounding box center [1276, 683] width 143 height 11
click at [1280, 667] on rect at bounding box center [1276, 672] width 143 height 11
click at [1294, 723] on rect at bounding box center [1276, 728] width 143 height 11
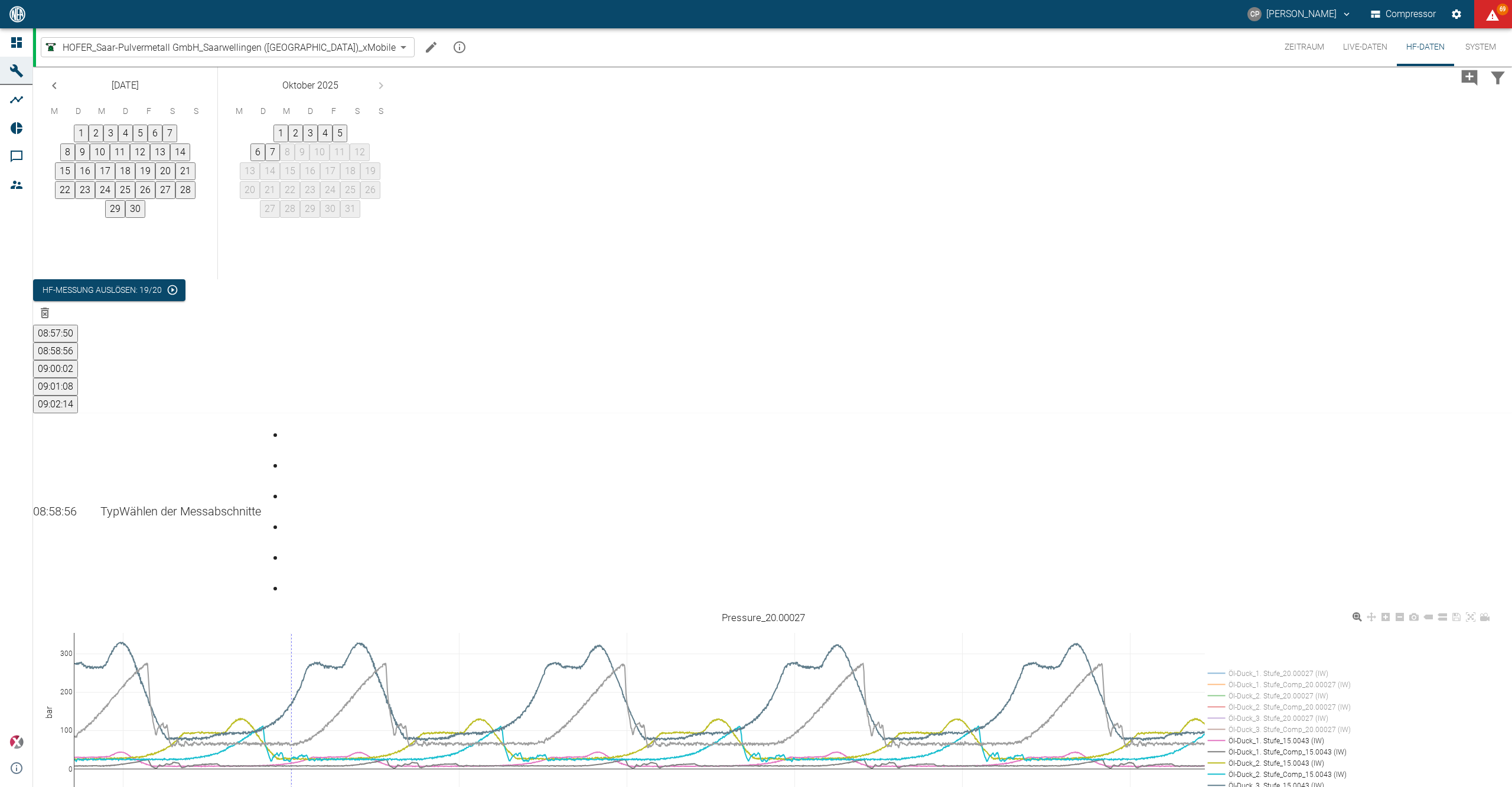
click at [1278, 734] on rect at bounding box center [1276, 739] width 143 height 11
click at [1281, 746] on rect at bounding box center [1276, 751] width 143 height 11
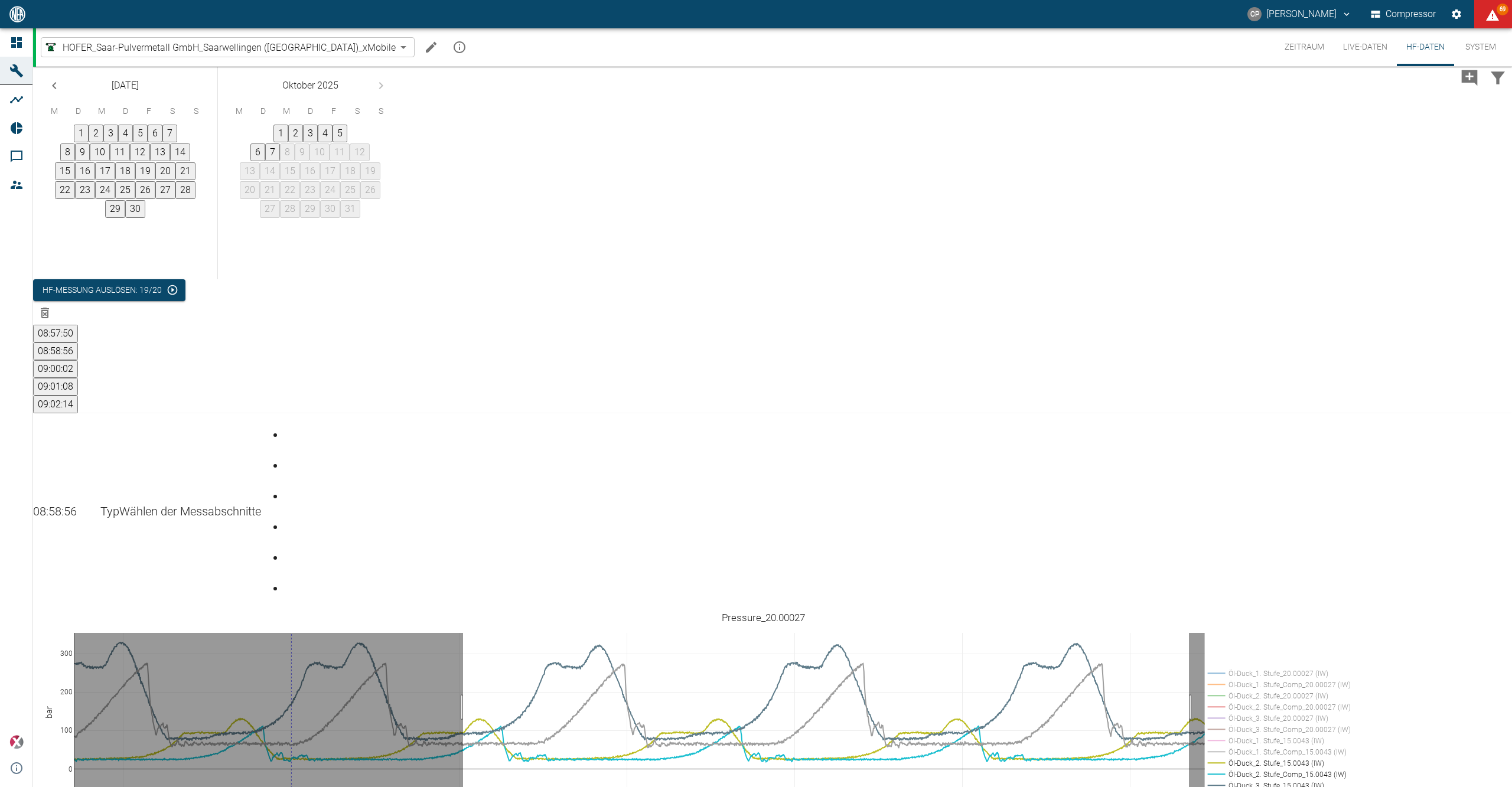
drag, startPoint x: 473, startPoint y: 450, endPoint x: 1198, endPoint y: 458, distance: 725.0
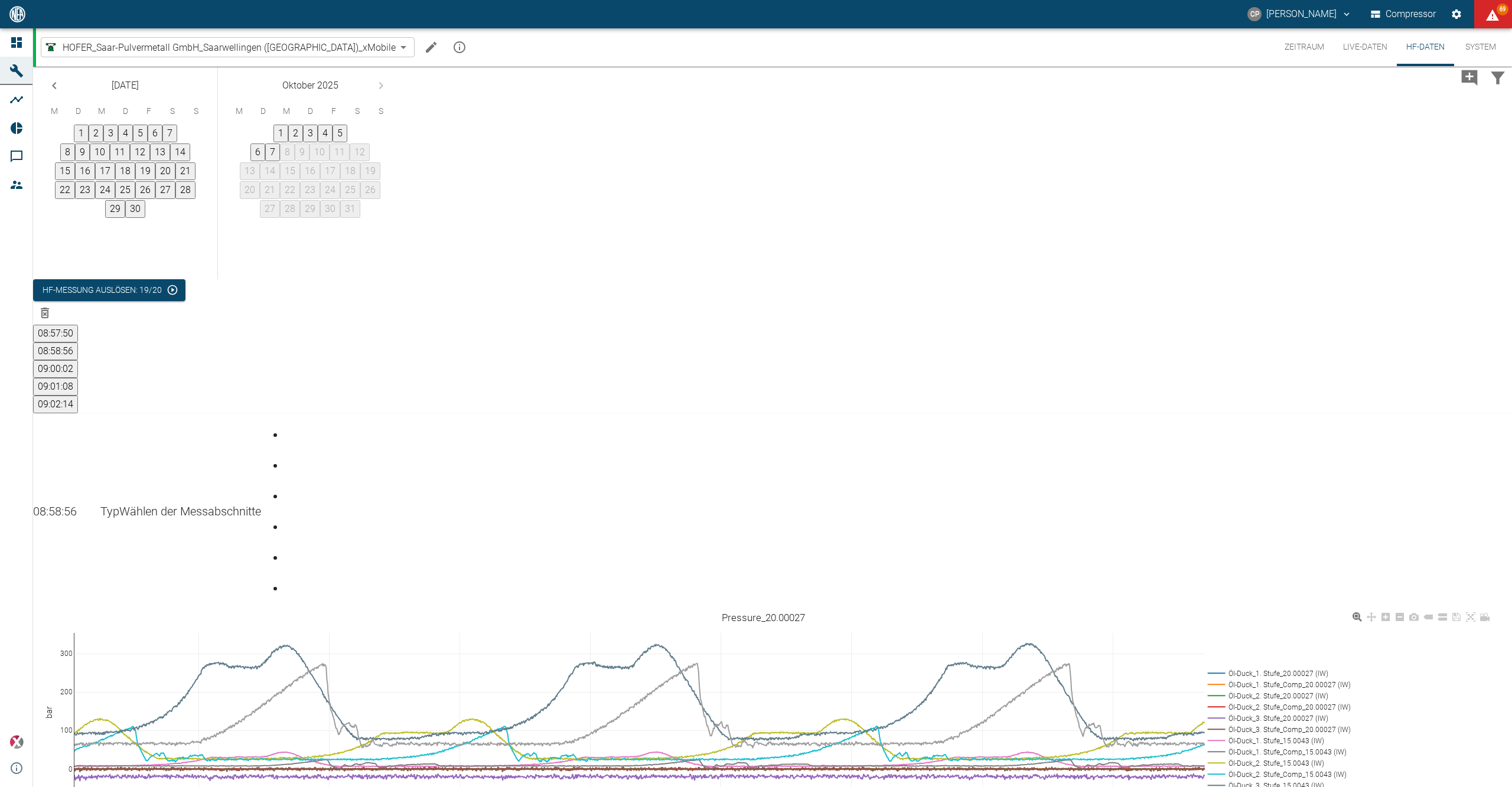
click at [1259, 667] on rect at bounding box center [1276, 672] width 143 height 11
click at [1263, 678] on rect at bounding box center [1276, 683] width 143 height 11
click at [1265, 690] on rect at bounding box center [1276, 695] width 143 height 11
click at [1268, 701] on rect at bounding box center [1276, 706] width 143 height 11
click at [1270, 712] on rect at bounding box center [1276, 717] width 143 height 11
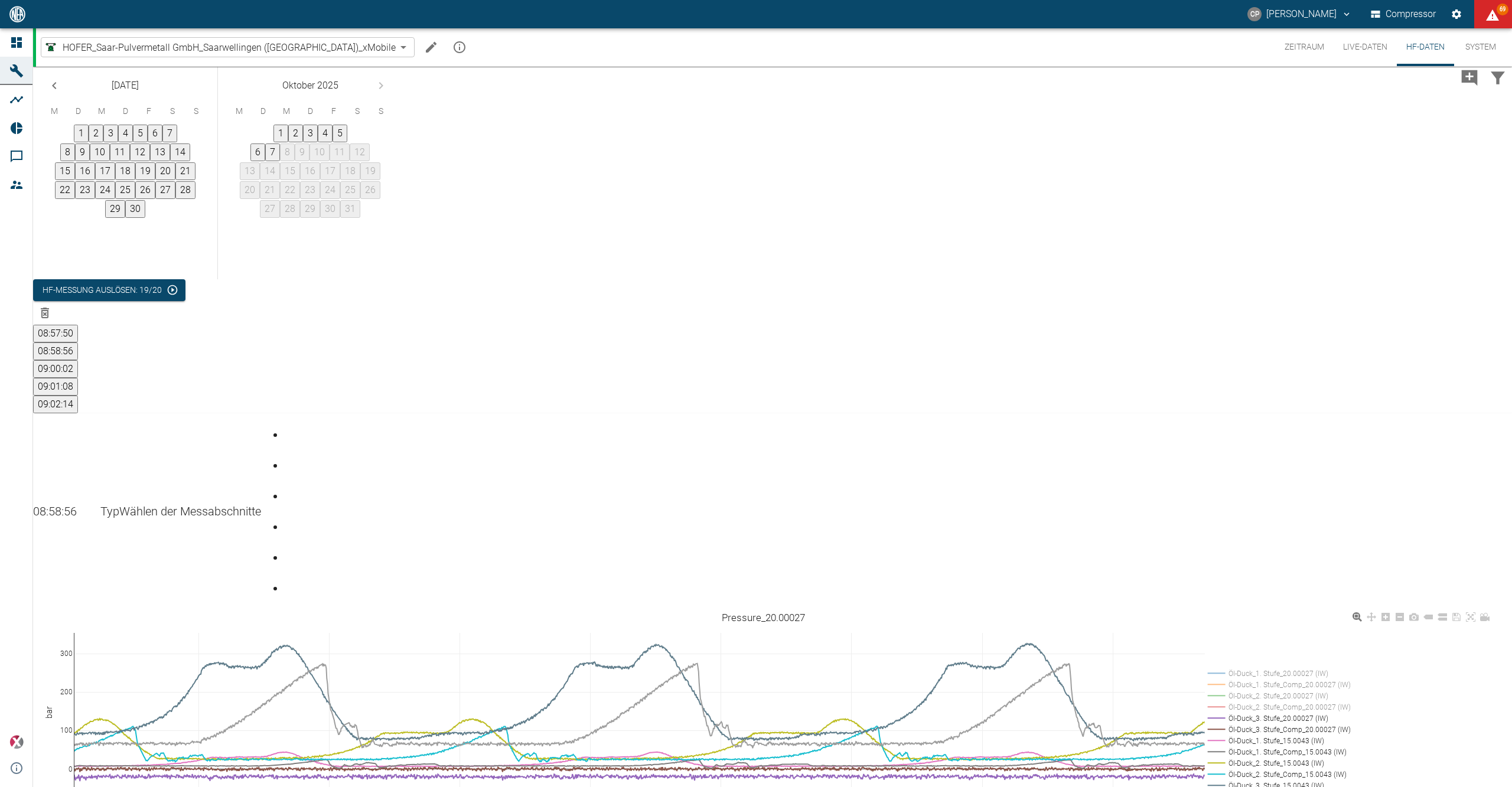
click at [1271, 723] on rect at bounding box center [1276, 728] width 143 height 11
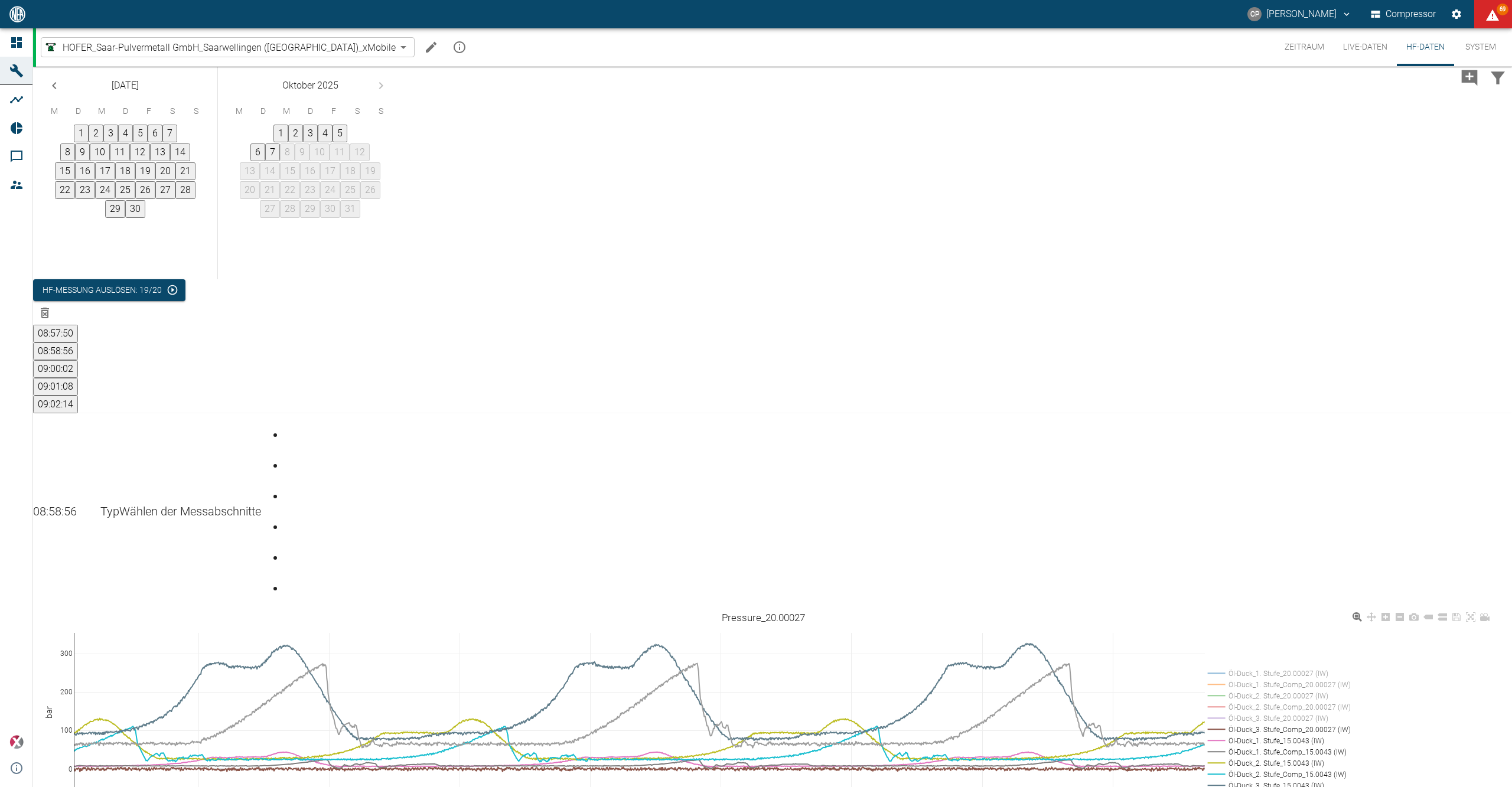
click at [1272, 734] on rect at bounding box center [1276, 739] width 143 height 11
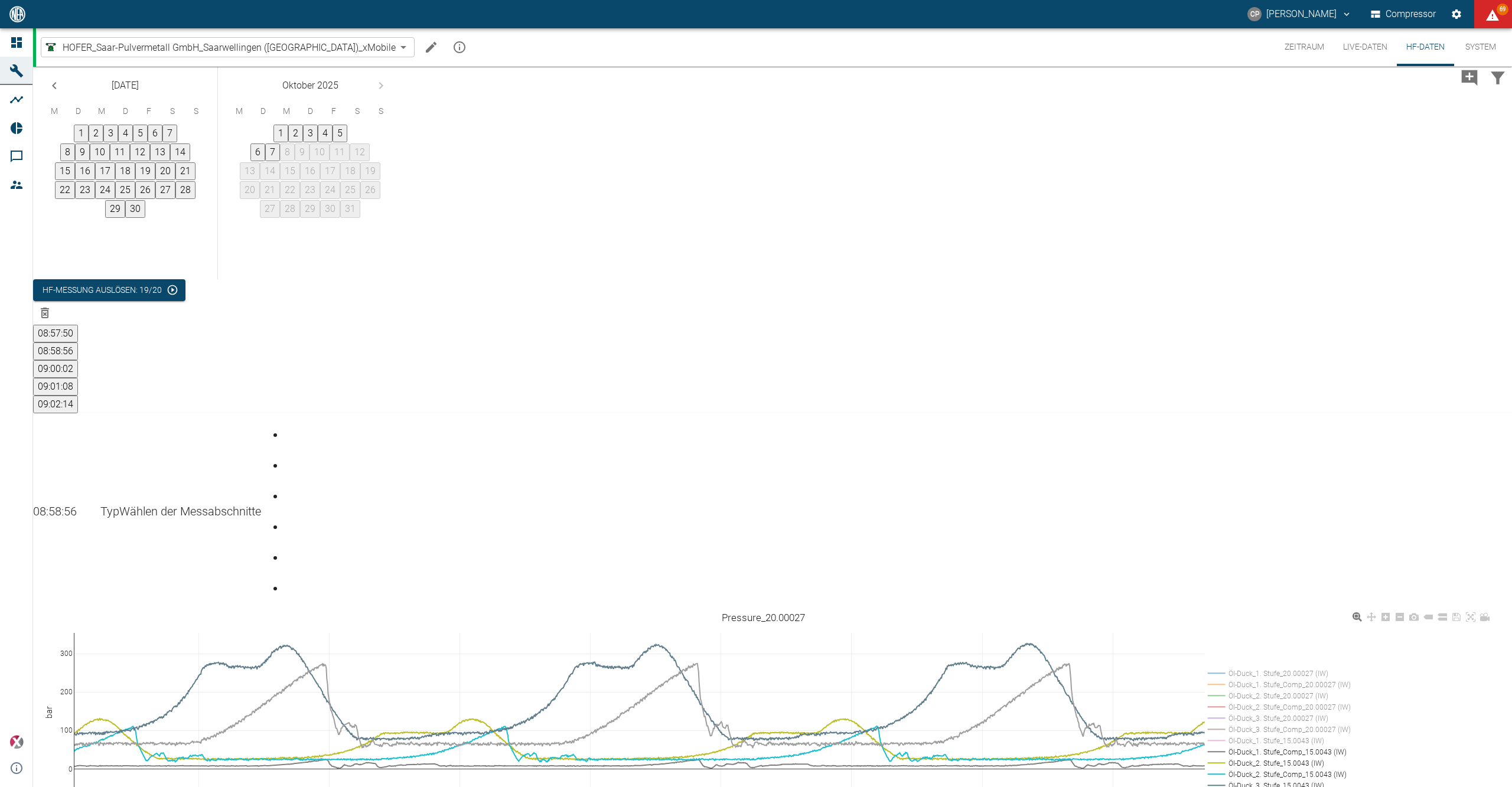
click at [1273, 746] on rect at bounding box center [1276, 751] width 143 height 11
click at [1274, 757] on rect at bounding box center [1276, 762] width 143 height 11
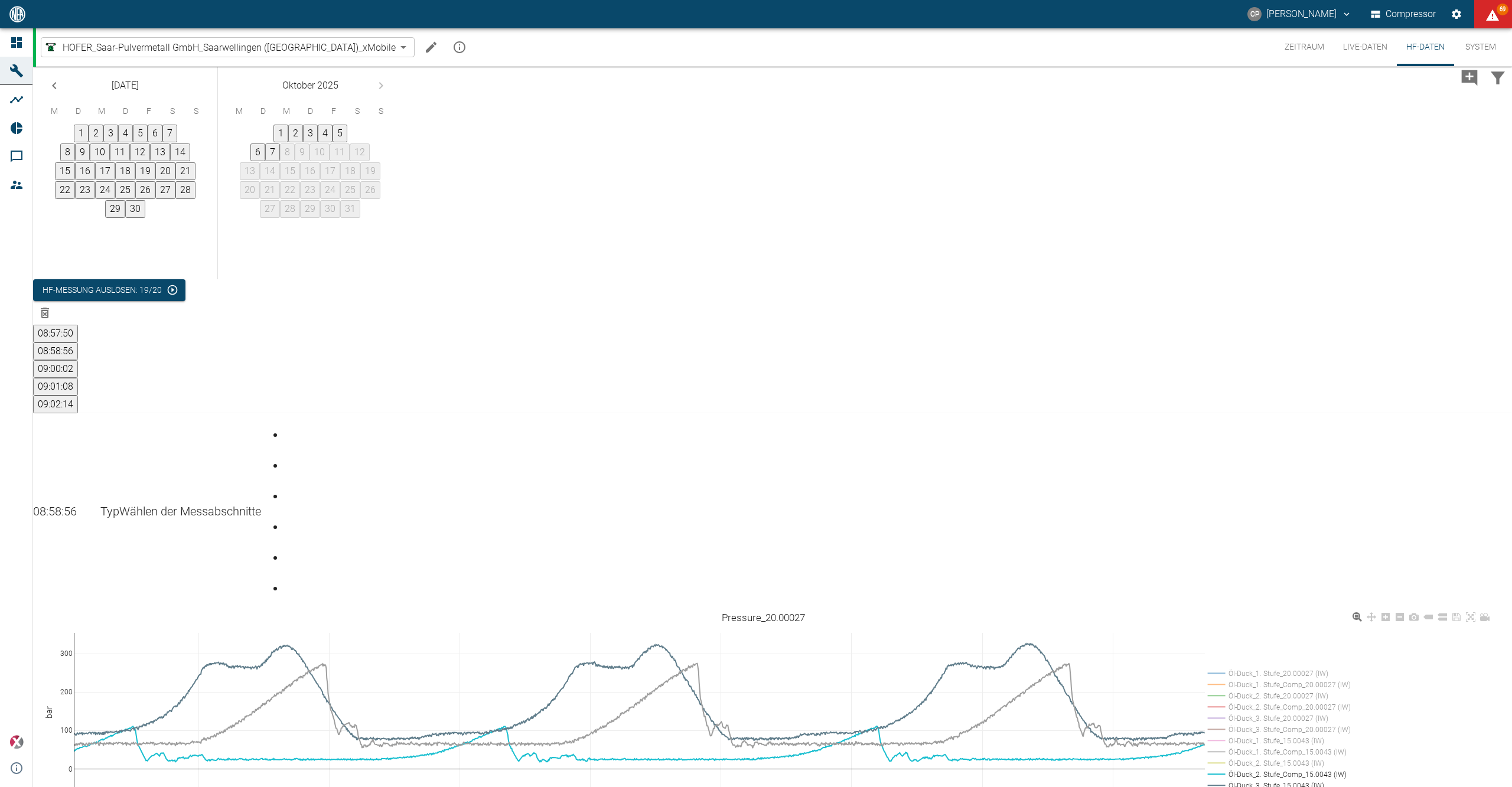
click at [1277, 768] on rect at bounding box center [1276, 773] width 143 height 11
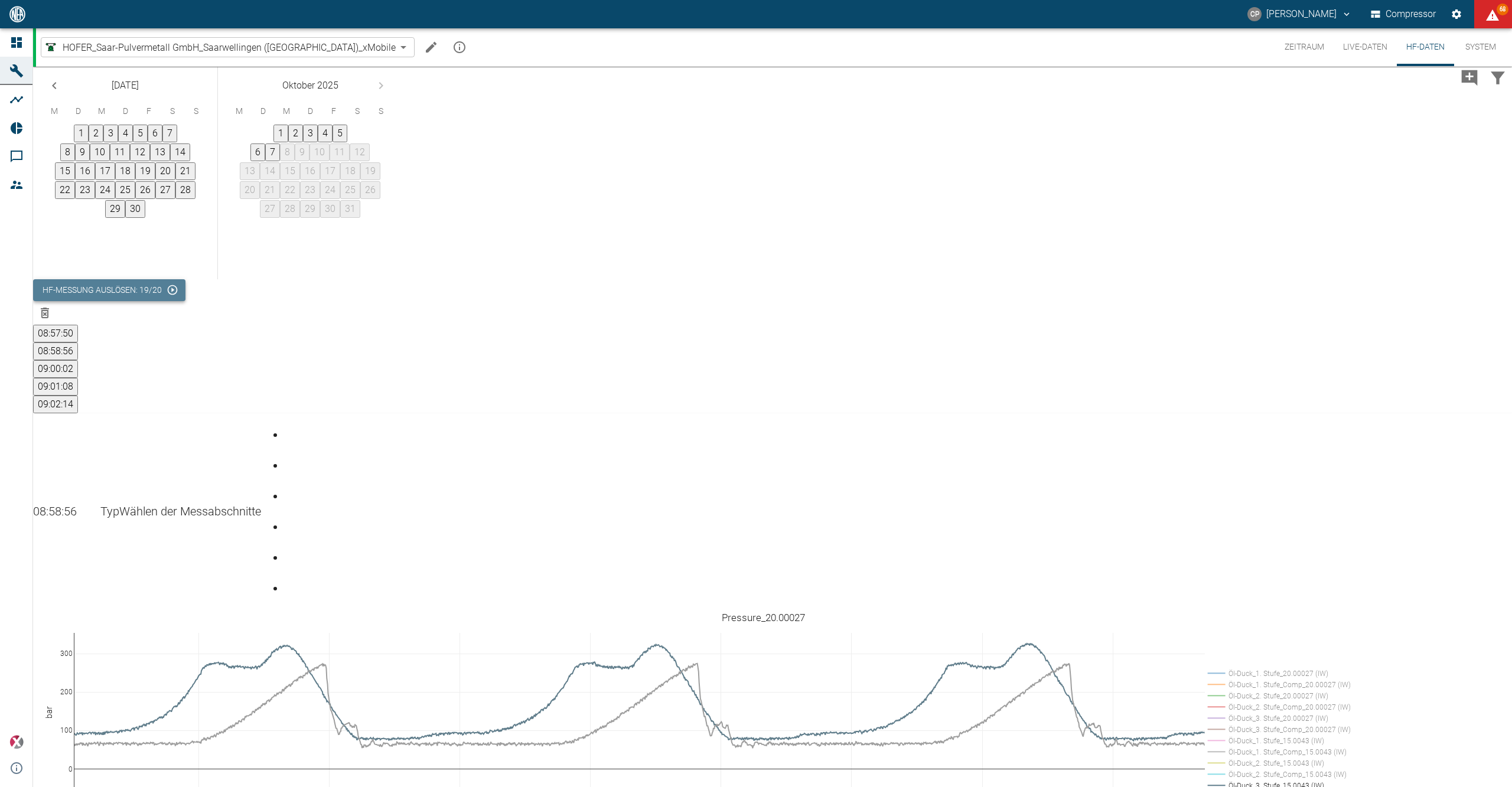
click at [185, 280] on button "HF-Messung auslösen: 19/20" at bounding box center [109, 291] width 152 height 22
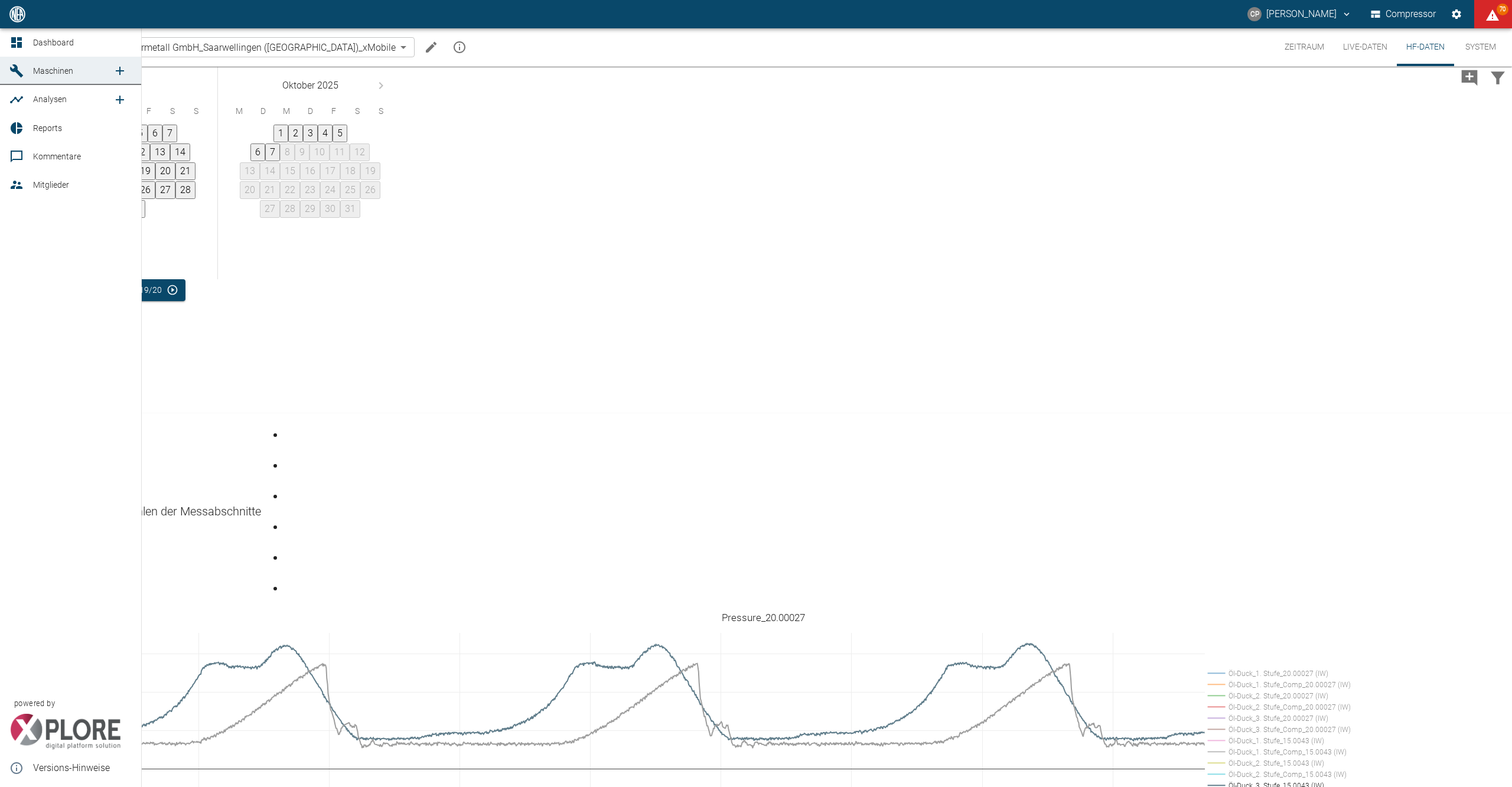
click at [26, 36] on div at bounding box center [18, 42] width 18 height 14
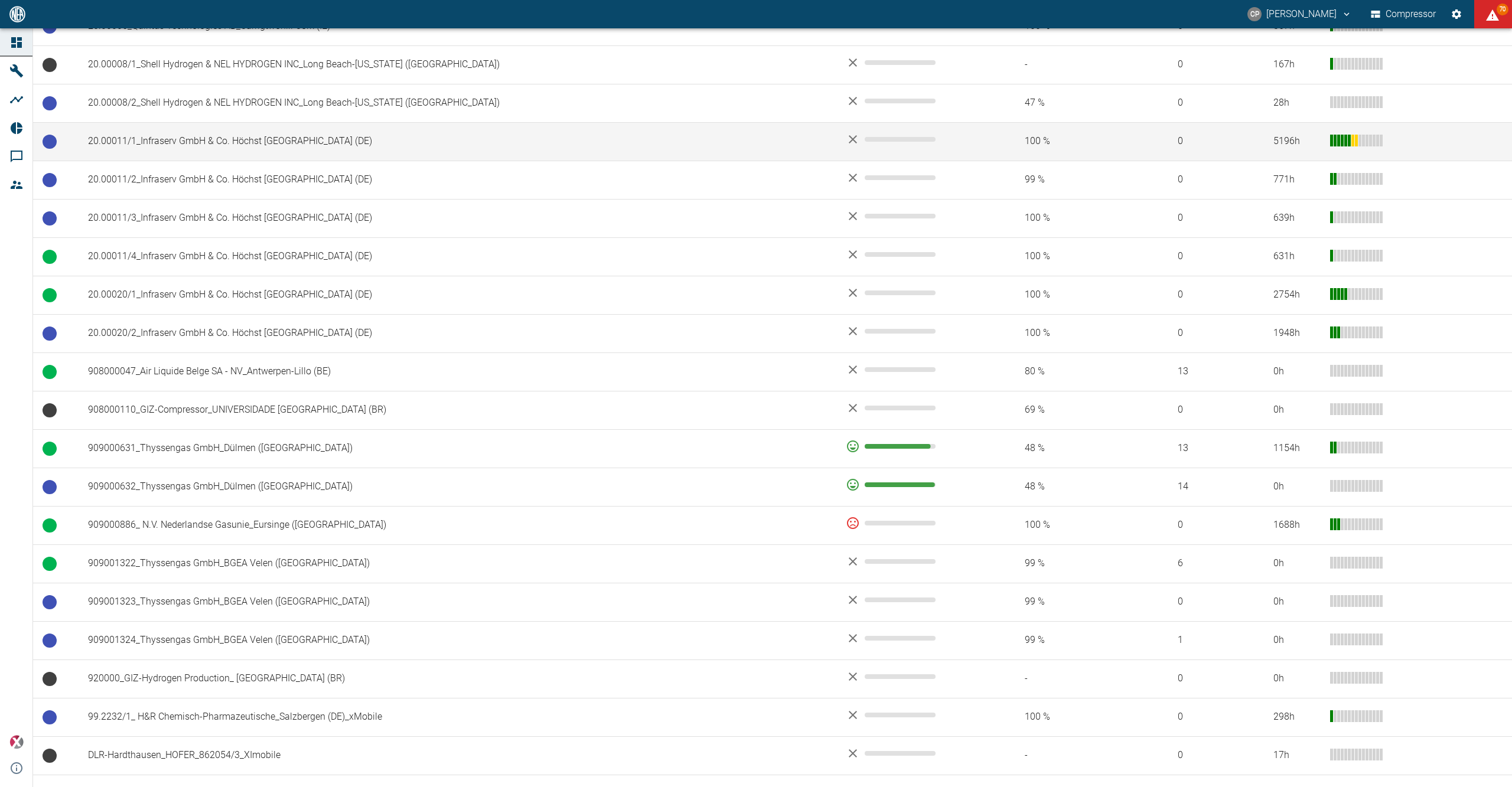
scroll to position [816, 0]
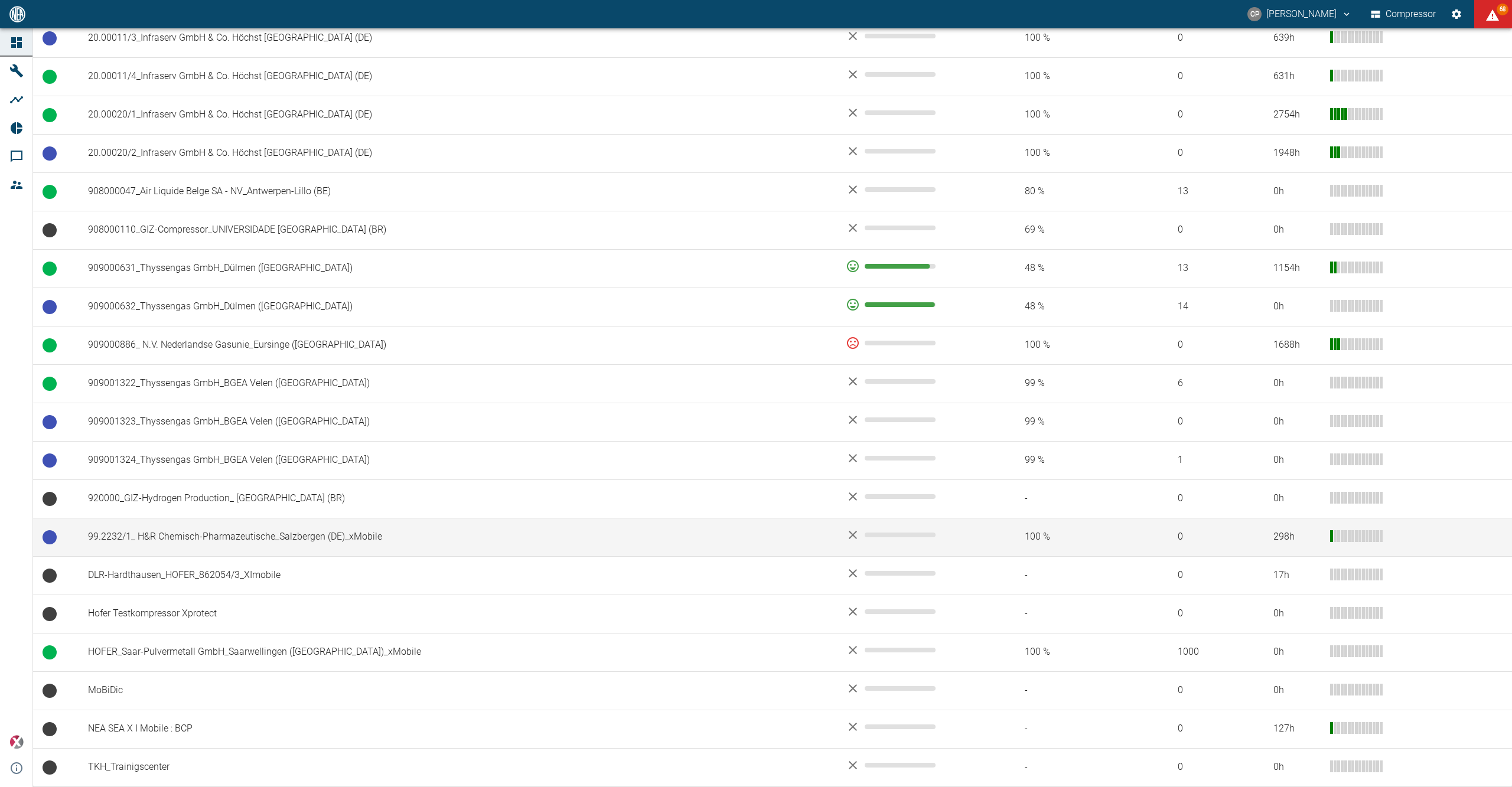
click at [279, 531] on td "99.2232/1_ H&R Chemisch-Pharmazeutische_Salzbergen (DE)_xMobile" at bounding box center [456, 536] width 757 height 38
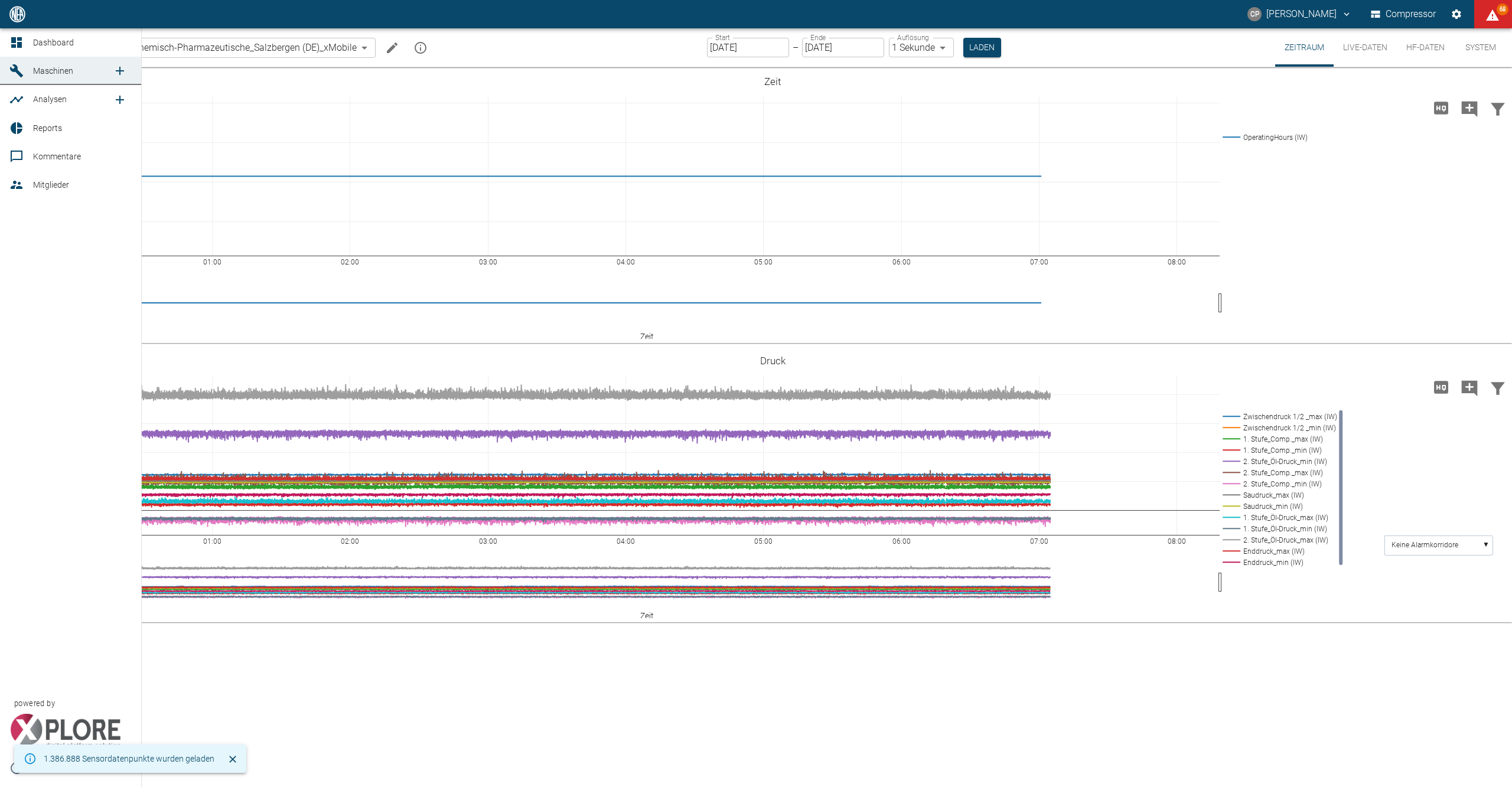
click at [22, 46] on icon at bounding box center [16, 42] width 14 height 14
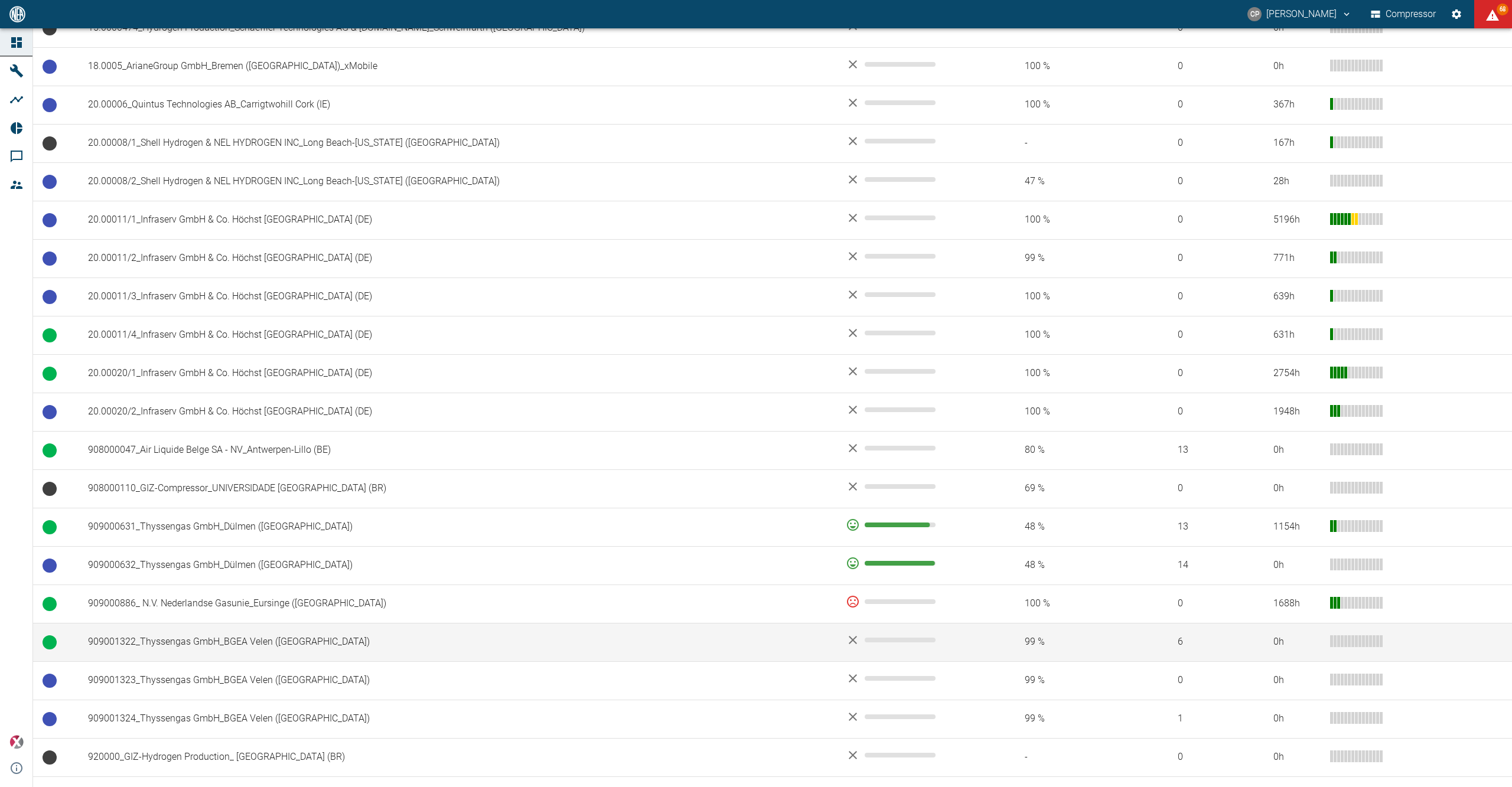
scroll to position [816, 0]
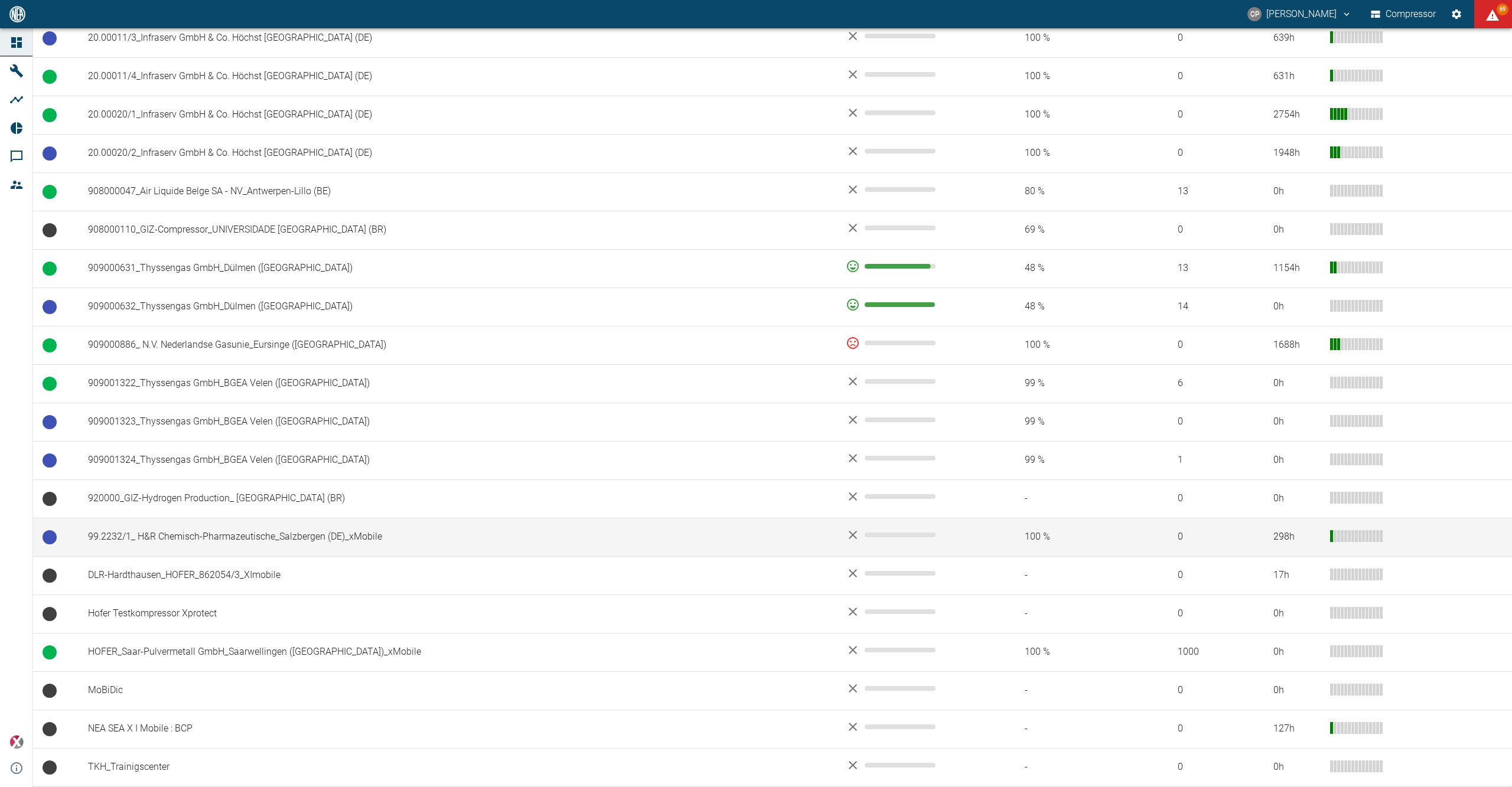
click at [151, 536] on td "99.2232/1_ H&R Chemisch-Pharmazeutische_Salzbergen (DE)_xMobile" at bounding box center [456, 536] width 757 height 38
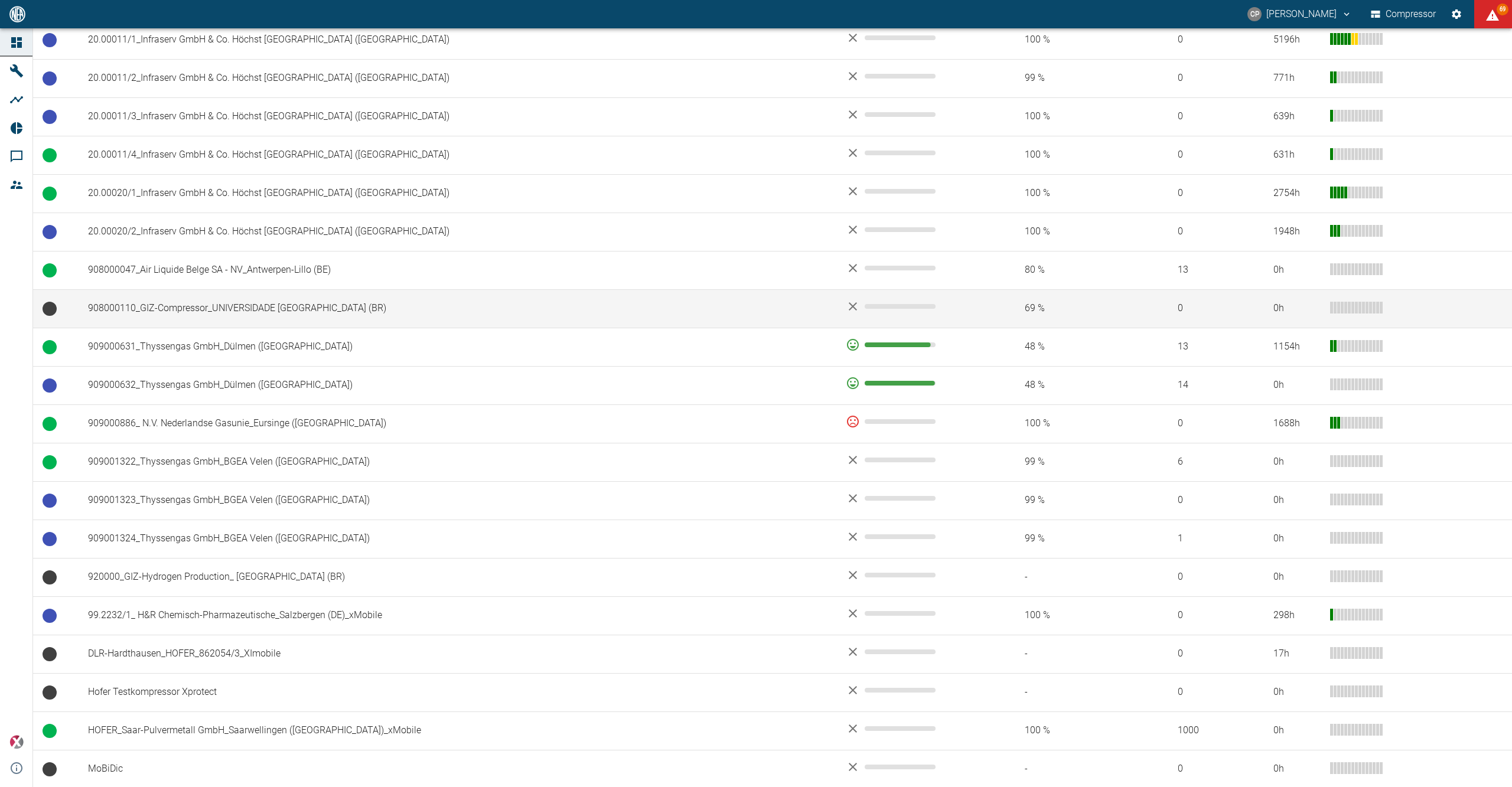
scroll to position [738, 0]
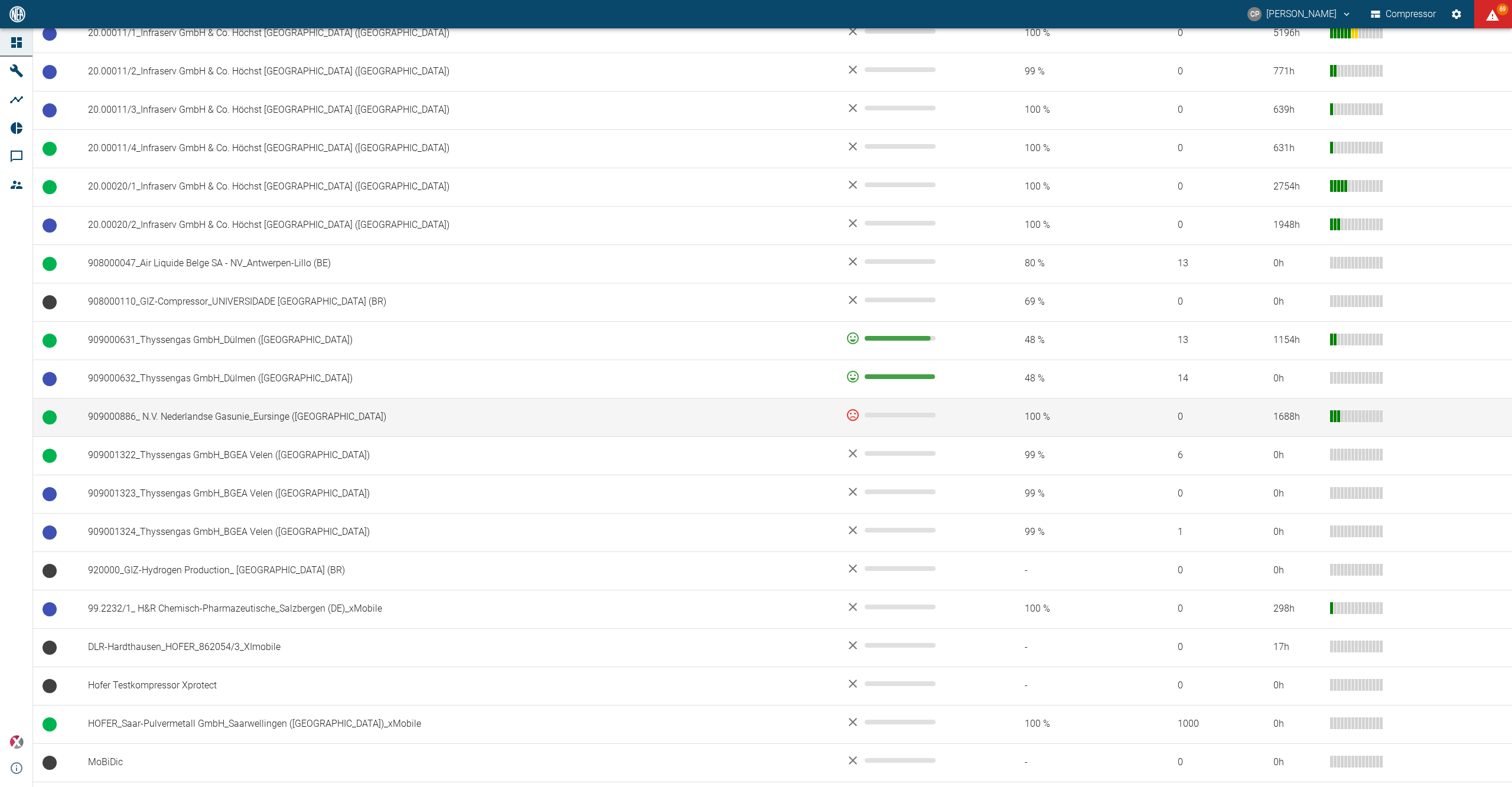
click at [150, 411] on td "909000886_ N.V. Nederlandse Gasunie_Eursinge ([GEOGRAPHIC_DATA])" at bounding box center [456, 416] width 757 height 38
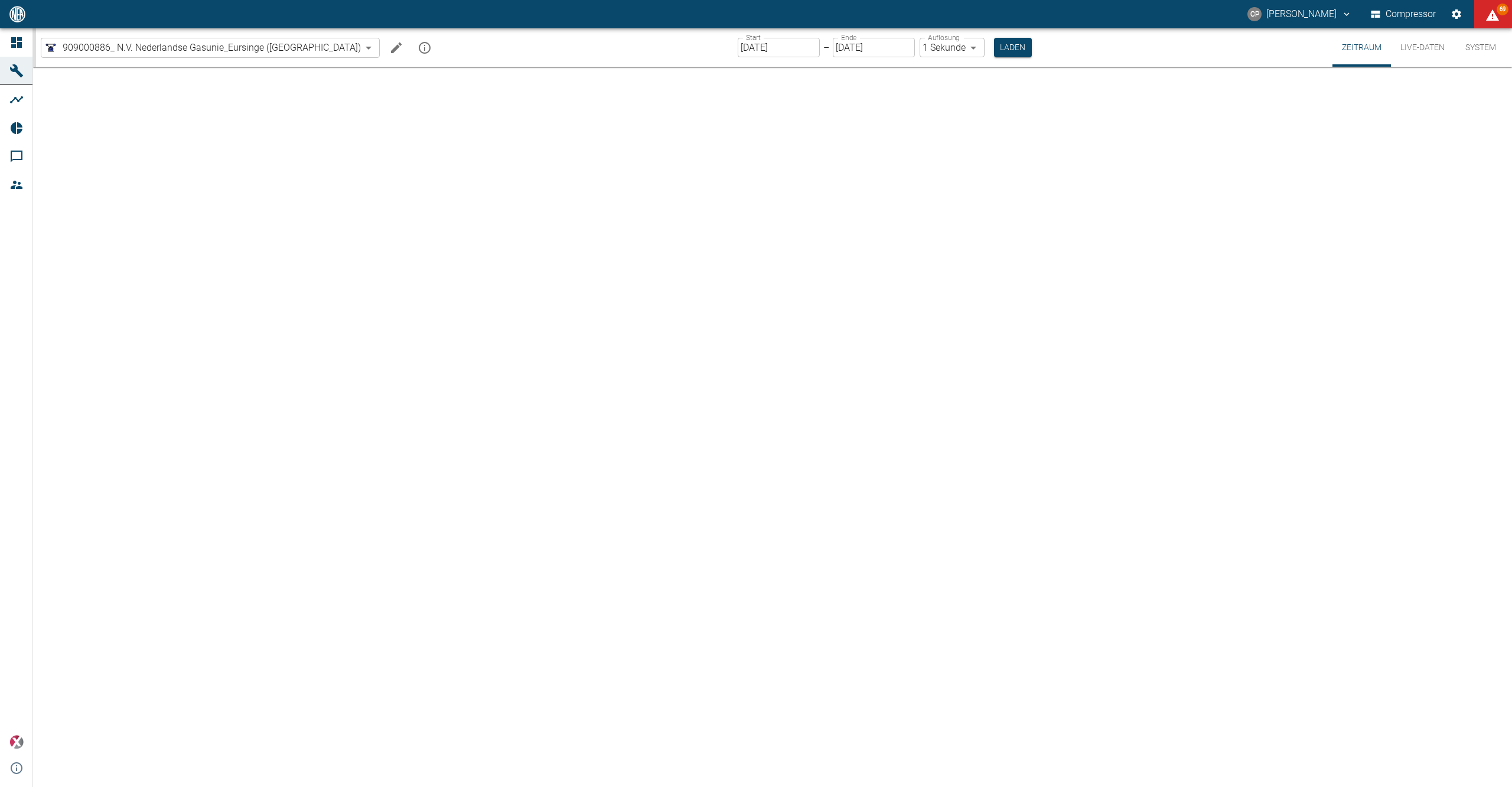
type input "2min"
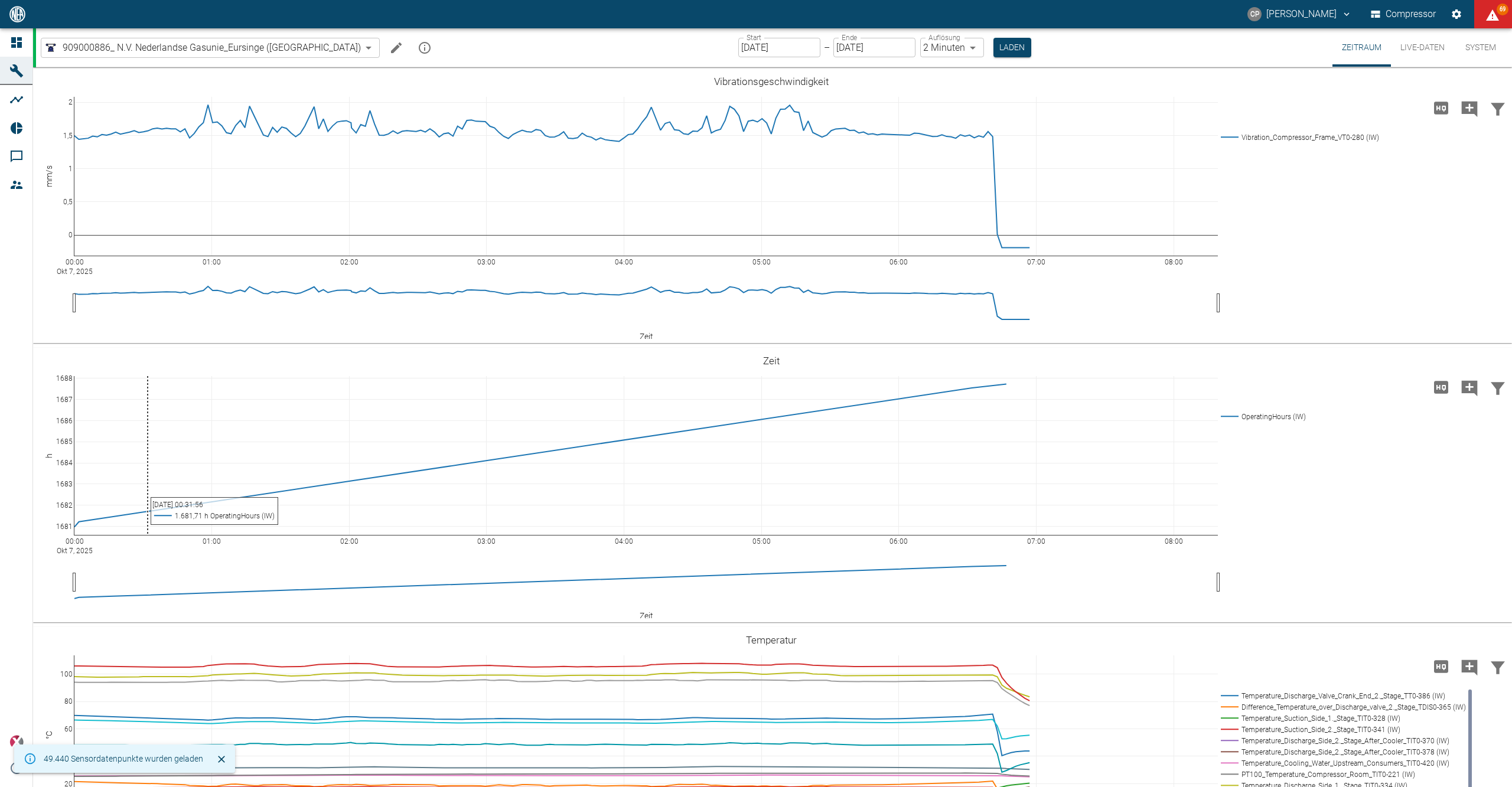
drag, startPoint x: 149, startPoint y: 412, endPoint x: 38, endPoint y: 398, distance: 111.9
click at [9, 388] on div "Dashboard Maschinen Analysen Reports Kommentare Mitglieder powered by Versions-…" at bounding box center [16, 407] width 33 height 759
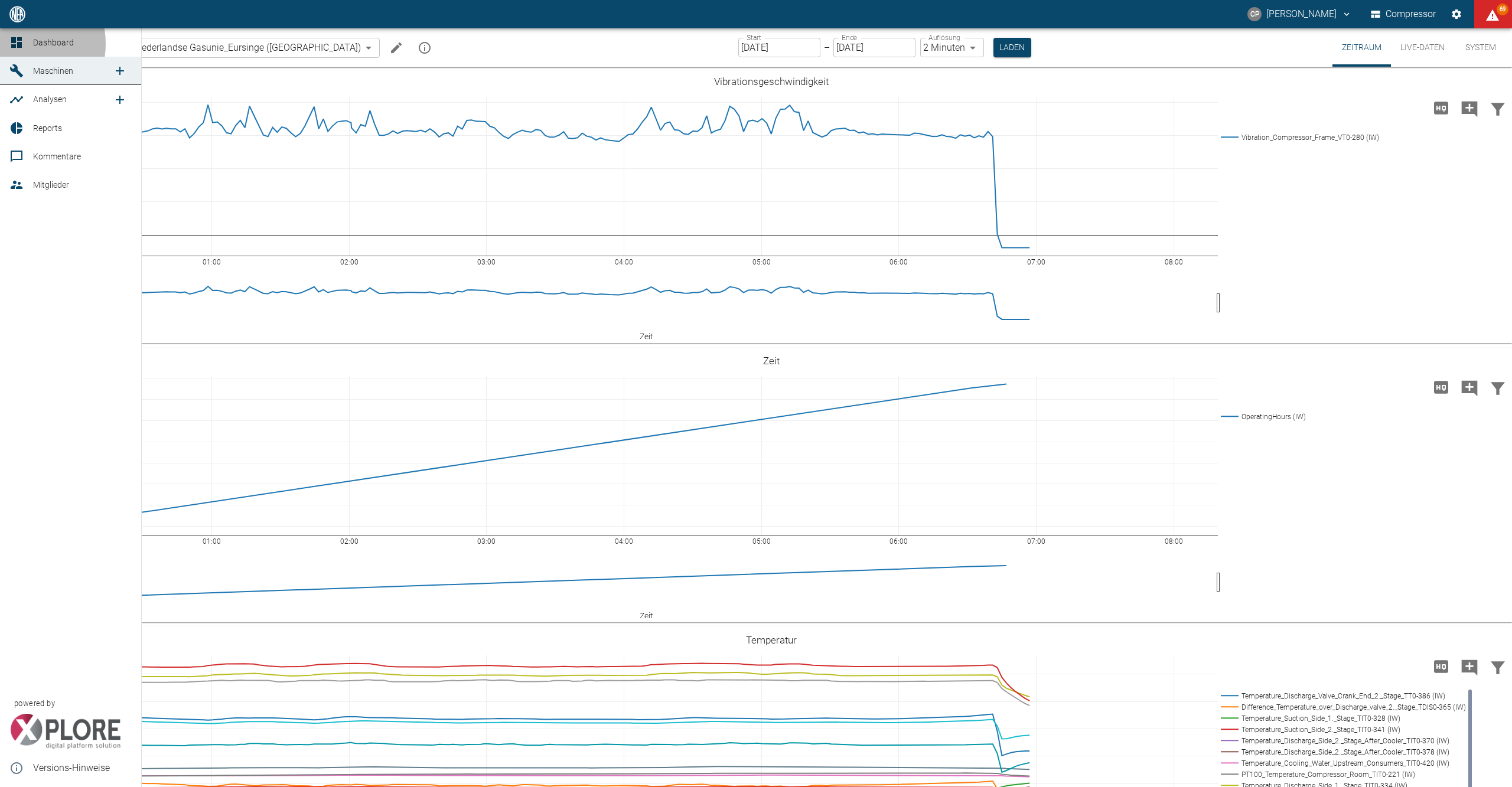
click at [20, 43] on icon at bounding box center [16, 42] width 11 height 11
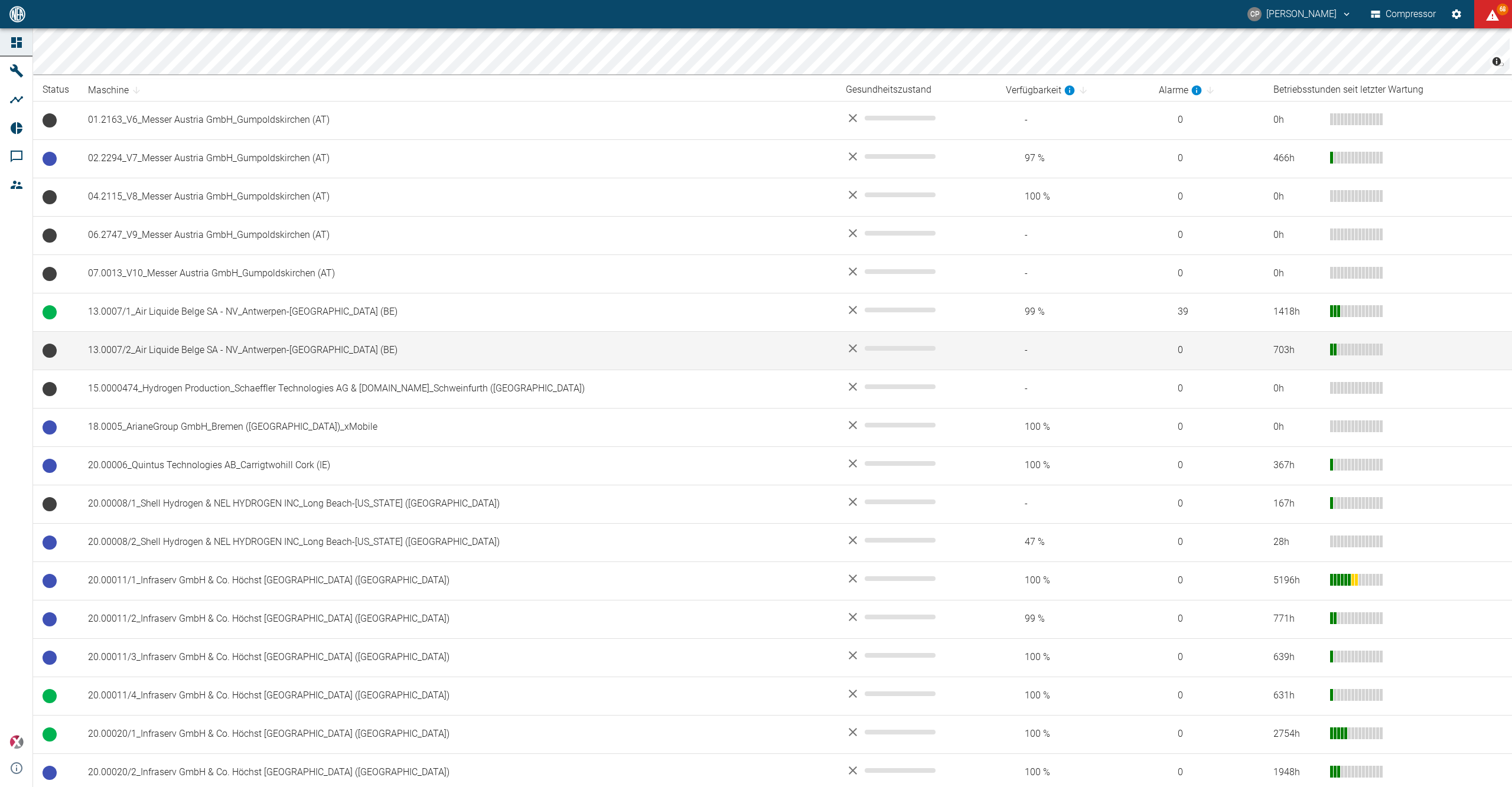
scroll to position [473, 0]
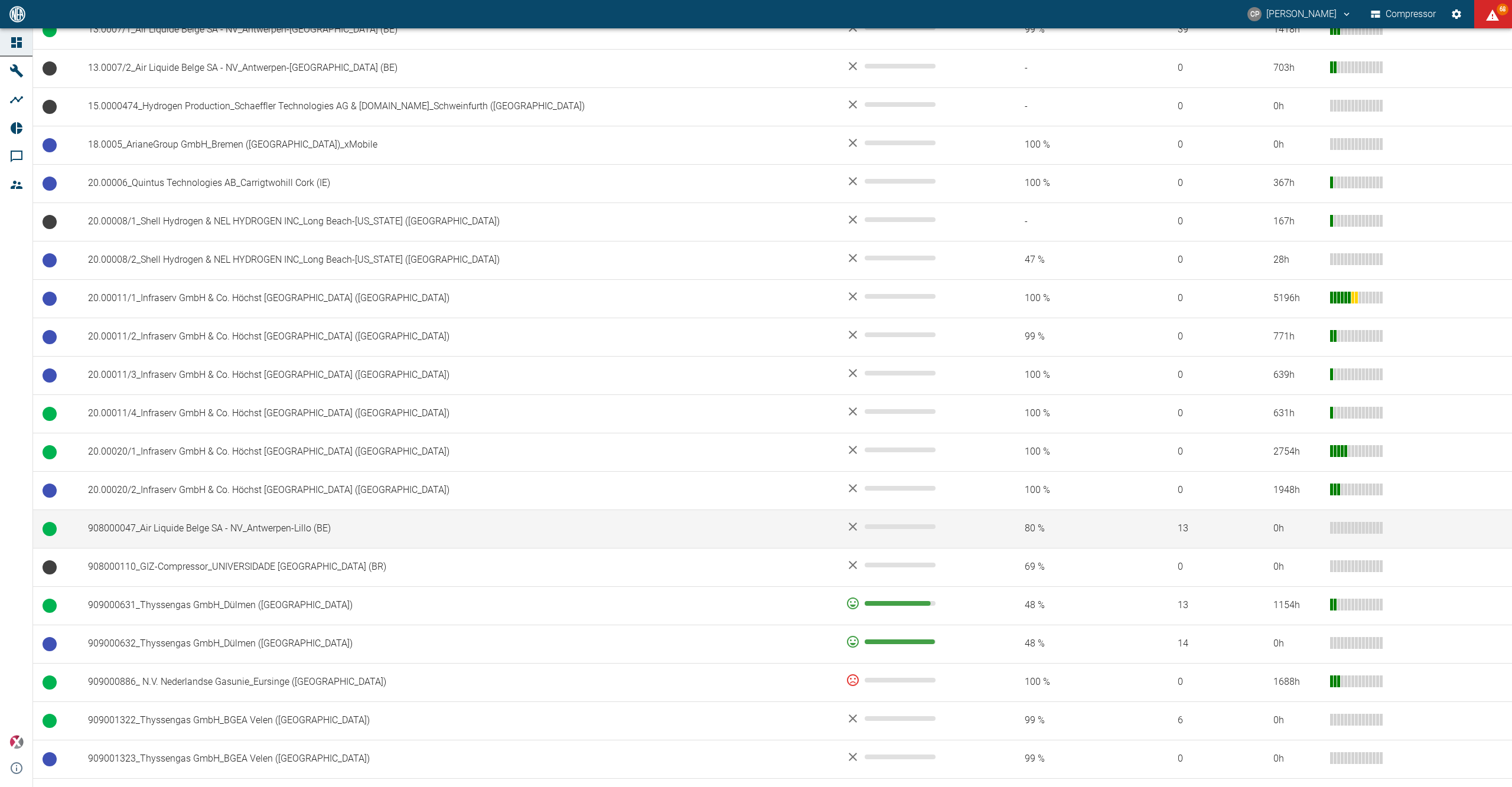
click at [171, 525] on td "908000047_Air Liquide Belge SA - NV_Antwerpen-Lillo (BE)" at bounding box center [456, 529] width 757 height 38
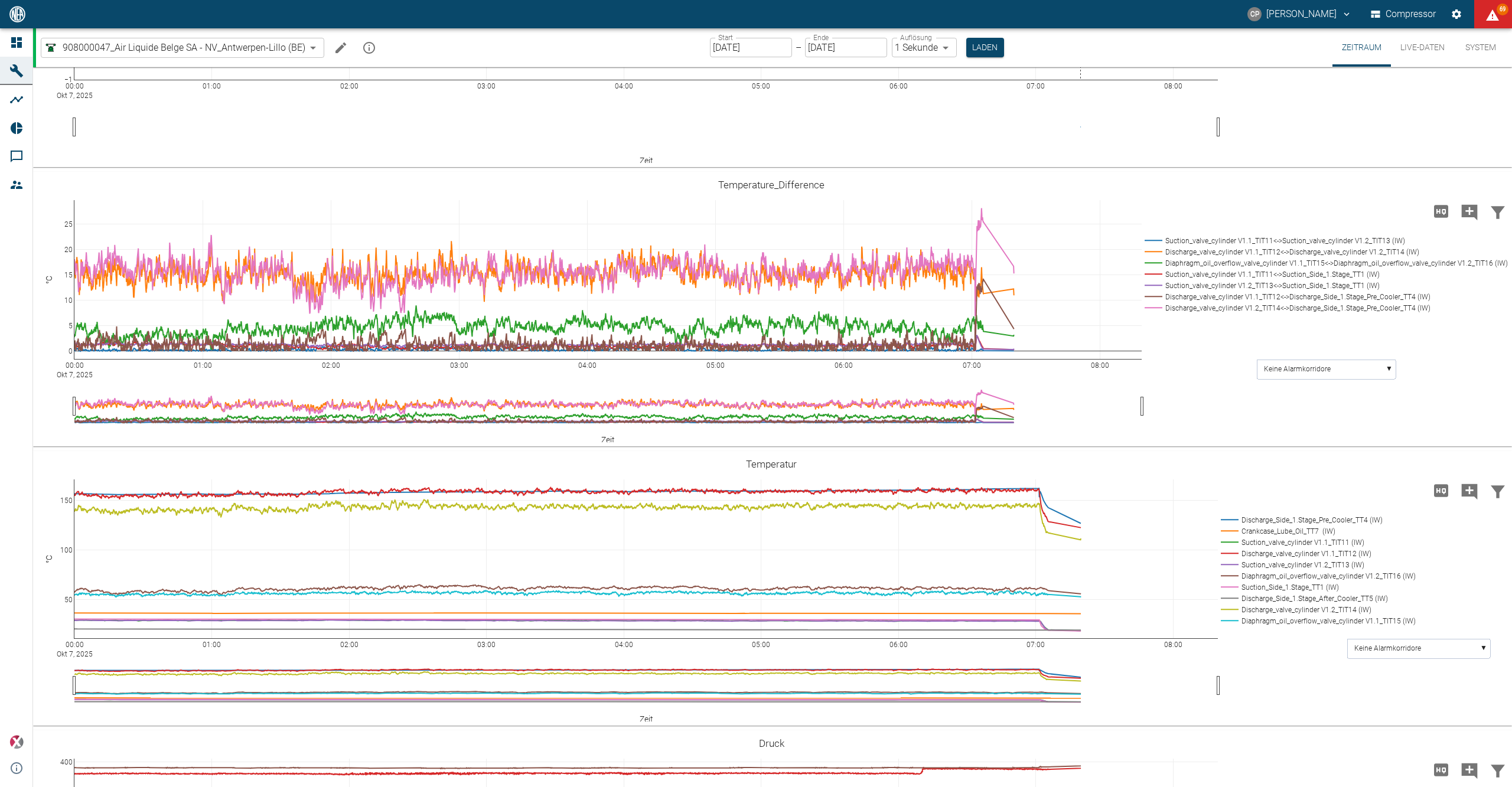
scroll to position [394, 0]
click at [768, 48] on input "[DATE]" at bounding box center [750, 47] width 82 height 20
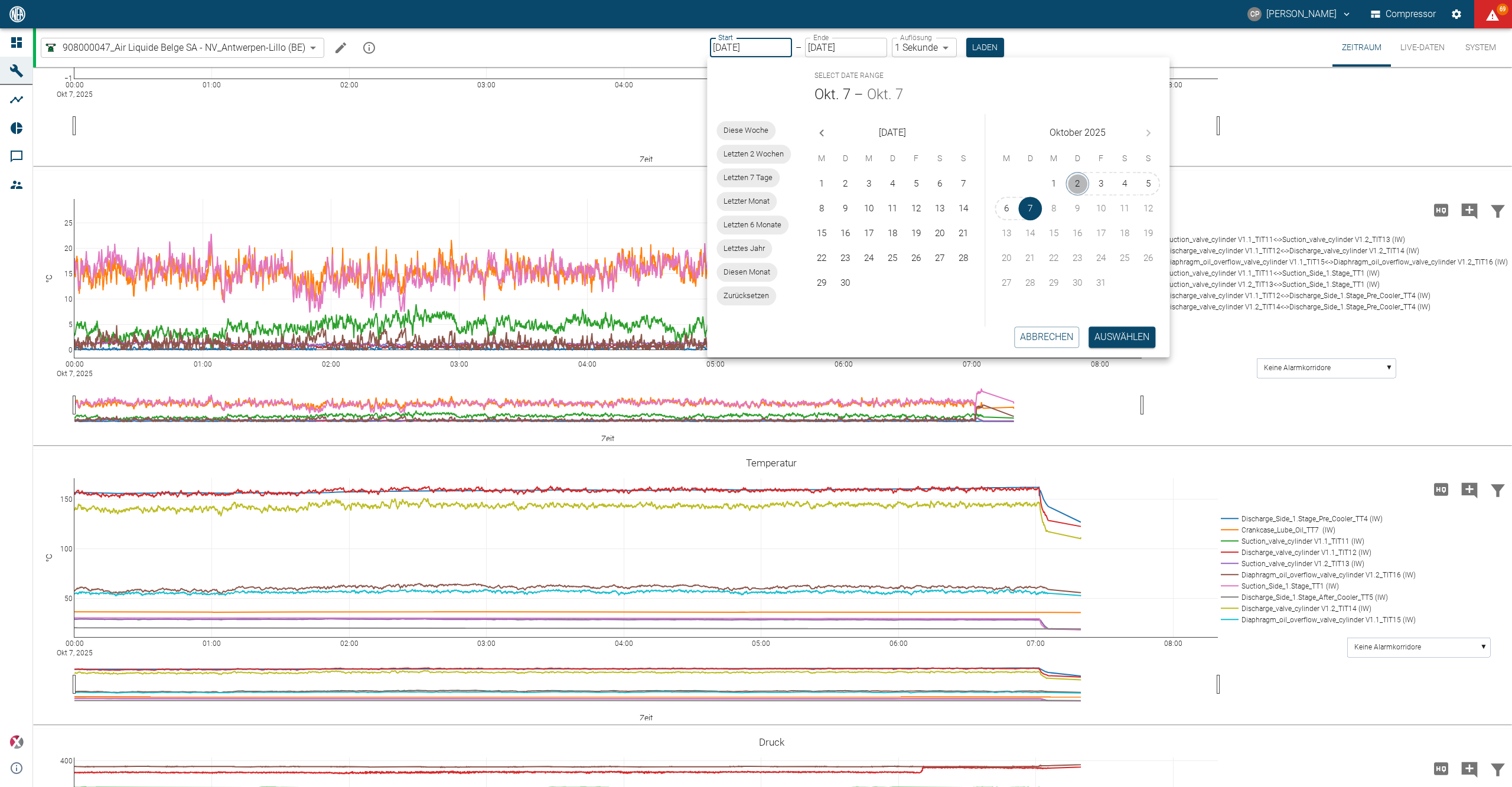
click at [1073, 183] on button "2" at bounding box center [1078, 184] width 24 height 24
type input "[DATE]"
click at [951, 50] on body "CP [PERSON_NAME] Compressor 69 Dashboard Maschinen Analysen Reports Kommentare …" at bounding box center [756, 394] width 1512 height 787
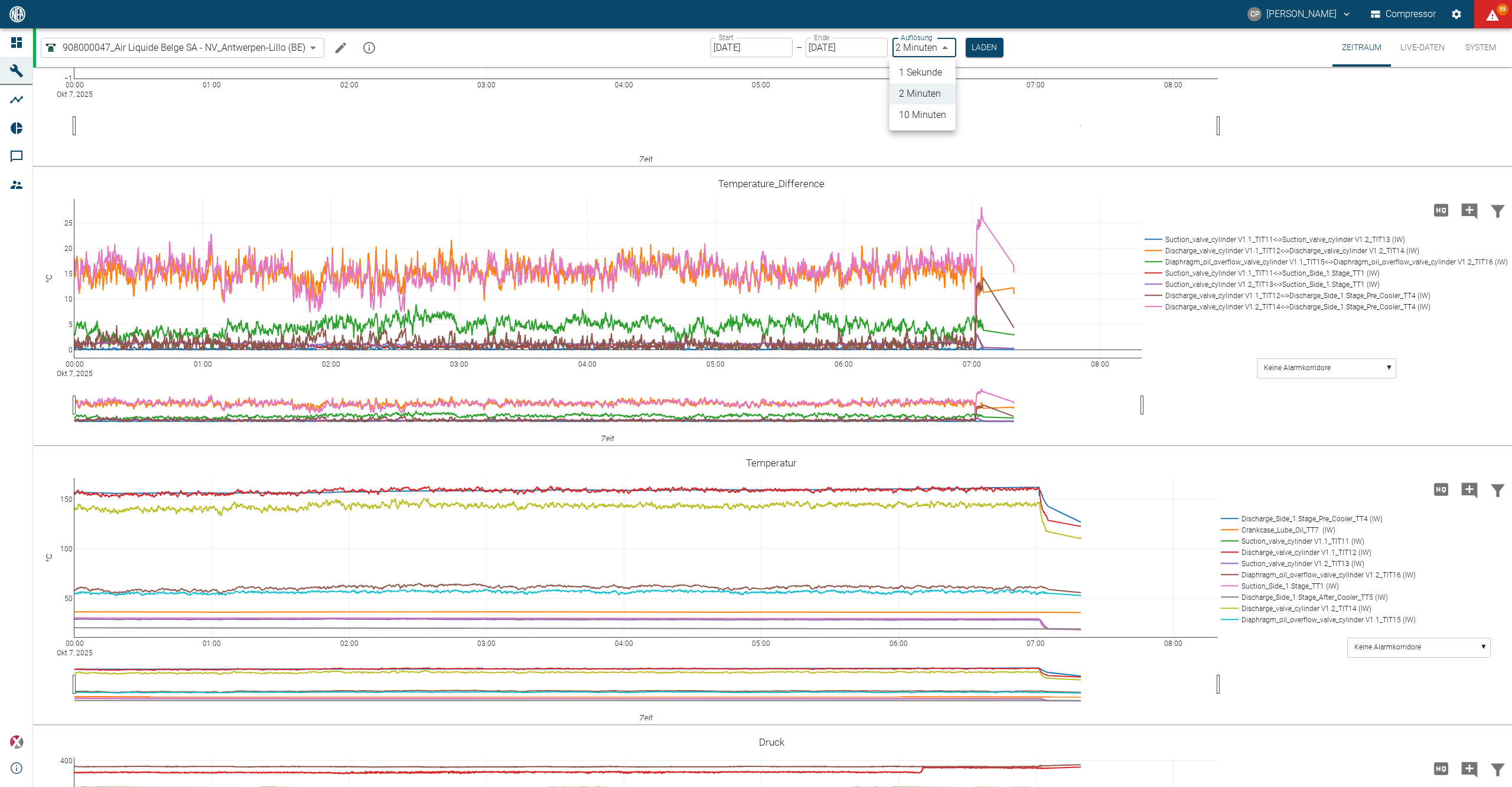
click at [937, 71] on li "1 Sekunde" at bounding box center [922, 72] width 66 height 21
type input "1sec"
click at [972, 48] on button "Laden" at bounding box center [985, 47] width 37 height 20
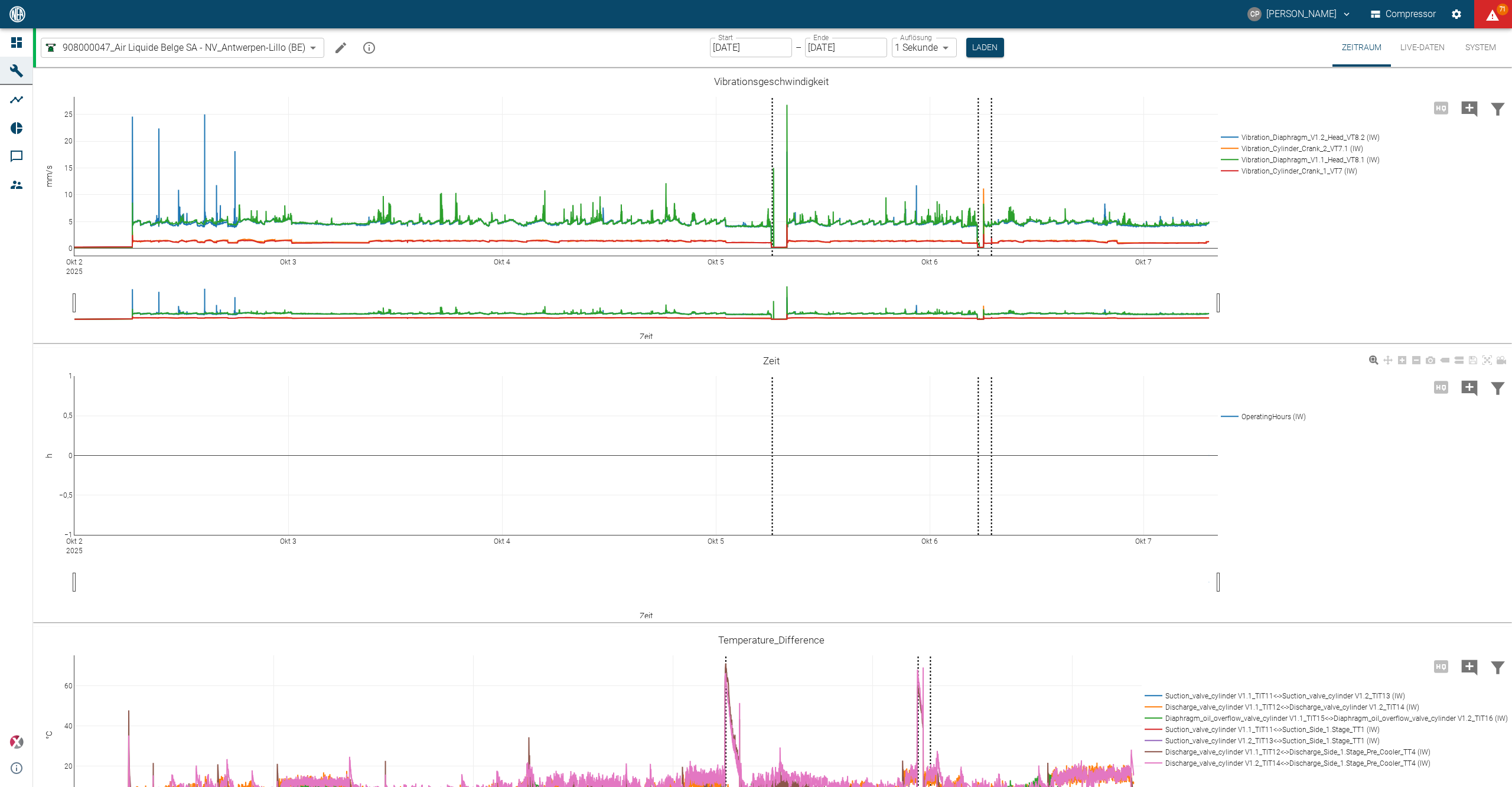
scroll to position [314, 0]
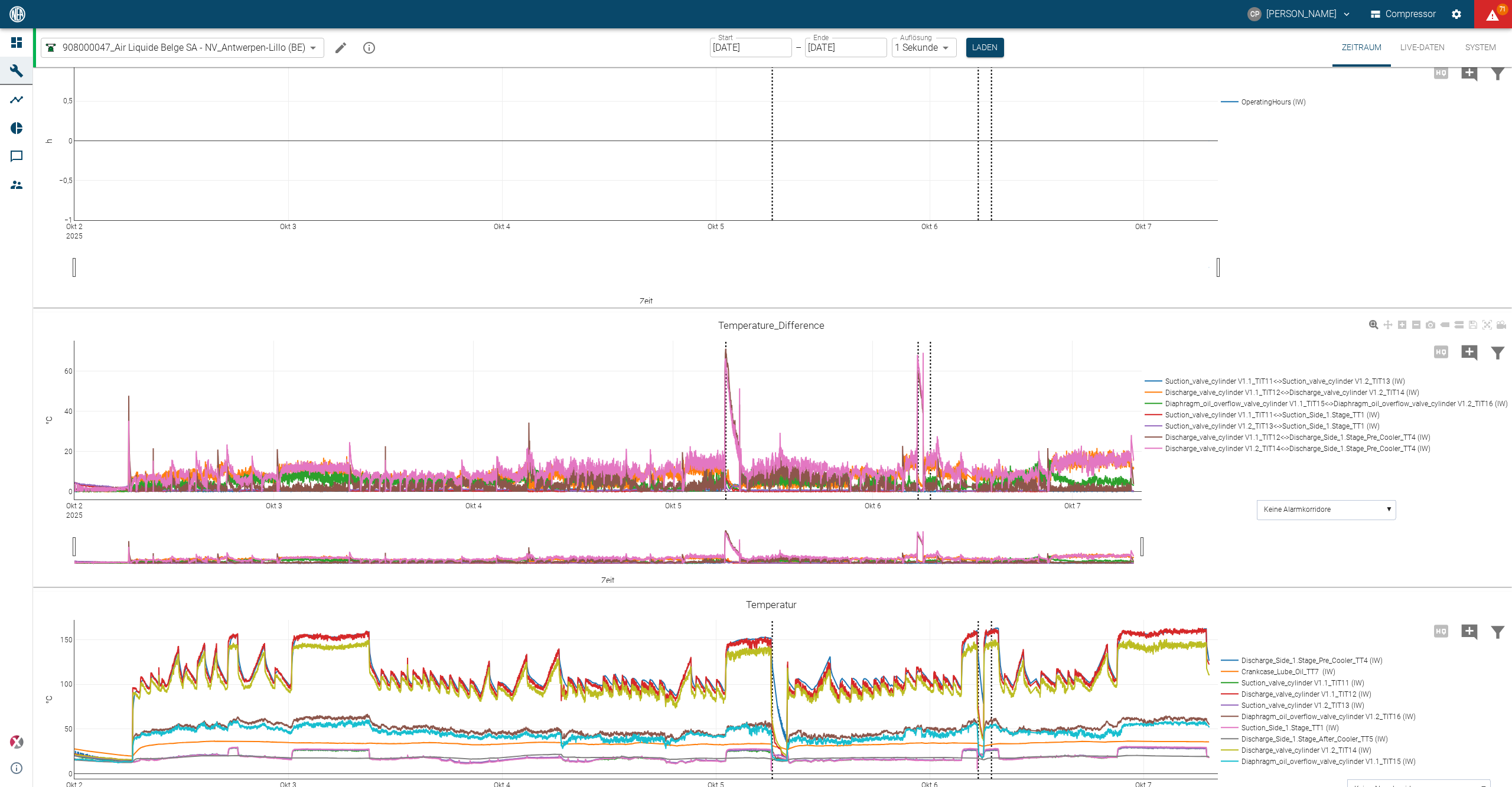
click at [1195, 447] on rect at bounding box center [1323, 448] width 365 height 11
click at [1192, 435] on rect at bounding box center [1323, 437] width 365 height 11
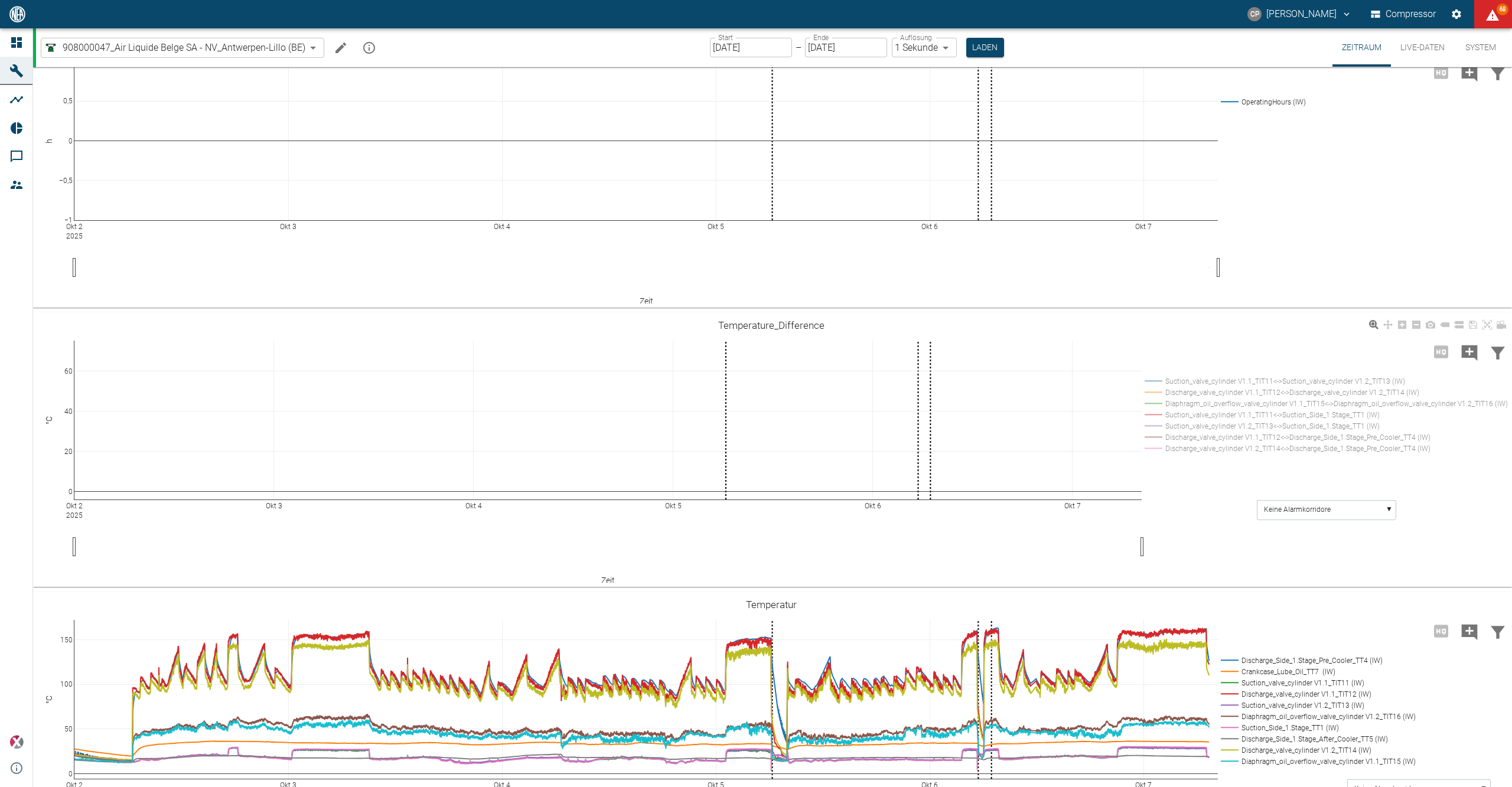
click at [1187, 391] on rect at bounding box center [1323, 392] width 365 height 11
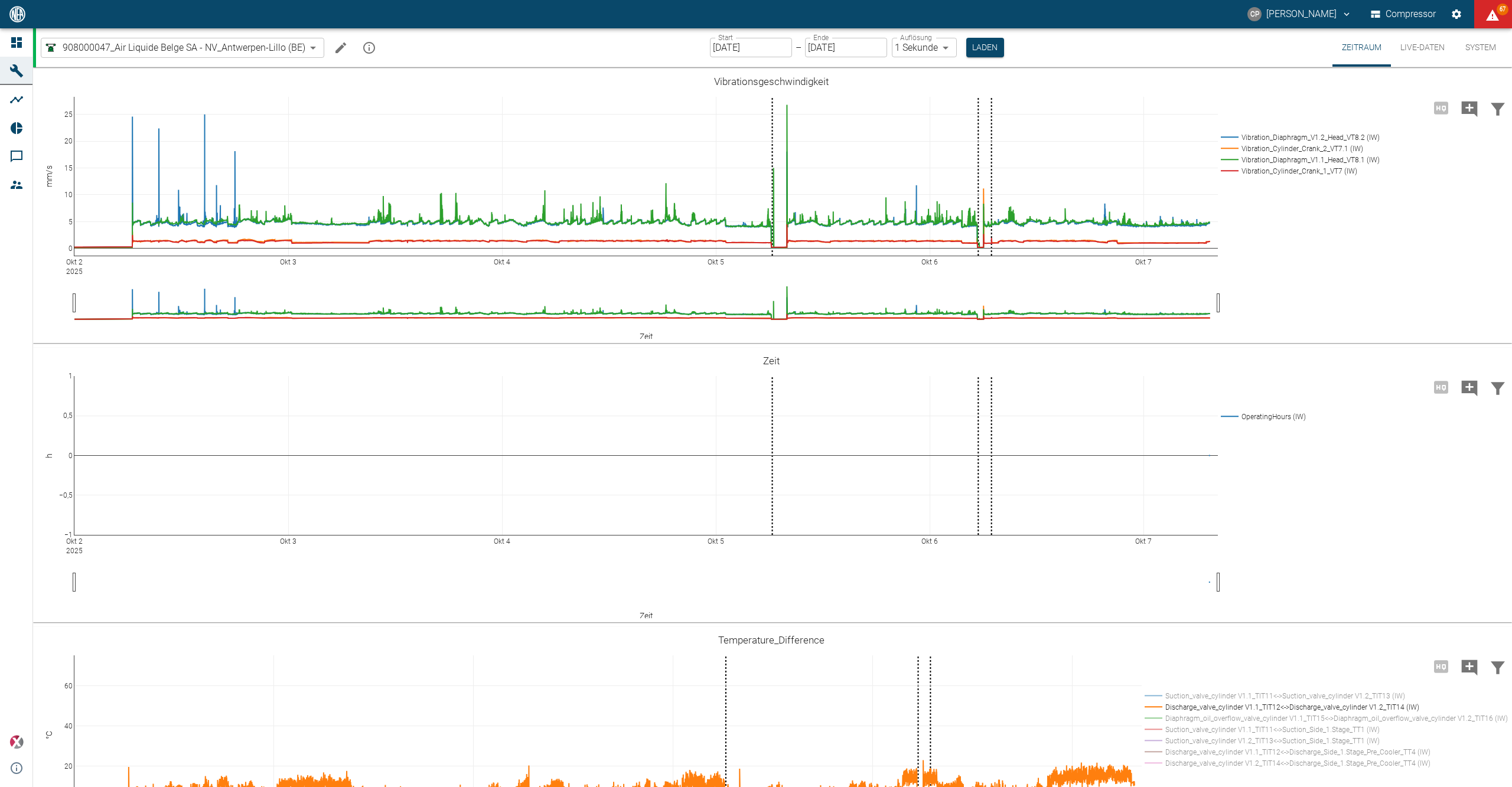
click at [20, 41] on icon at bounding box center [16, 42] width 14 height 14
click at [19, 39] on icon at bounding box center [16, 42] width 11 height 11
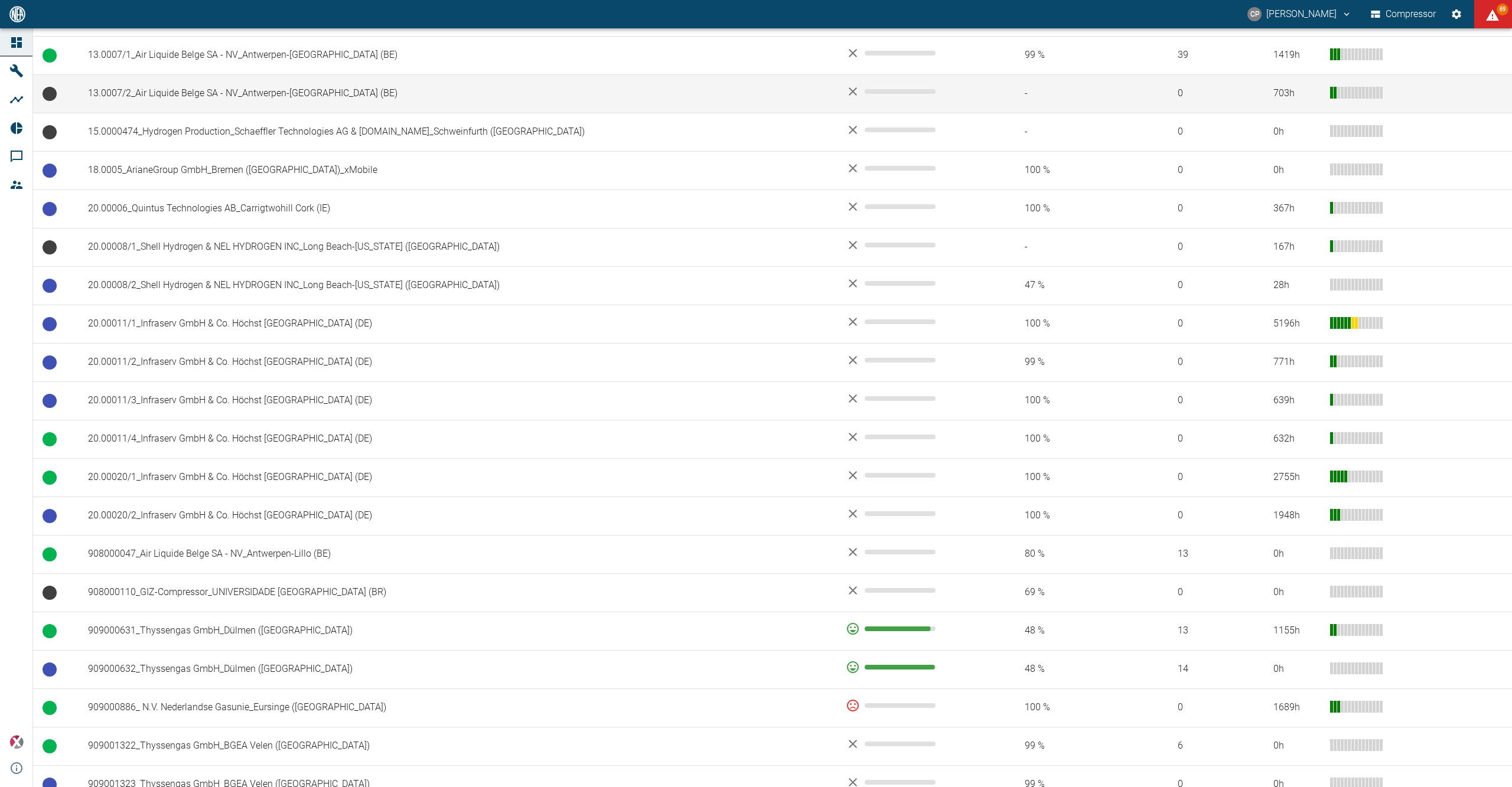
scroll to position [630, 0]
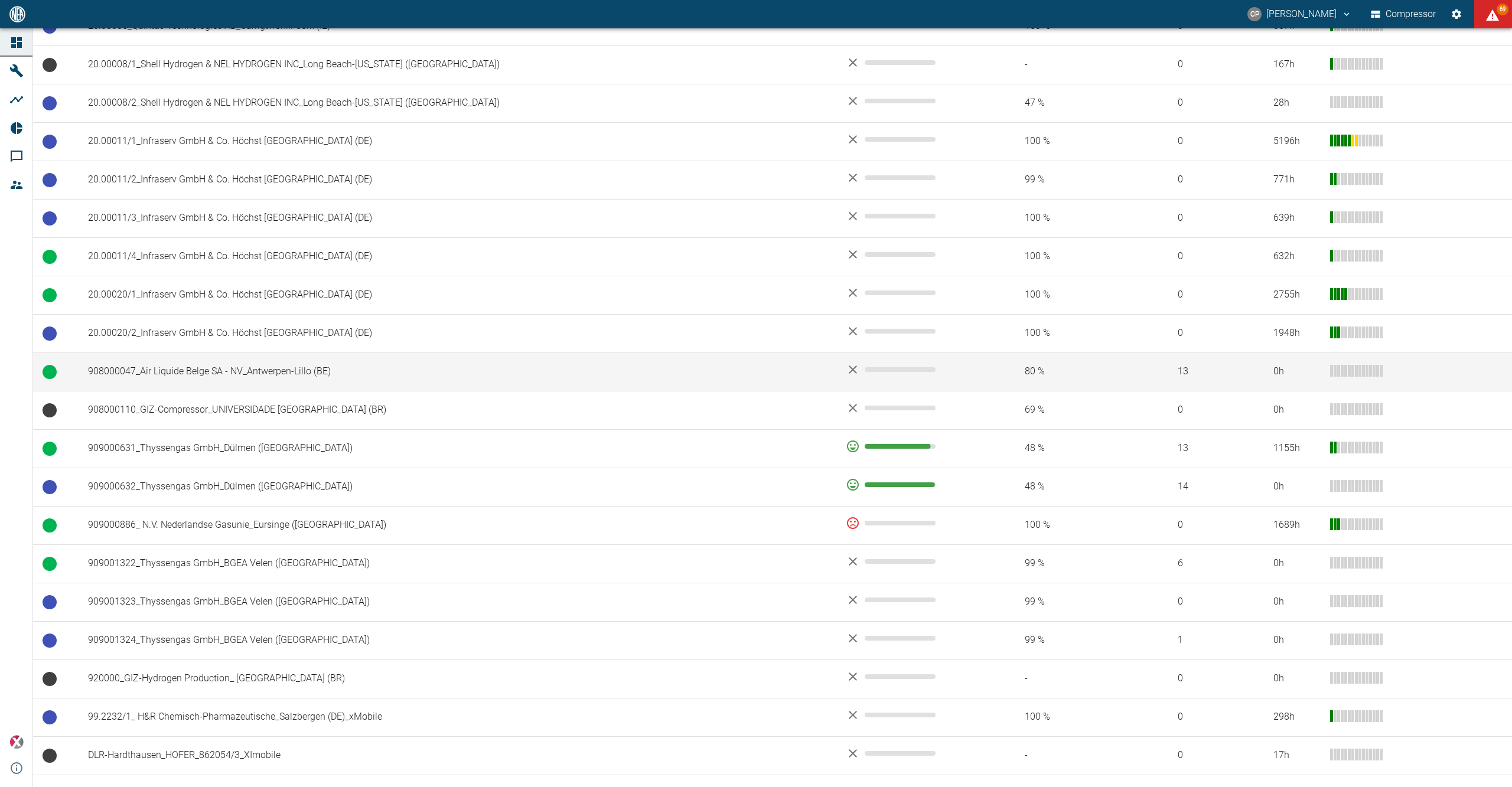
click at [336, 388] on td "908000047_Air Liquide Belge SA - NV_Antwerpen-Lillo (BE)" at bounding box center [456, 371] width 757 height 38
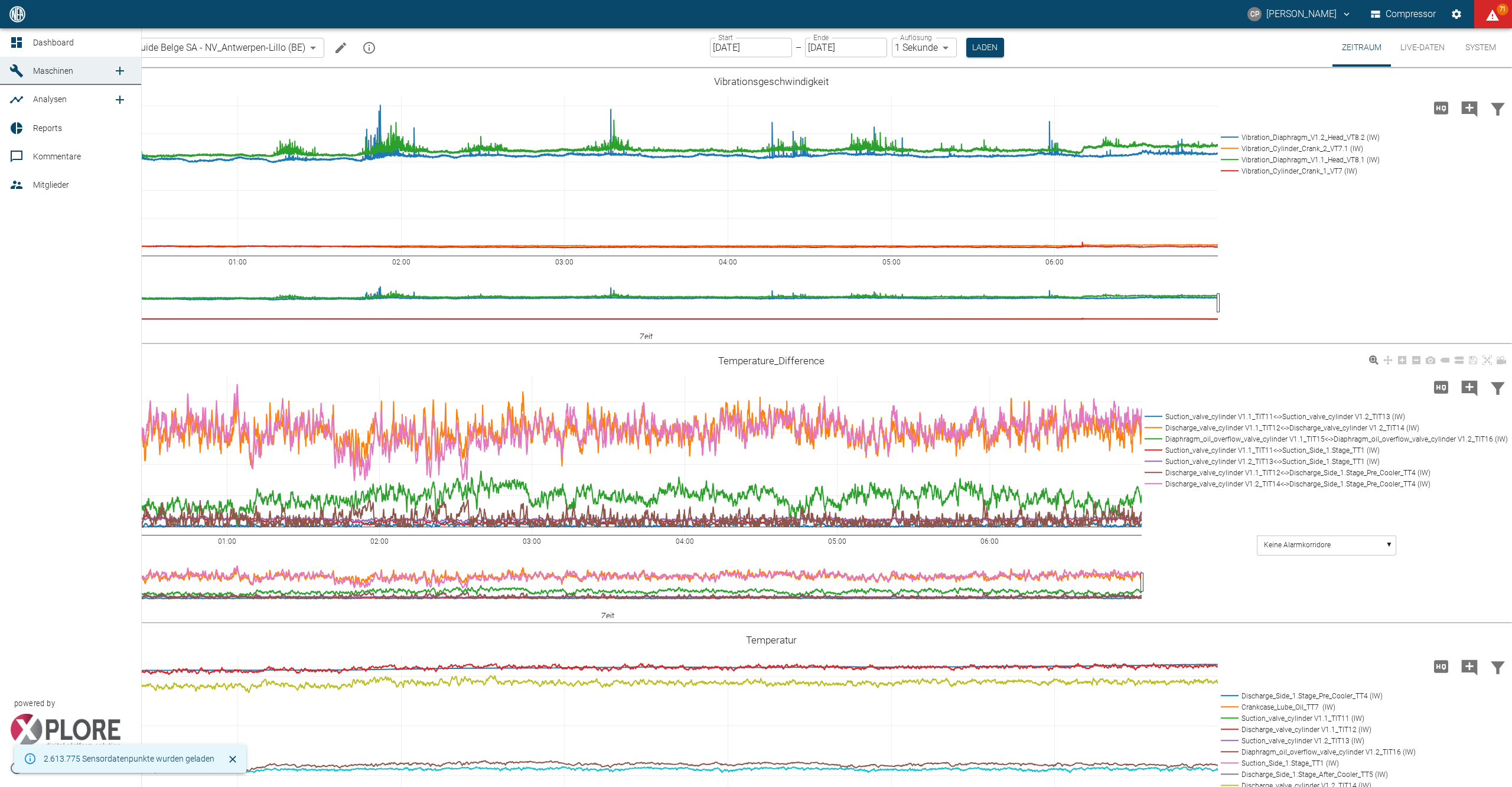
click at [14, 45] on icon at bounding box center [16, 42] width 11 height 11
